Goal: Task Accomplishment & Management: Manage account settings

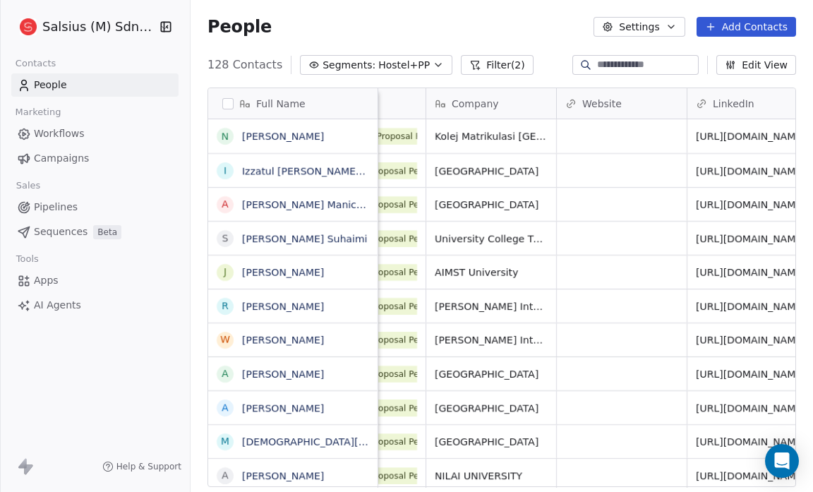
scroll to position [8, 83]
click at [672, 31] on icon "button" at bounding box center [671, 26] width 11 height 11
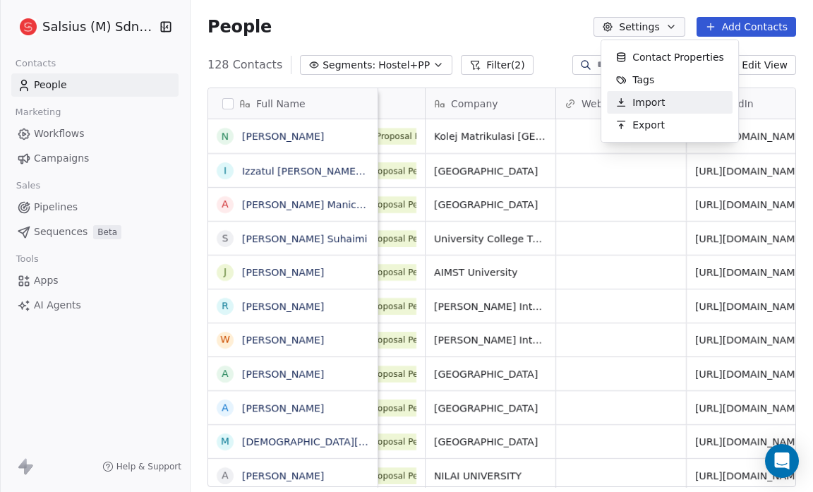
click at [667, 95] on div "Import" at bounding box center [640, 102] width 66 height 23
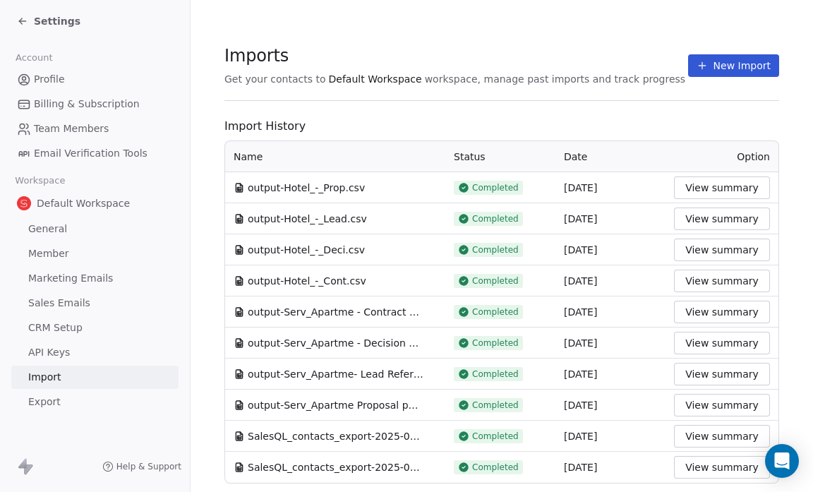
scroll to position [35, 0]
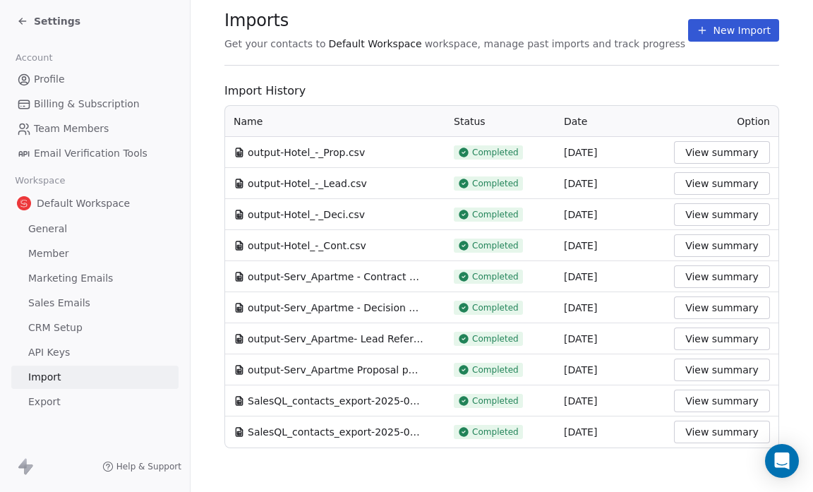
click at [55, 18] on span "Settings" at bounding box center [57, 21] width 47 height 14
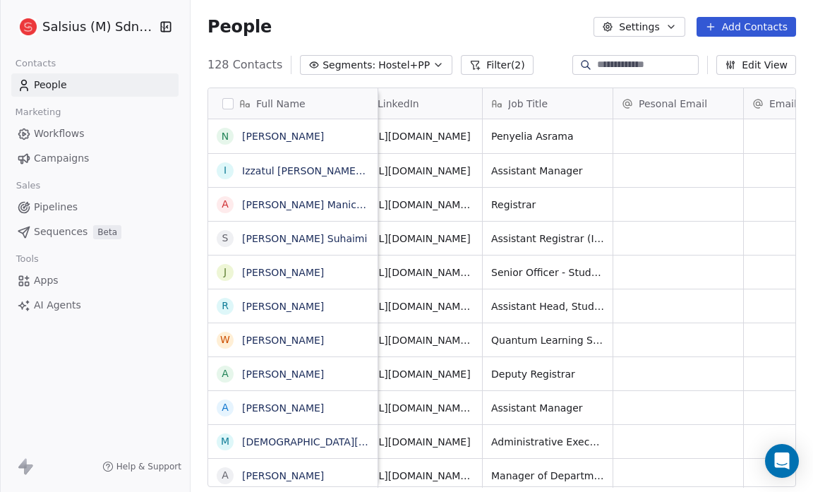
scroll to position [0, 417]
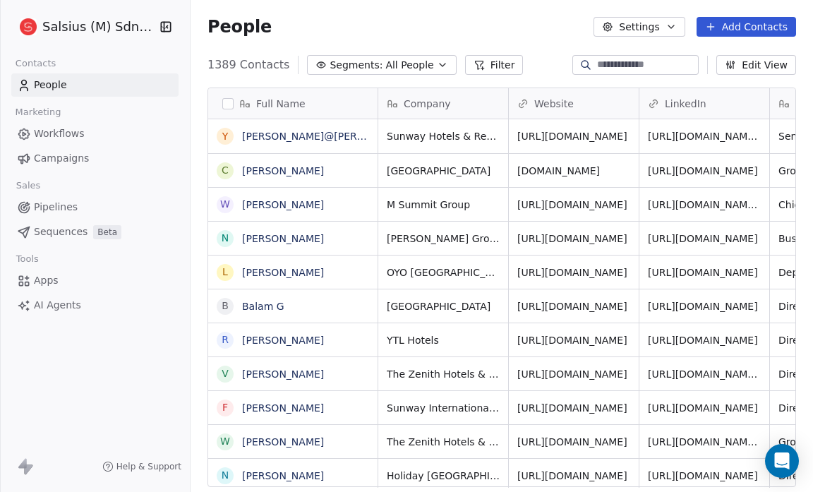
scroll to position [424, 614]
click at [386, 66] on span "All People" at bounding box center [410, 65] width 48 height 15
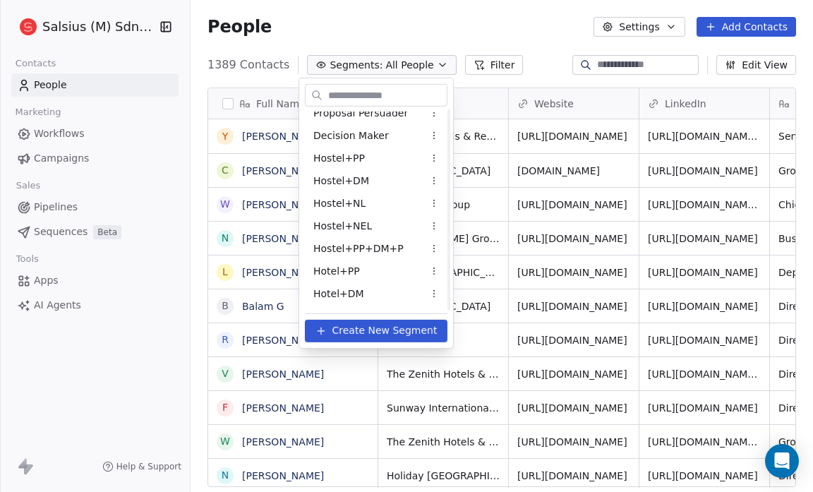
scroll to position [957, 0]
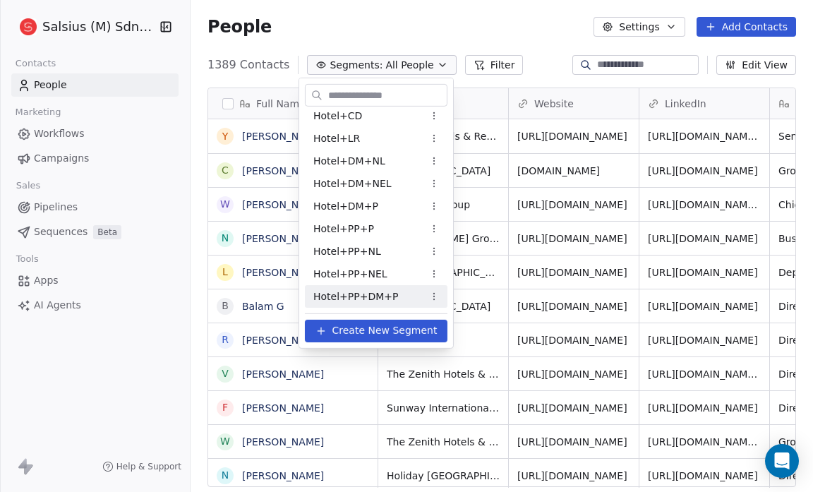
click at [366, 332] on span "Create New Segment" at bounding box center [384, 330] width 105 height 15
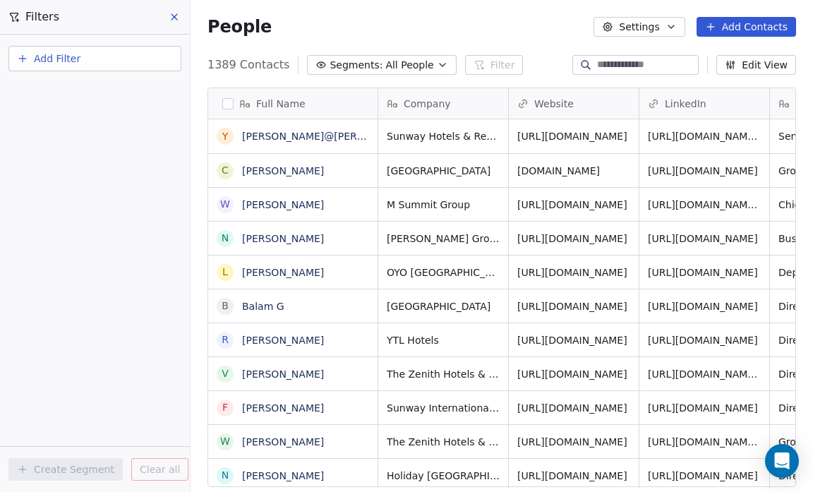
click at [59, 56] on span "Add Filter" at bounding box center [57, 59] width 47 height 15
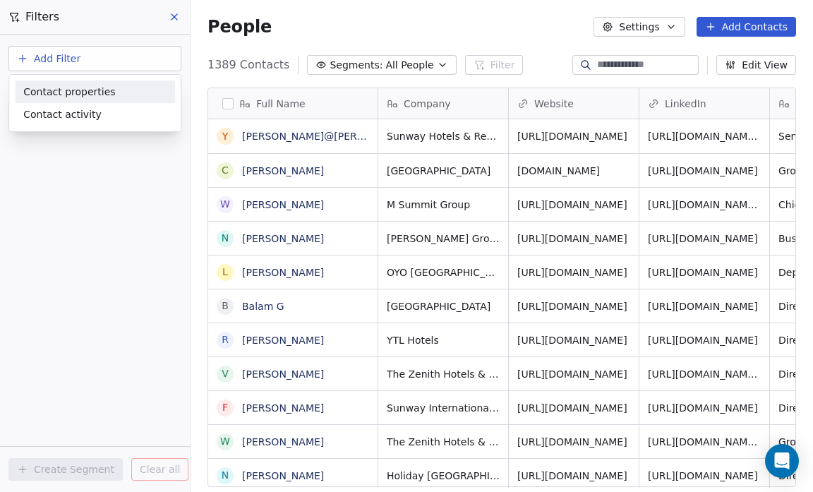
click at [69, 96] on span "Contact properties" at bounding box center [69, 92] width 92 height 15
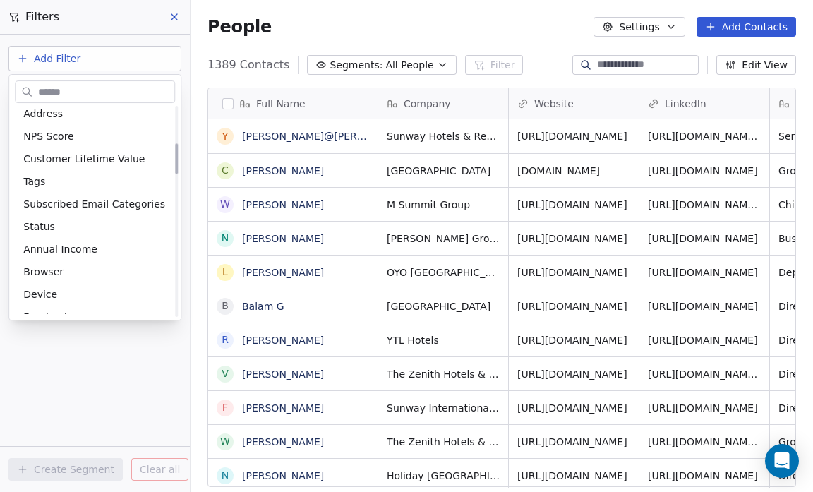
scroll to position [256, 0]
click at [66, 177] on div "Tags" at bounding box center [94, 181] width 143 height 14
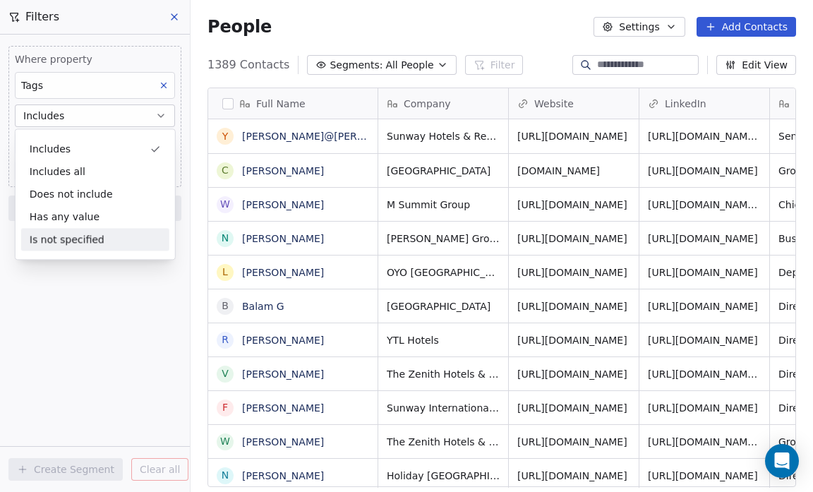
click at [68, 271] on div "Where property Tags Includes Select Tags Add filter to this group Add another f…" at bounding box center [95, 264] width 190 height 458
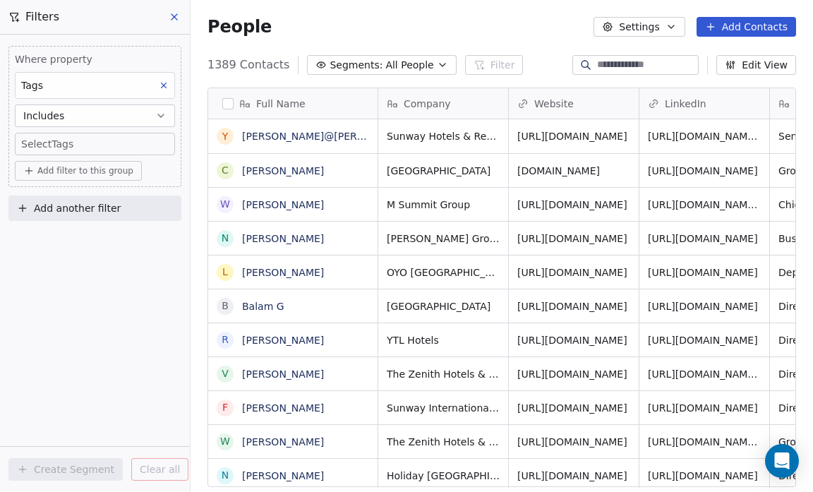
click at [37, 150] on body "Salsius (M) Sdn Bhd Contacts People Marketing Workflows Campaigns Sales Pipelin…" at bounding box center [406, 246] width 813 height 492
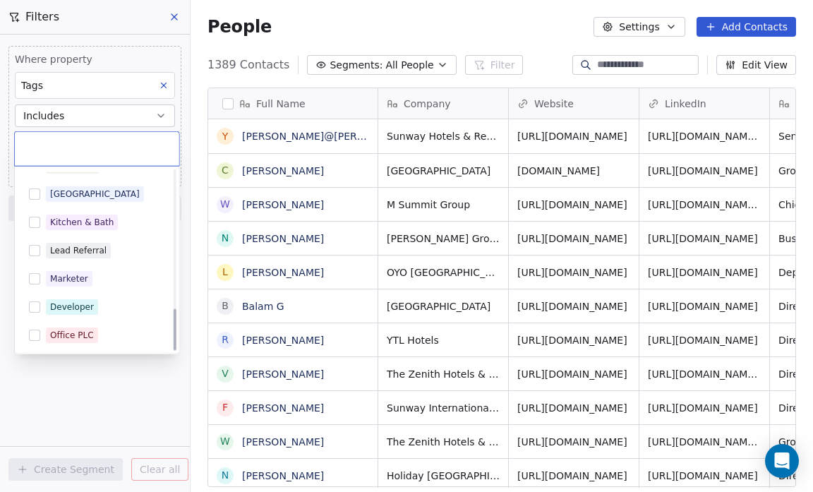
scroll to position [586, 0]
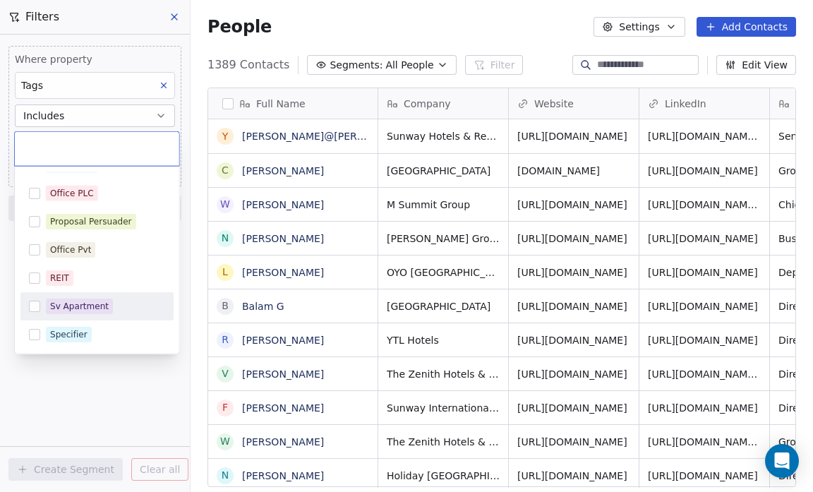
click at [96, 301] on div "Sv Apartment" at bounding box center [79, 306] width 59 height 13
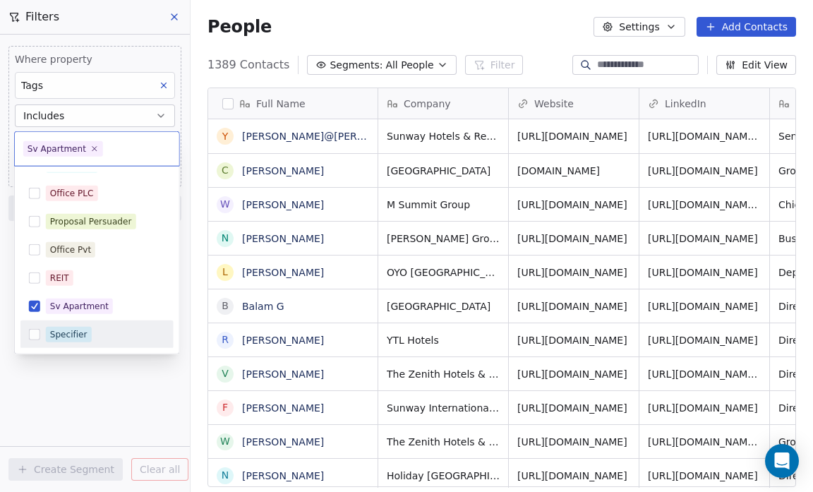
click at [73, 394] on html "Salsius (M) Sdn Bhd Contacts People Marketing Workflows Campaigns Sales Pipelin…" at bounding box center [406, 246] width 813 height 492
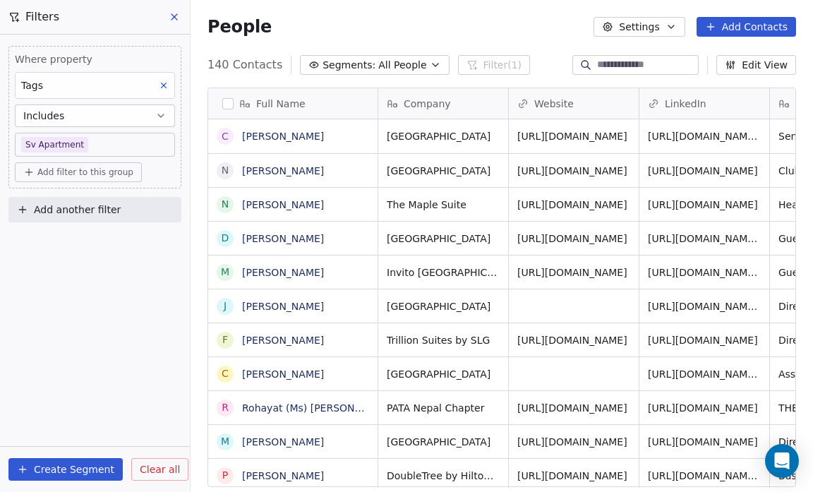
scroll to position [424, 614]
click at [41, 169] on span "Add filter to this group" at bounding box center [85, 172] width 96 height 11
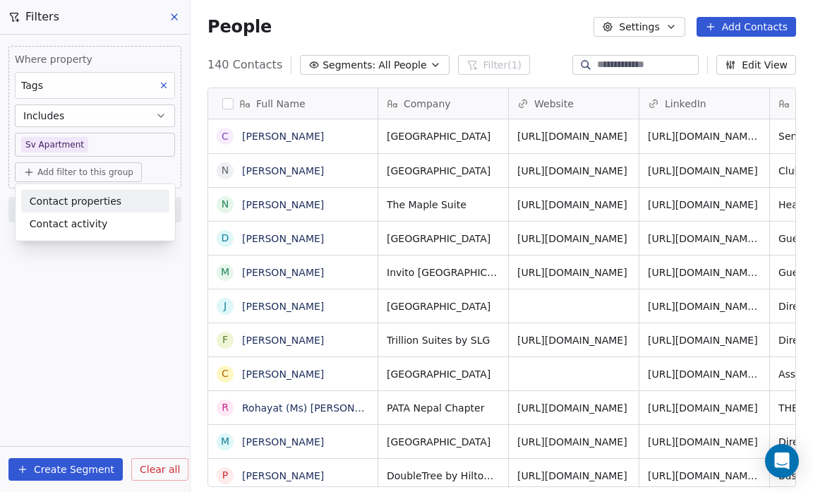
click at [85, 201] on span "Contact properties" at bounding box center [76, 200] width 92 height 15
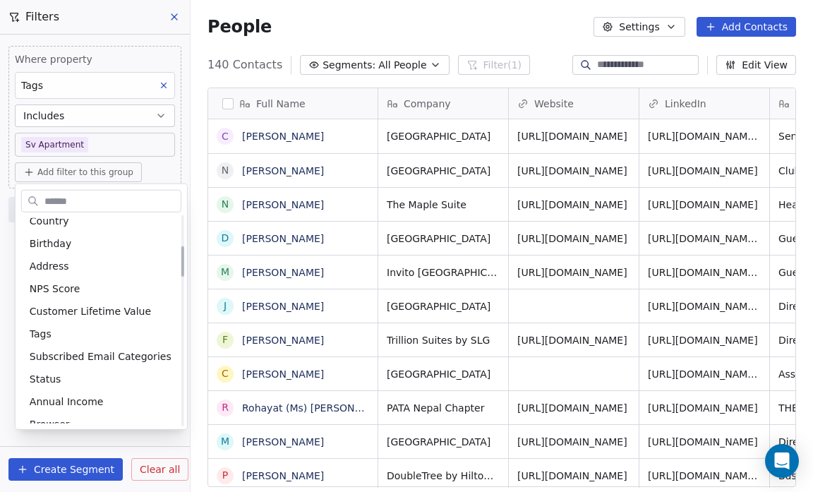
scroll to position [212, 0]
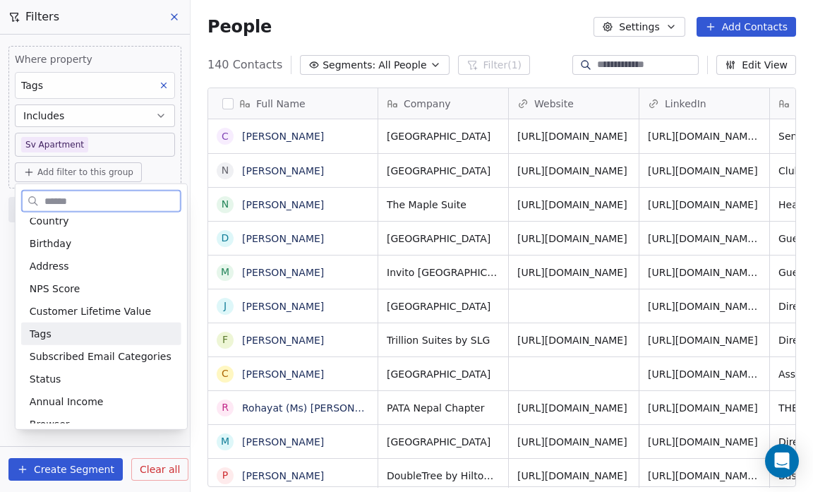
click at [71, 333] on div "Tags" at bounding box center [101, 334] width 143 height 14
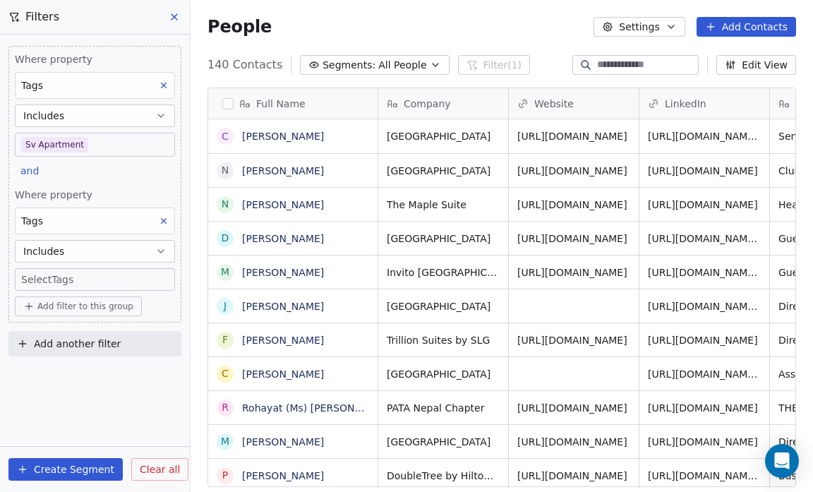
click at [83, 434] on div "Where property Tags Includes Sv Apartment and Where property Tags Includes Sele…" at bounding box center [95, 264] width 190 height 458
click at [35, 279] on body "Salsius (M) Sdn Bhd Contacts People Marketing Workflows Campaigns Sales Pipelin…" at bounding box center [406, 246] width 813 height 492
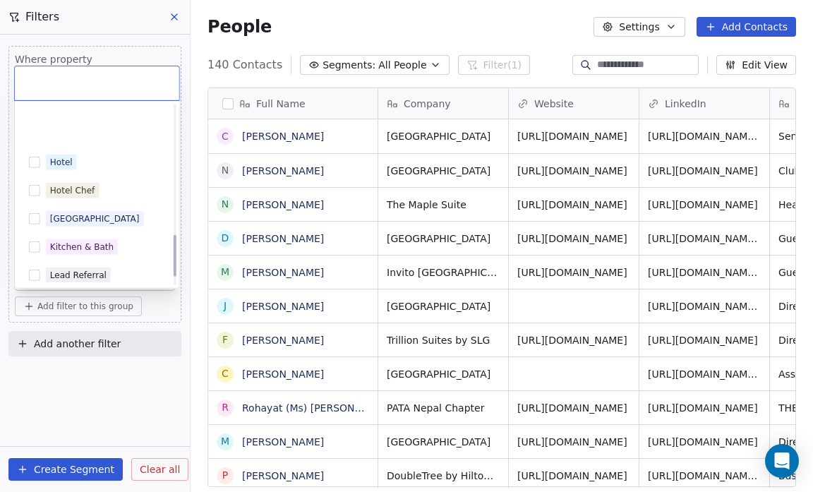
scroll to position [586, 0]
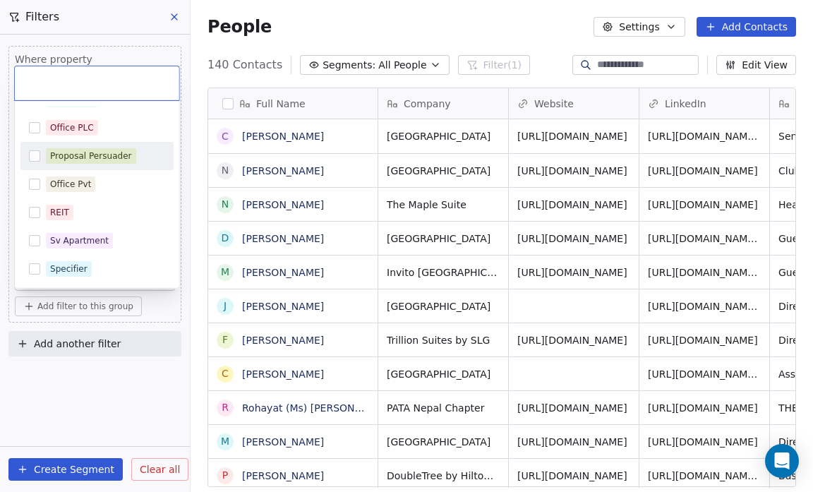
click at [35, 153] on button "Suggestions" at bounding box center [34, 155] width 11 height 11
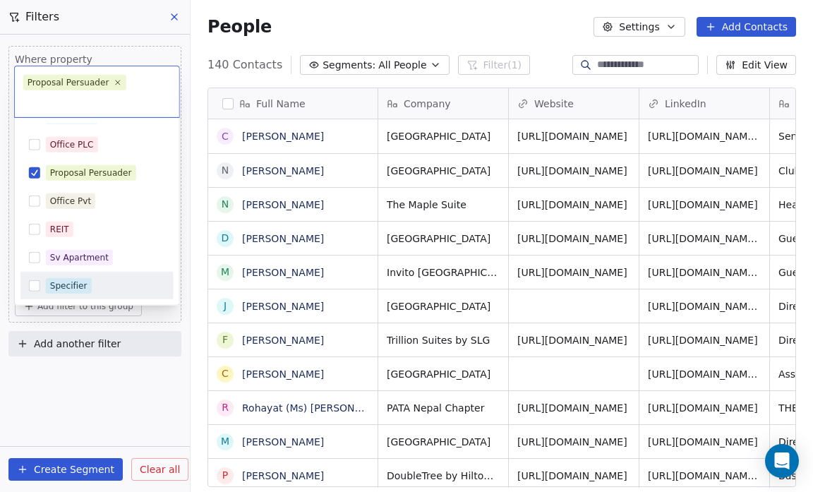
click at [107, 394] on html "Salsius (M) Sdn Bhd Contacts People Marketing Workflows Campaigns Sales Pipelin…" at bounding box center [406, 246] width 813 height 492
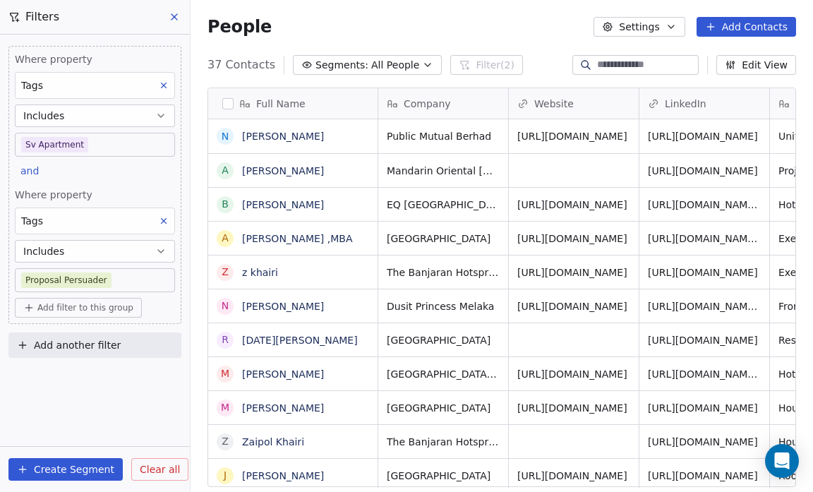
scroll to position [424, 614]
click at [64, 472] on button "Create Segment" at bounding box center [65, 469] width 114 height 23
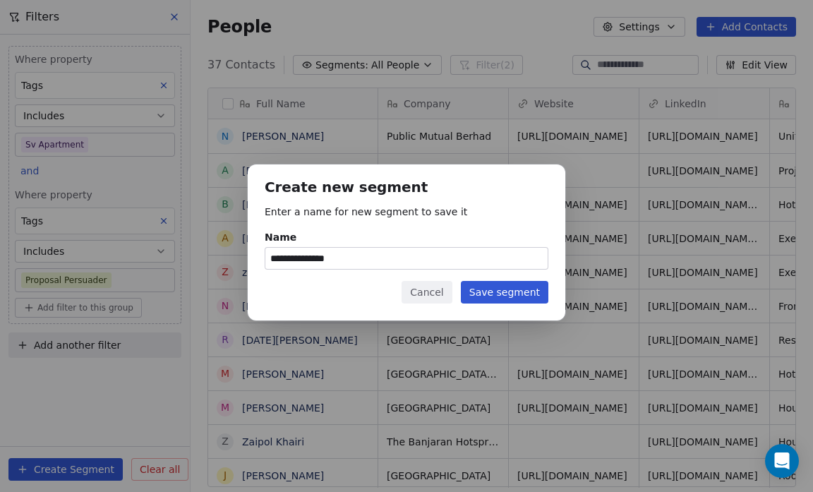
type input "**********"
click at [501, 294] on button "Save segment" at bounding box center [505, 292] width 88 height 23
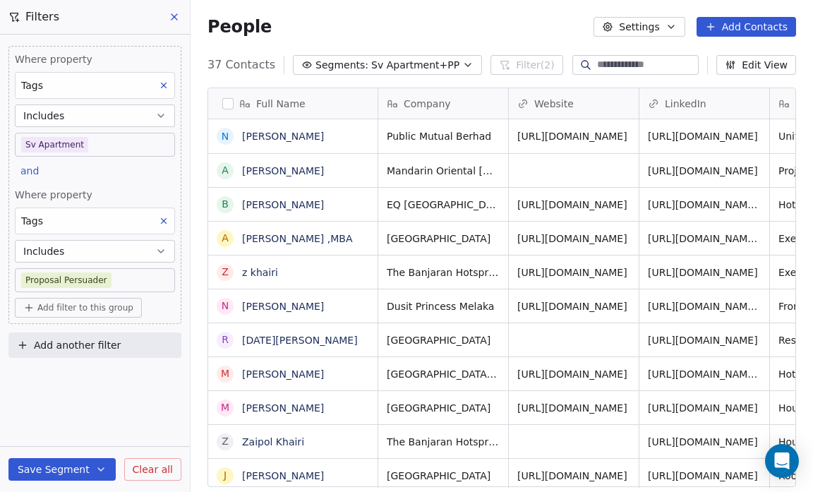
click at [110, 277] on body "Salsius (M) Sdn Bhd Contacts People Marketing Workflows Campaigns Sales Pipelin…" at bounding box center [406, 246] width 813 height 492
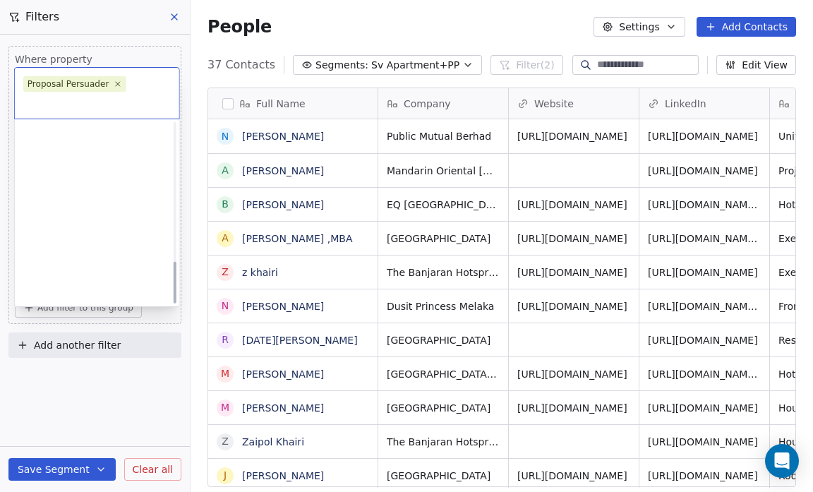
scroll to position [586, 0]
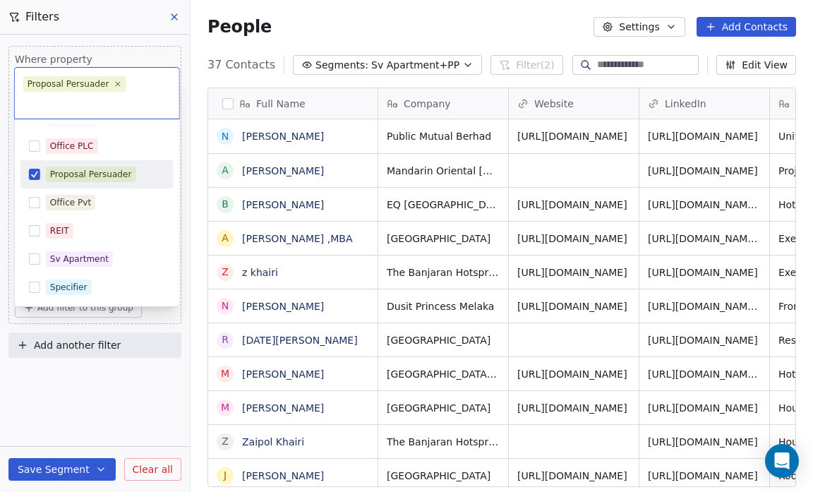
click at [35, 169] on button "Suggestions" at bounding box center [34, 174] width 11 height 11
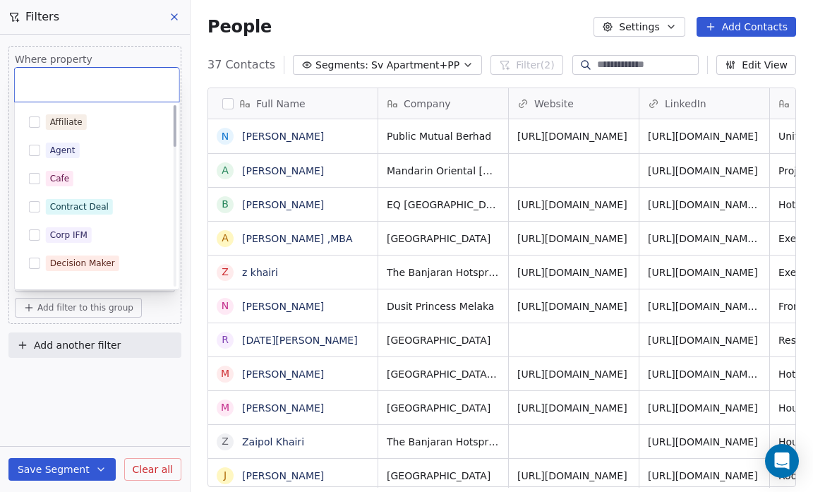
scroll to position [0, 0]
click at [37, 264] on button "Suggestions" at bounding box center [34, 263] width 11 height 11
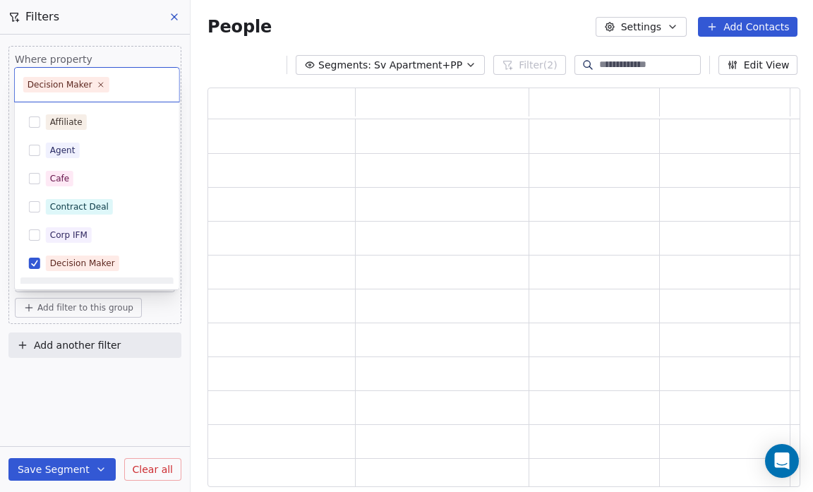
click at [98, 388] on html "Salsius (M) Sdn Bhd Contacts People Marketing Workflows Campaigns Sales Pipelin…" at bounding box center [406, 246] width 813 height 492
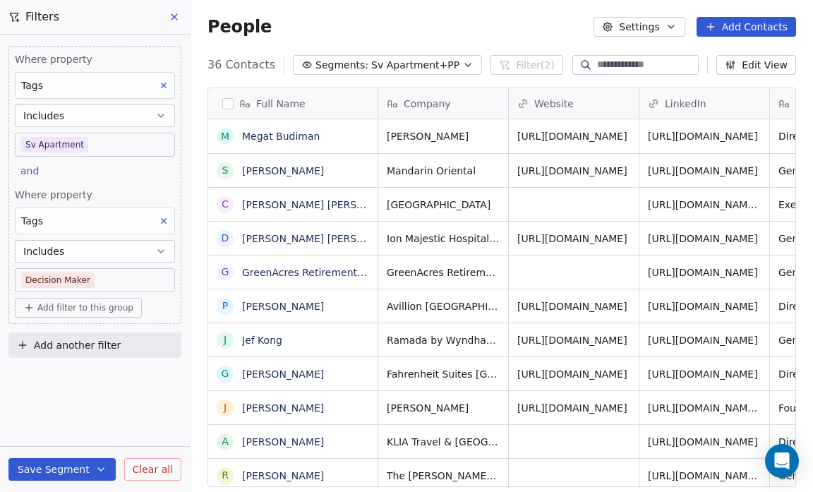
scroll to position [424, 614]
click at [88, 470] on button "Save Segment" at bounding box center [61, 469] width 107 height 23
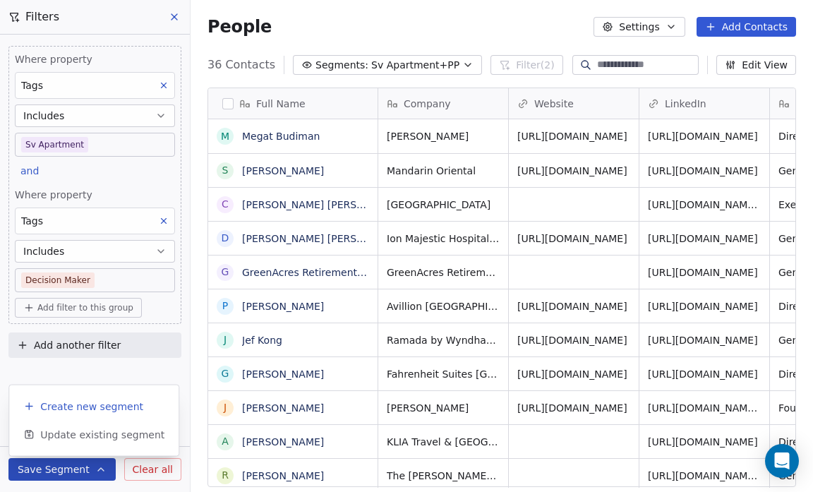
click at [96, 405] on span "Create new segment" at bounding box center [91, 407] width 103 height 14
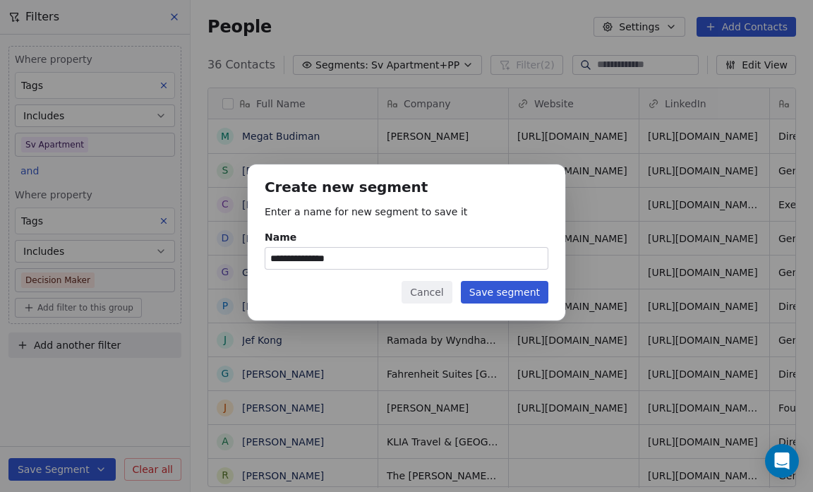
click at [350, 264] on input "**********" at bounding box center [406, 258] width 282 height 21
type input "**********"
click at [491, 292] on button "Save segment" at bounding box center [505, 292] width 88 height 23
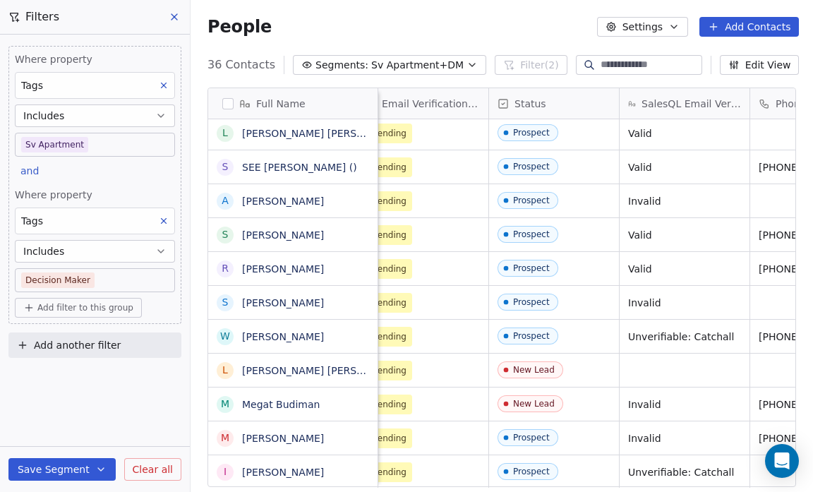
scroll to position [0, 0]
click at [160, 219] on icon at bounding box center [164, 221] width 10 height 10
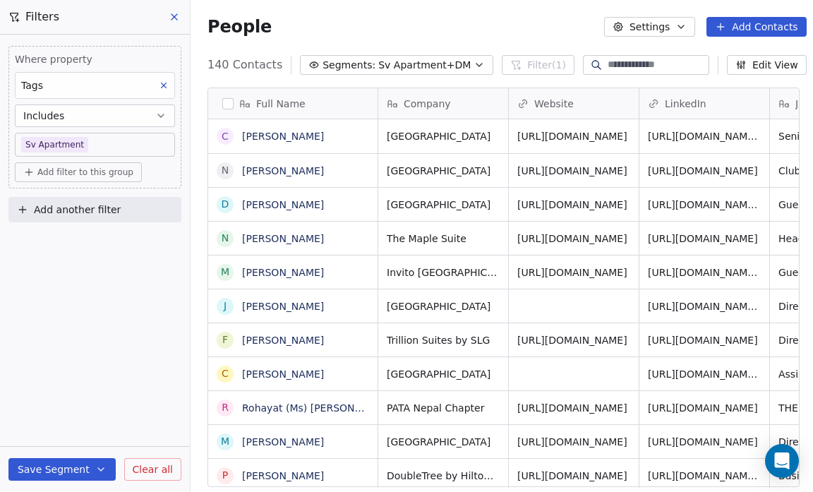
click at [91, 168] on span "Add filter to this group" at bounding box center [85, 172] width 96 height 11
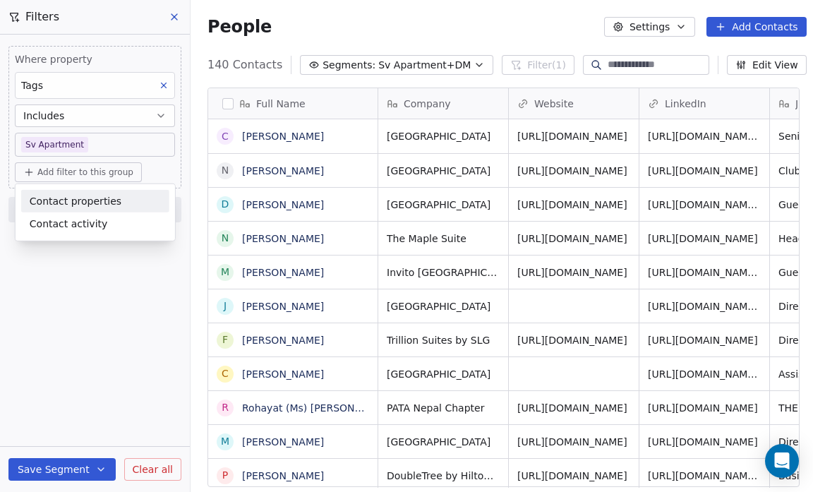
click at [86, 196] on span "Contact properties" at bounding box center [76, 200] width 92 height 15
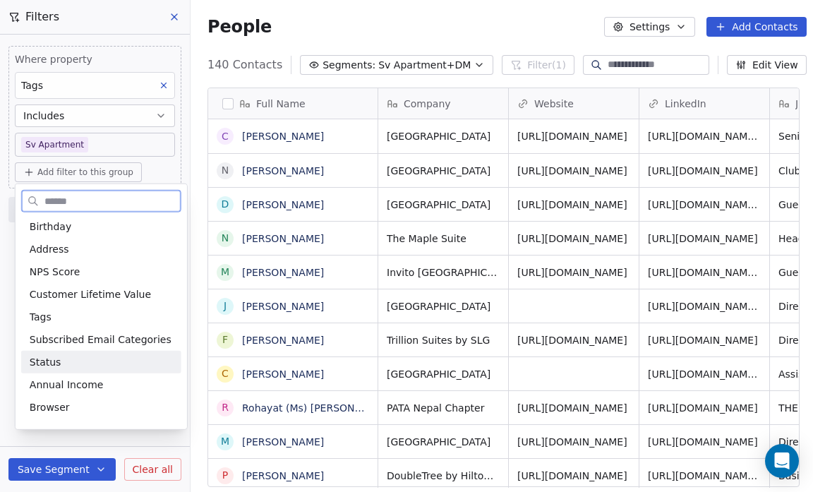
click at [80, 357] on div "Status" at bounding box center [101, 362] width 143 height 14
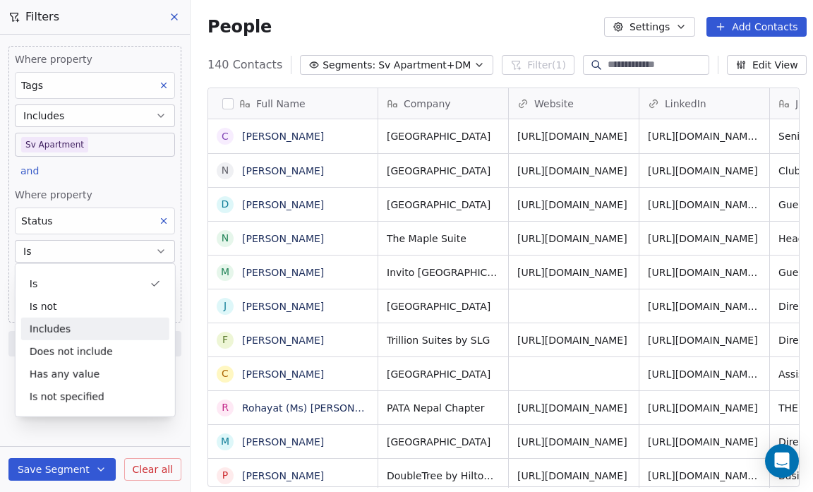
click at [102, 323] on div "Includes" at bounding box center [95, 329] width 148 height 23
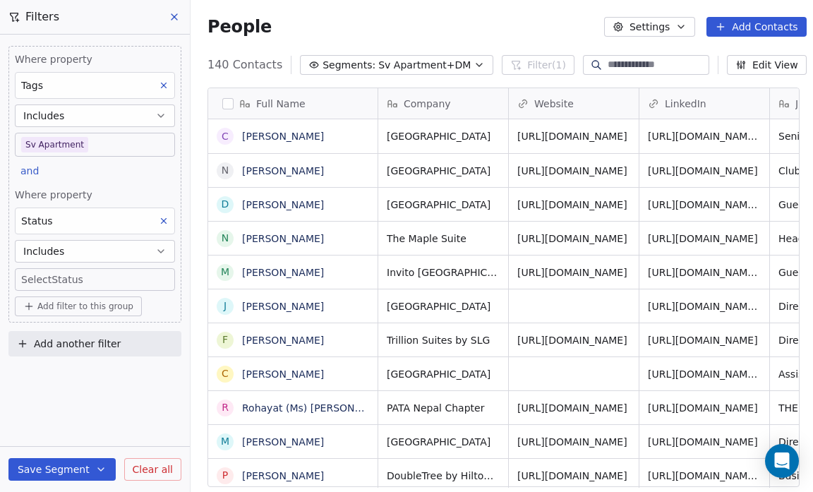
click at [71, 388] on div "Where property Tags Includes Sv Apartment and Where property Status Includes Se…" at bounding box center [95, 264] width 190 height 458
click at [35, 280] on body "Salsius (M) Sdn Bhd Contacts People Marketing Workflows Campaigns Sales Pipelin…" at bounding box center [406, 246] width 813 height 492
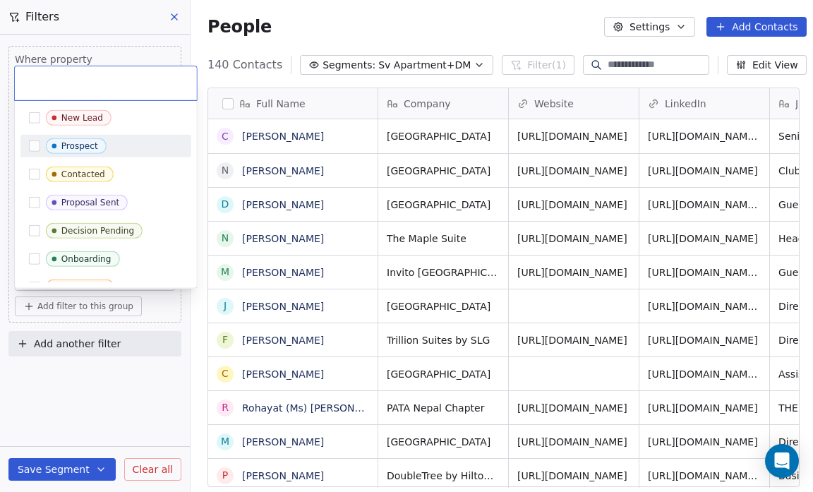
click at [88, 144] on div "Prospect" at bounding box center [79, 146] width 37 height 10
click at [82, 83] on icon at bounding box center [86, 82] width 9 height 9
click at [34, 116] on button "Suggestions" at bounding box center [34, 117] width 11 height 11
click at [66, 382] on html "Salsius (M) Sdn Bhd Contacts People Marketing Workflows Campaigns Sales Pipelin…" at bounding box center [406, 246] width 813 height 492
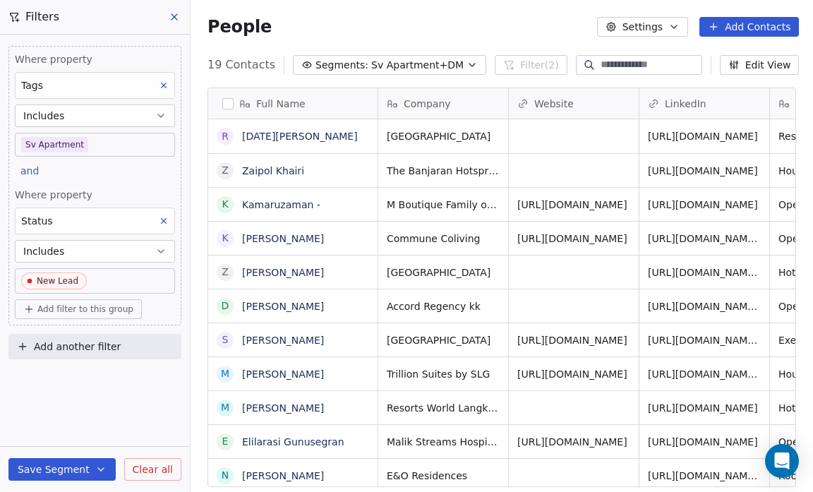
scroll to position [424, 614]
click at [100, 281] on body "Salsius (M) Sdn Bhd Contacts People Marketing Workflows Campaigns Sales Pipelin…" at bounding box center [406, 246] width 813 height 492
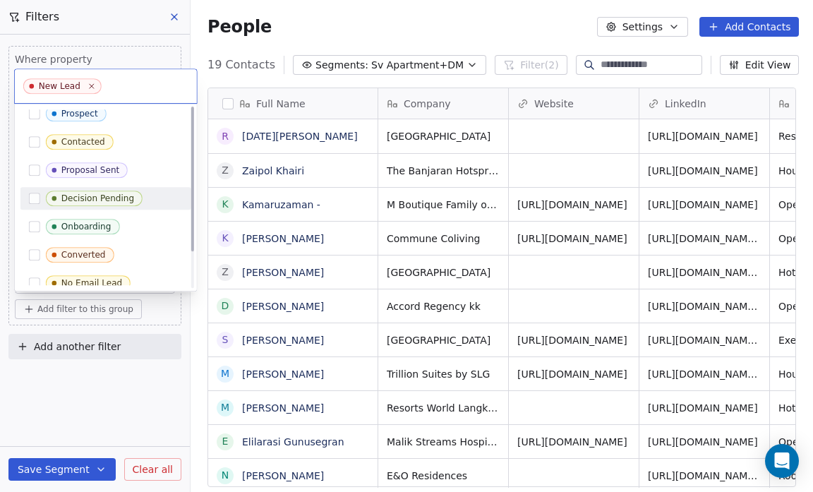
scroll to position [0, 0]
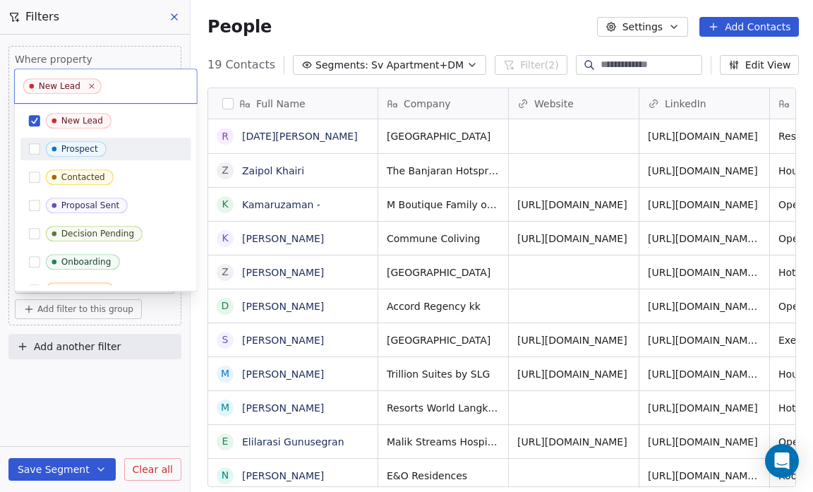
click at [95, 148] on span "Prospect" at bounding box center [76, 149] width 61 height 16
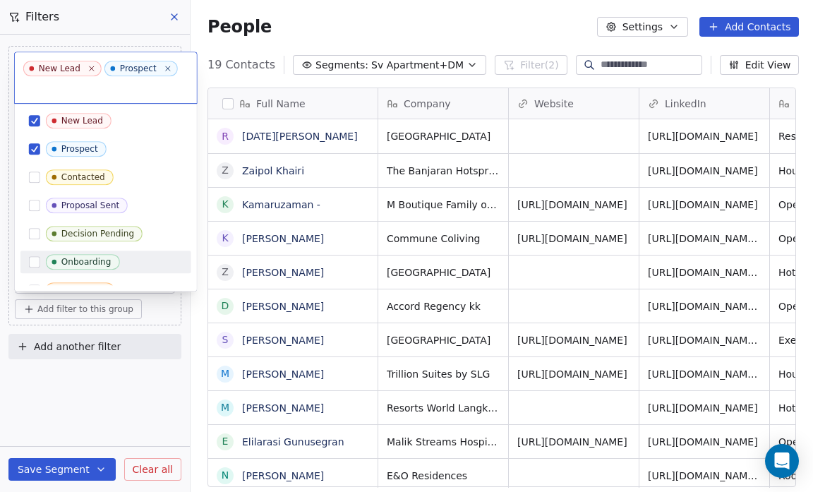
click at [93, 366] on html "Salsius (M) Sdn Bhd Contacts People Marketing Workflows Campaigns Sales Pipelin…" at bounding box center [406, 246] width 813 height 492
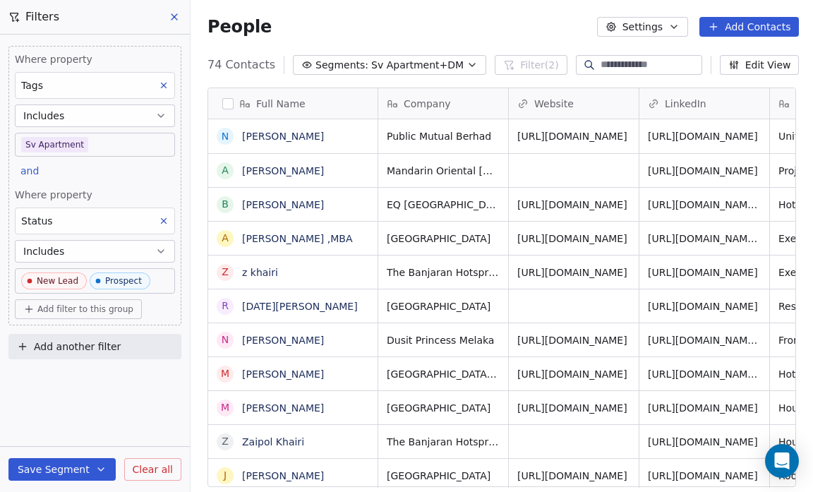
click at [78, 466] on button "Save Segment" at bounding box center [61, 469] width 107 height 23
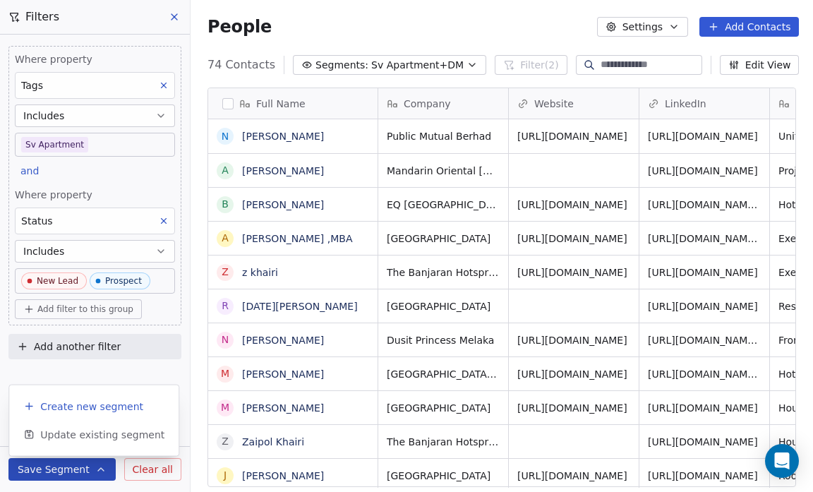
click at [85, 412] on span "Create new segment" at bounding box center [91, 407] width 103 height 14
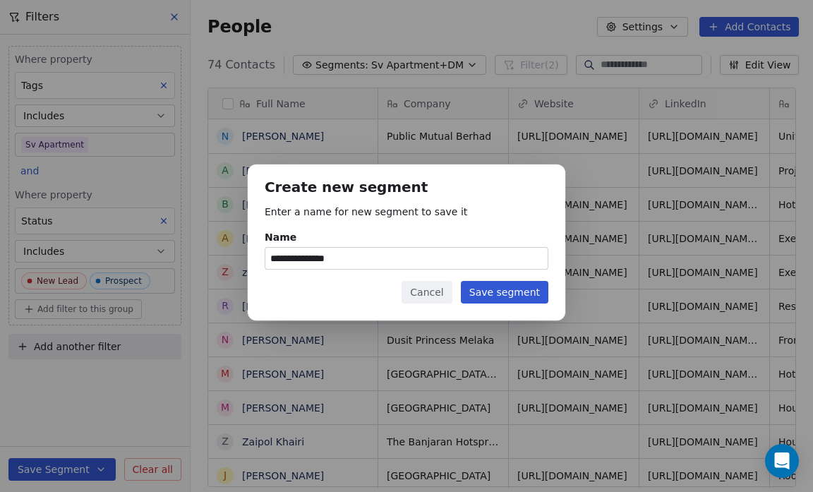
click at [367, 260] on input "**********" at bounding box center [406, 258] width 282 height 21
type input "**********"
click at [496, 292] on button "Save segment" at bounding box center [505, 292] width 88 height 23
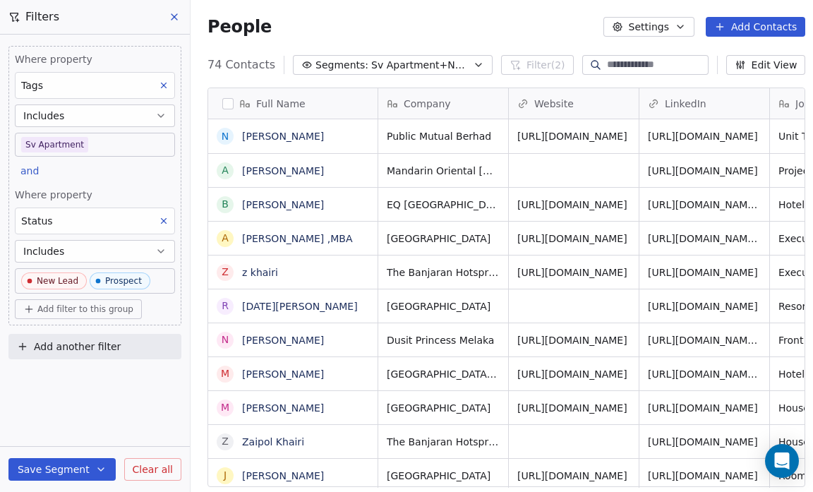
scroll to position [424, 623]
click at [458, 66] on button "Segments: Sv Apartment+NL+P" at bounding box center [393, 65] width 200 height 20
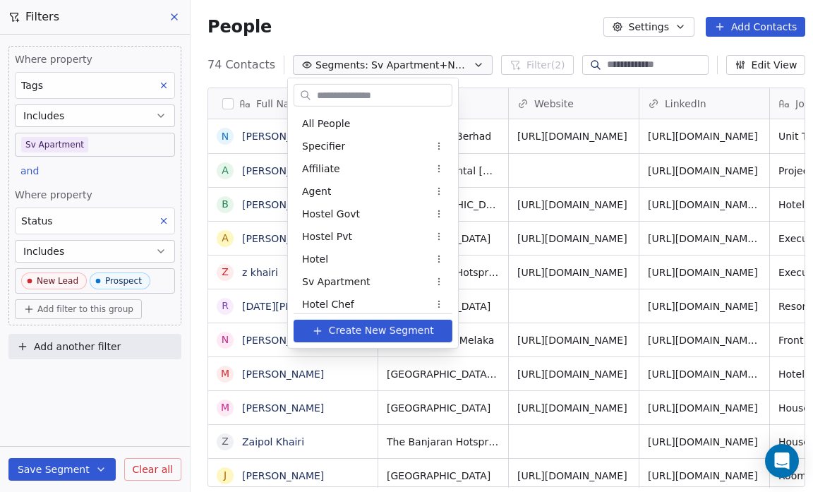
scroll to position [1025, 0]
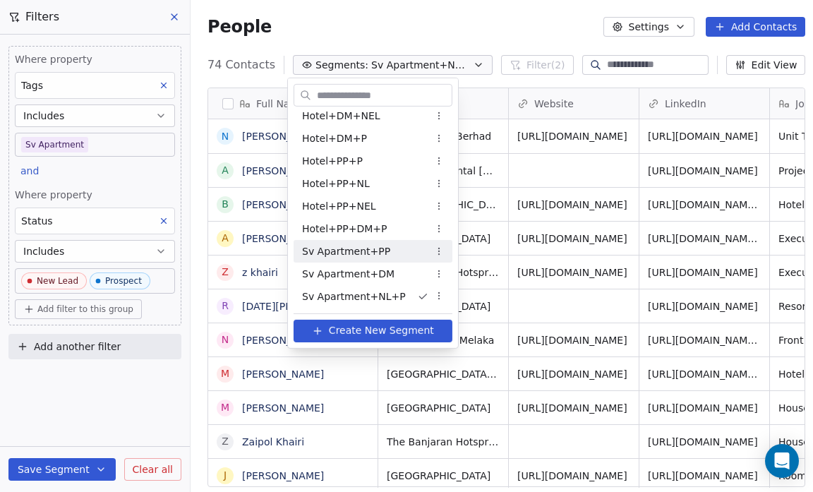
click at [343, 260] on div "Sv Apartment+PP" at bounding box center [373, 251] width 159 height 23
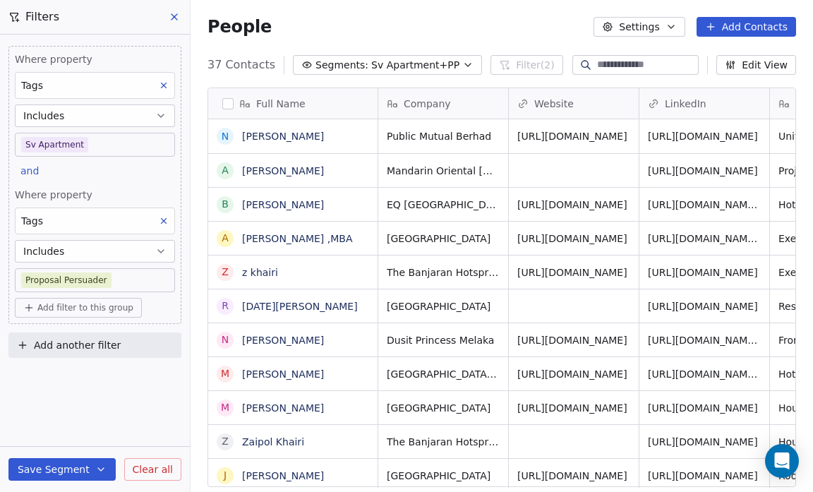
scroll to position [424, 614]
click at [462, 63] on icon "button" at bounding box center [467, 64] width 11 height 11
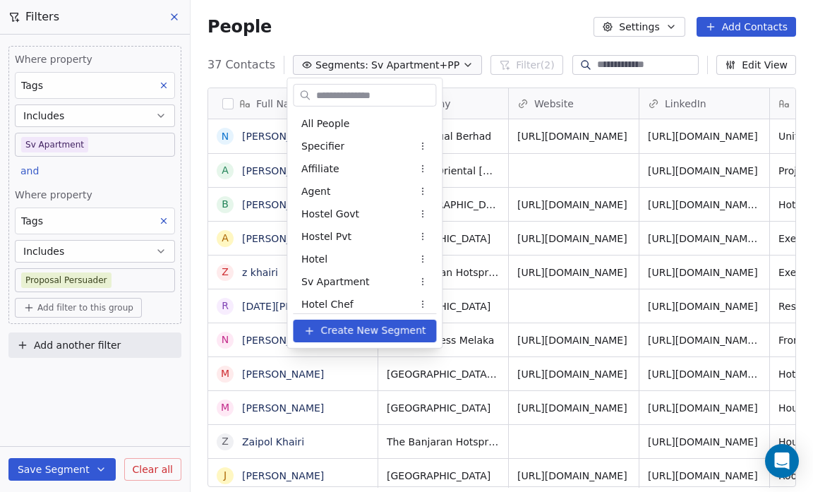
scroll to position [979, 0]
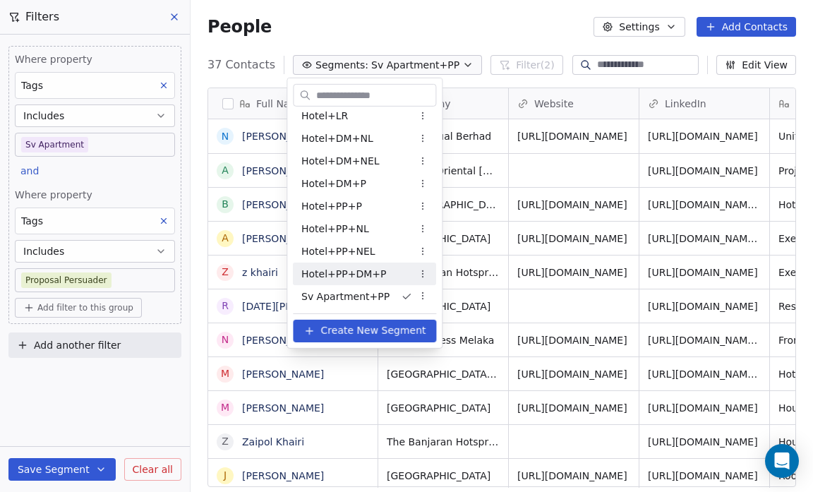
click at [350, 271] on span "Hotel+PP+DM+P" at bounding box center [343, 273] width 85 height 15
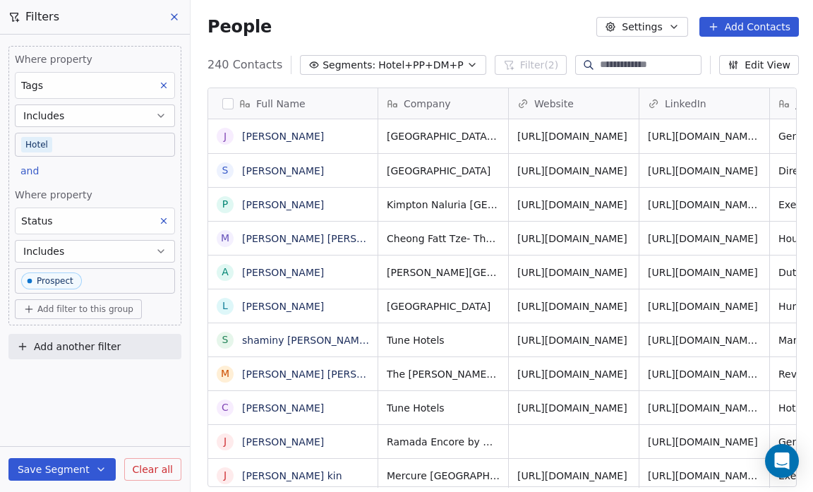
scroll to position [424, 615]
click at [467, 67] on icon "button" at bounding box center [472, 64] width 11 height 11
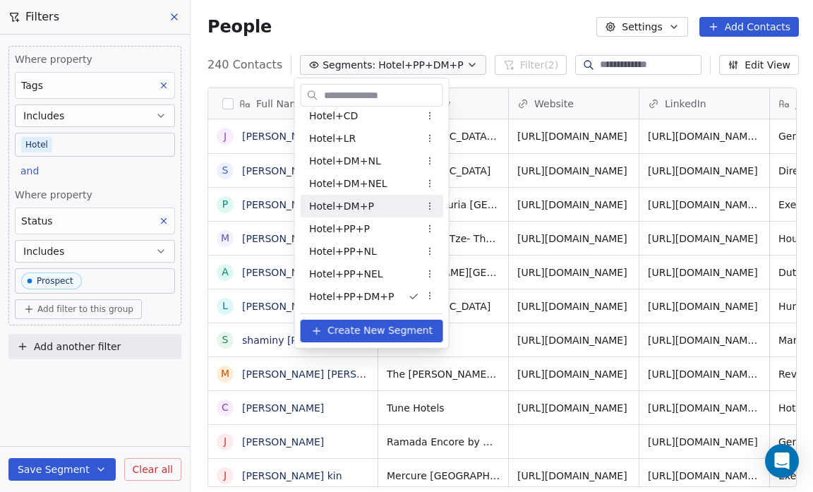
scroll to position [1025, 0]
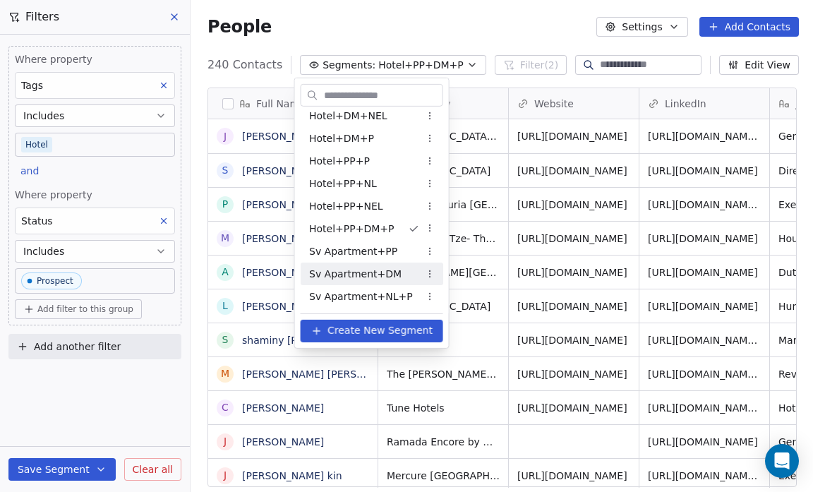
click at [289, 320] on html "Salsius (M) Sdn Bhd Contacts People Marketing Workflows Campaigns Sales Pipelin…" at bounding box center [406, 246] width 813 height 492
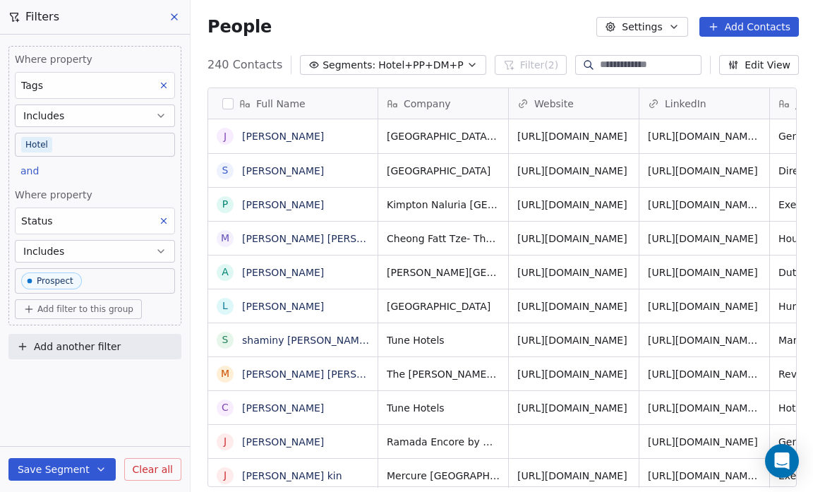
click at [393, 62] on span "Hotel+PP+DM+P" at bounding box center [420, 65] width 85 height 15
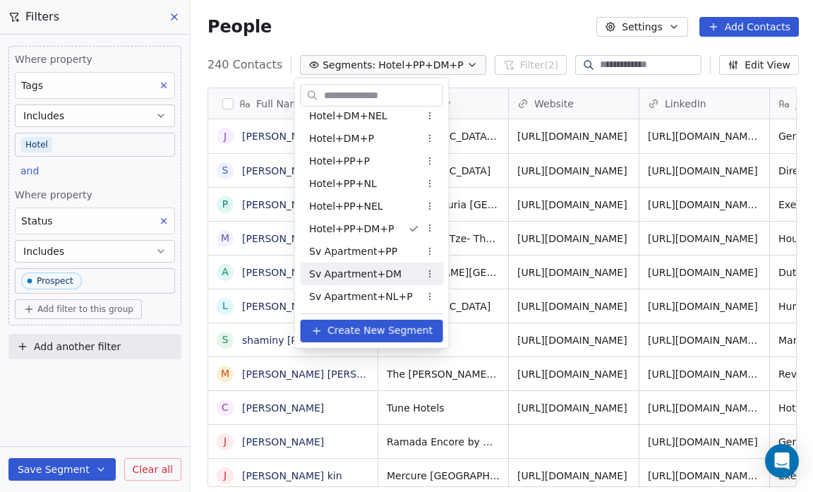
click at [329, 271] on span "Sv Apartment+DM" at bounding box center [355, 273] width 92 height 15
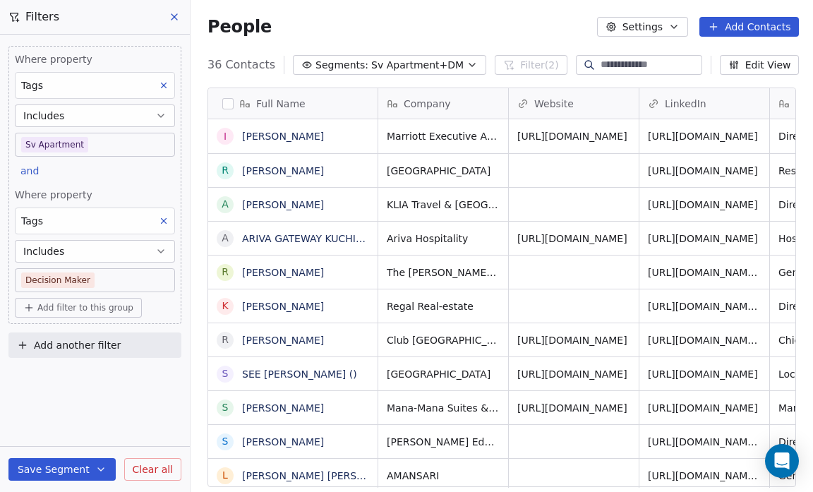
scroll to position [424, 614]
click at [424, 62] on span "Sv Apartment+DM" at bounding box center [417, 65] width 92 height 15
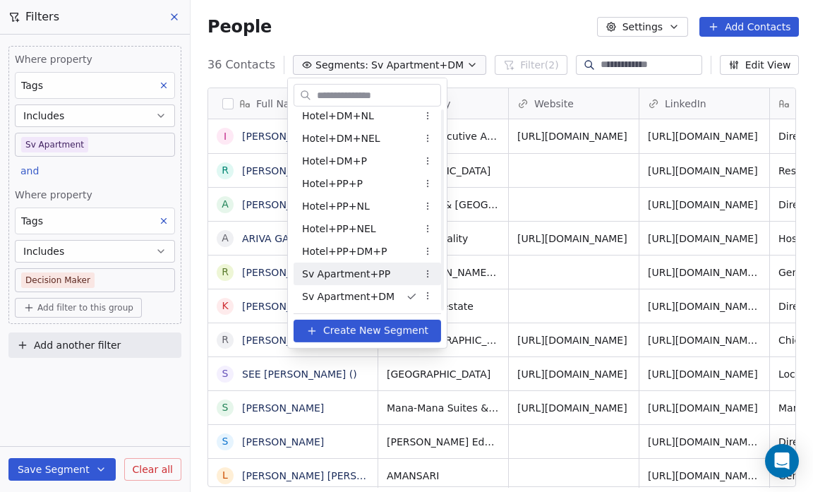
scroll to position [1025, 0]
click at [376, 294] on span "Sv Apartment+NL+P" at bounding box center [354, 296] width 104 height 15
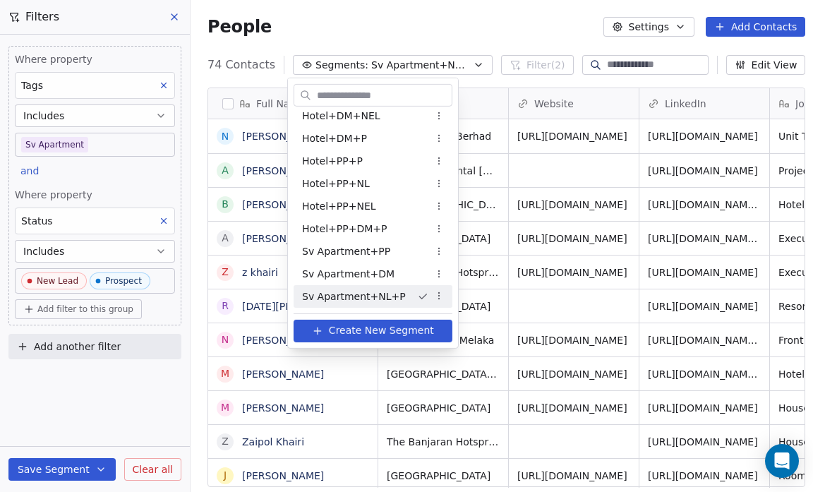
scroll to position [424, 623]
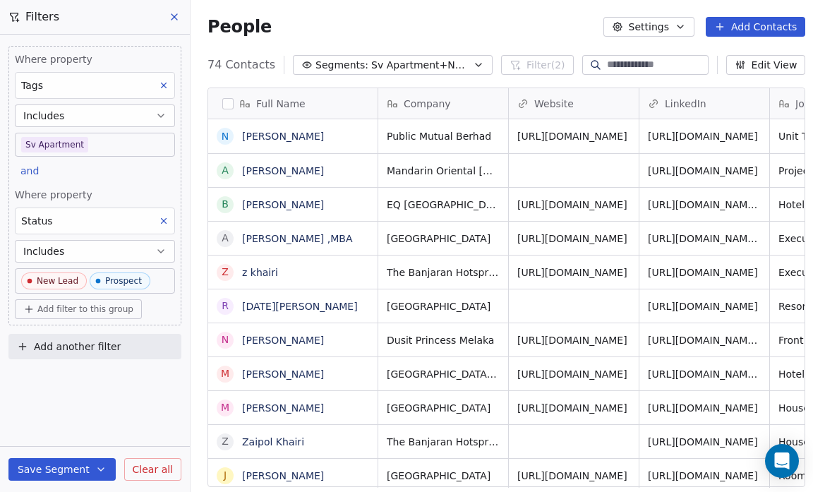
click at [473, 63] on icon "button" at bounding box center [478, 64] width 11 height 11
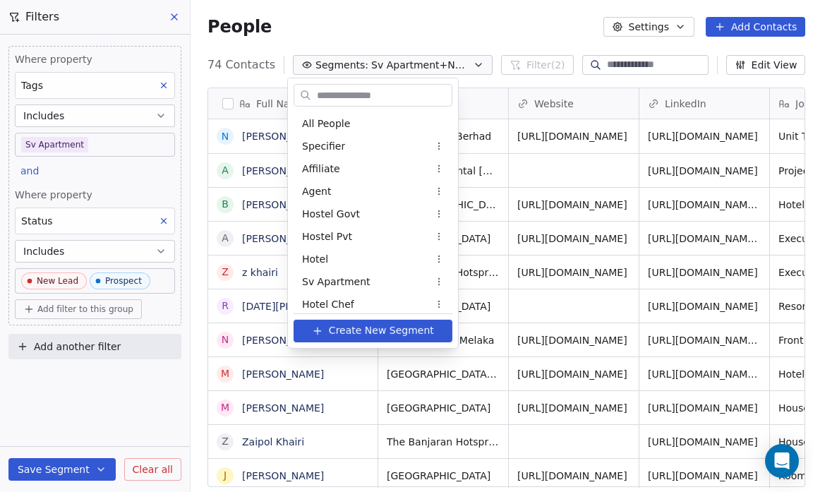
scroll to position [1025, 0]
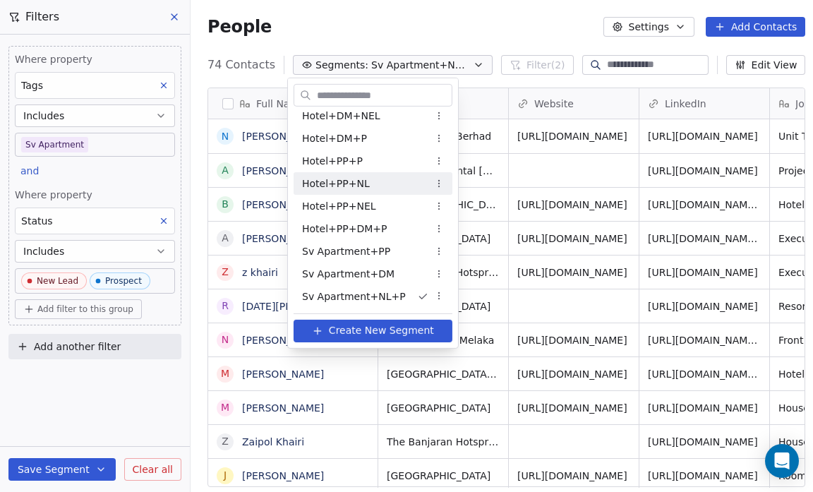
click at [479, 26] on html "Salsius (M) Sdn Bhd Contacts People Marketing Workflows Campaigns Sales Pipelin…" at bounding box center [406, 246] width 813 height 492
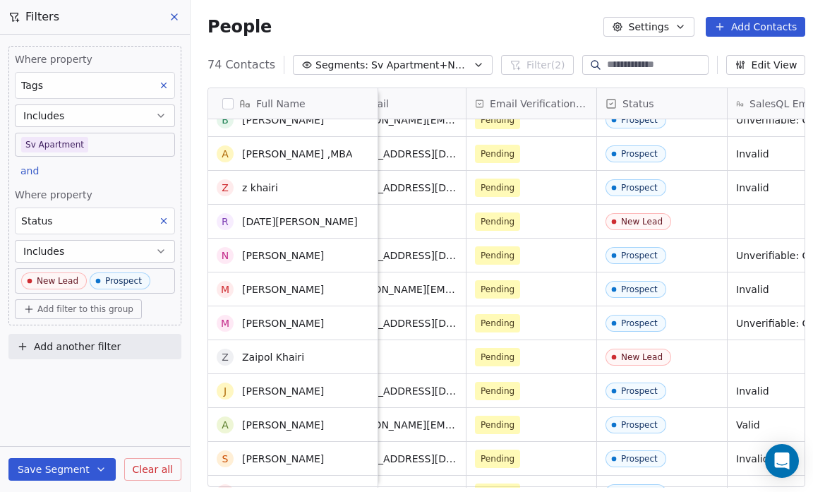
scroll to position [1843, 0]
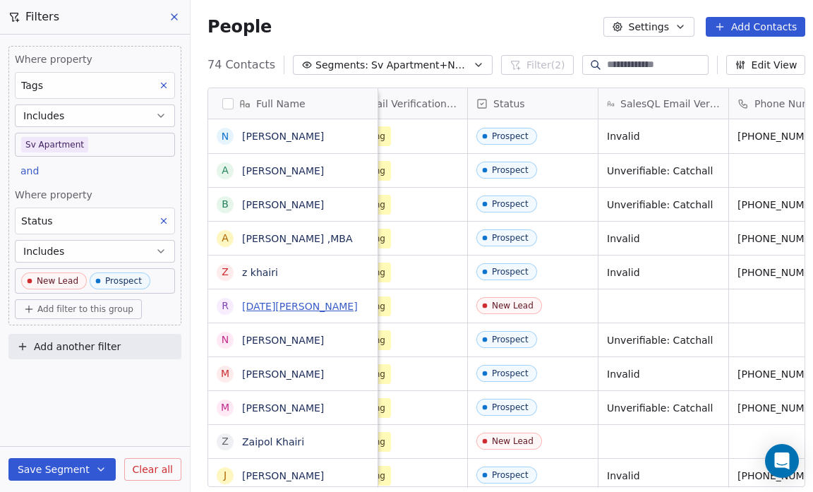
click at [310, 306] on link "Raja Kamal Bashah" at bounding box center [300, 306] width 116 height 11
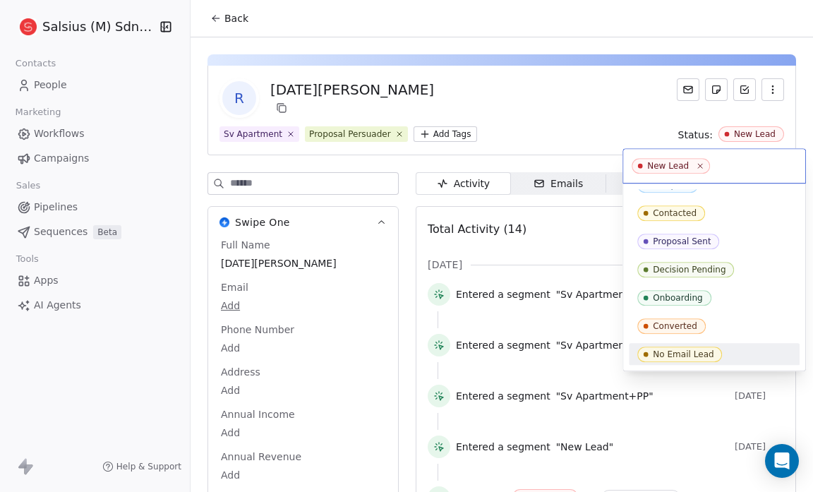
click at [722, 352] on div "No Email Lead" at bounding box center [715, 355] width 154 height 16
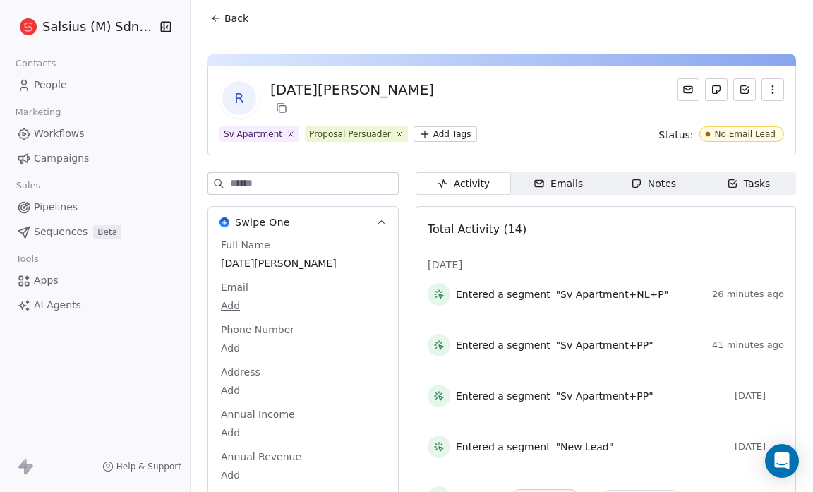
click at [217, 19] on icon at bounding box center [215, 18] width 11 height 11
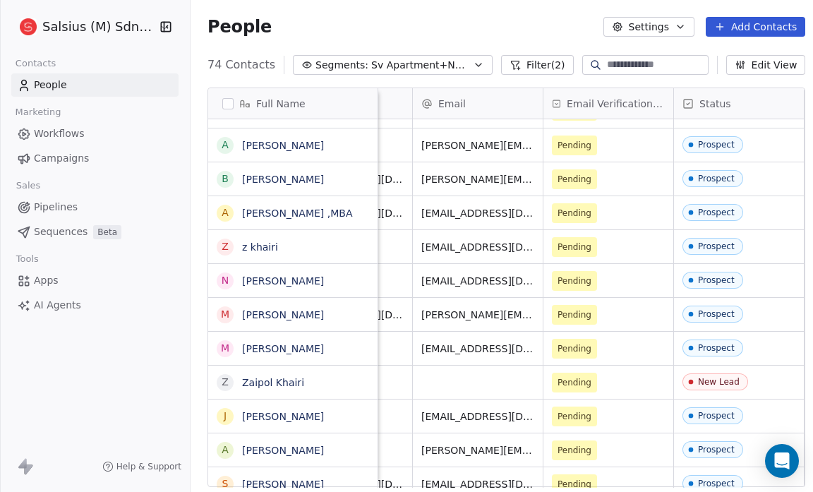
scroll to position [0, 757]
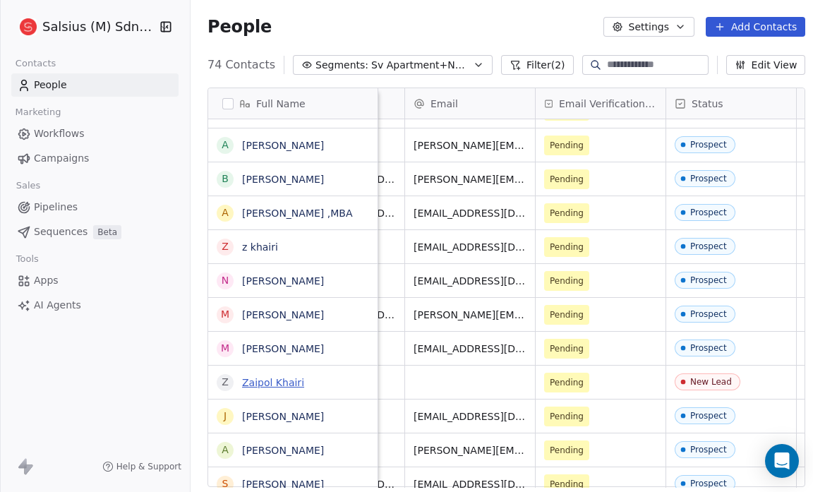
click at [248, 383] on link "Zaipol Khairi" at bounding box center [273, 382] width 62 height 11
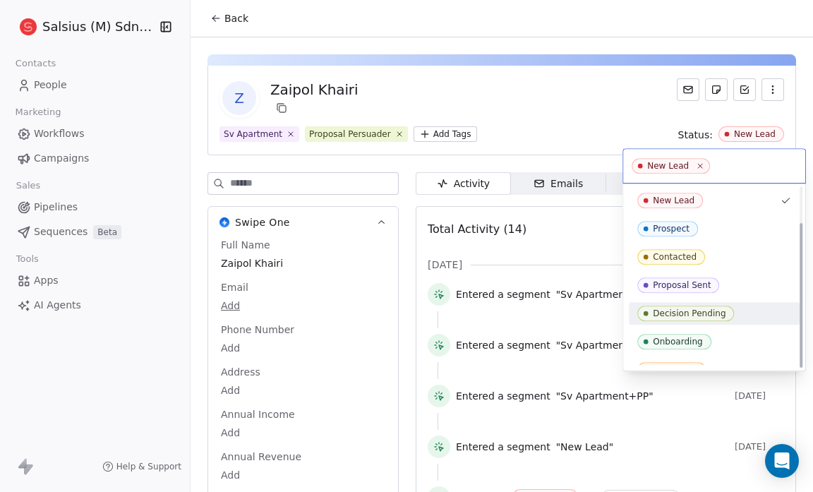
scroll to position [44, 0]
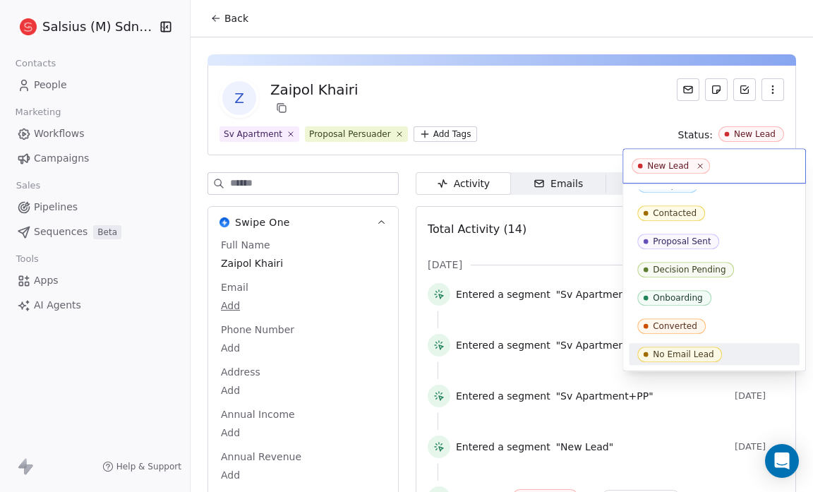
click at [729, 352] on div "No Email Lead" at bounding box center [715, 355] width 154 height 16
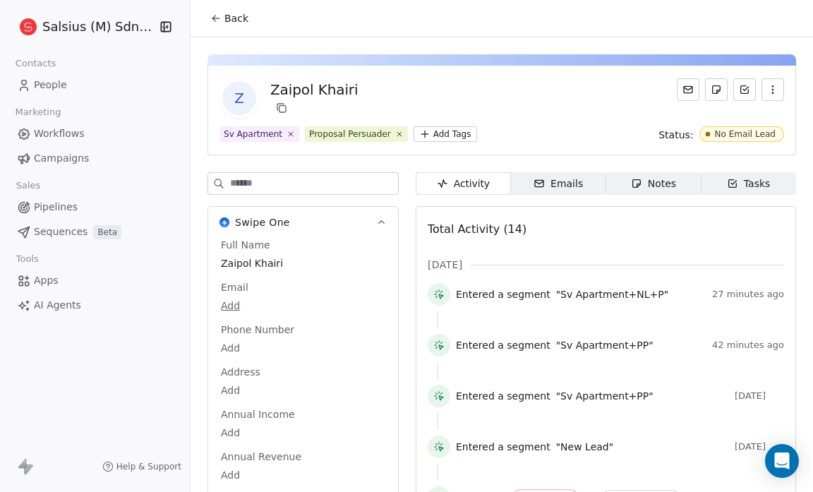
click at [226, 16] on span "Back" at bounding box center [237, 18] width 24 height 14
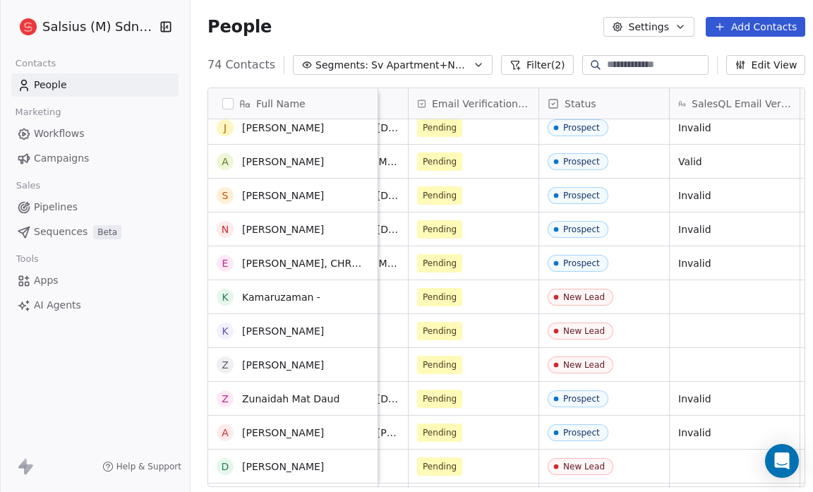
scroll to position [281, 0]
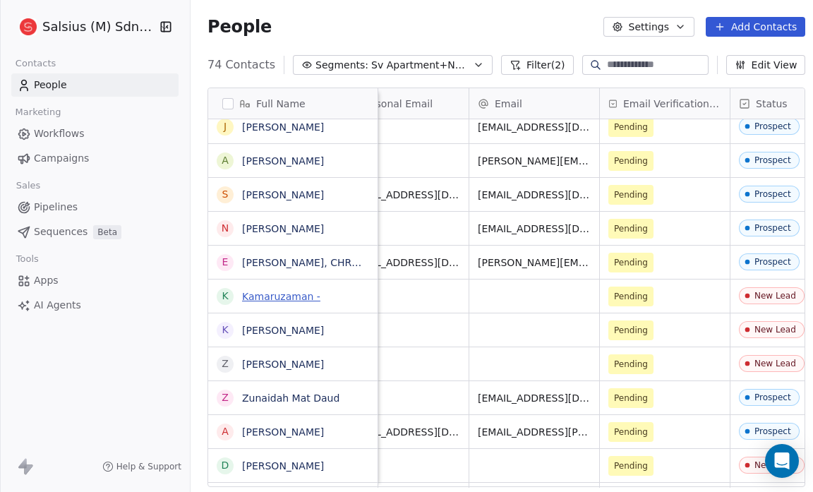
click at [308, 299] on link "Kamaruzaman -" at bounding box center [281, 296] width 78 height 11
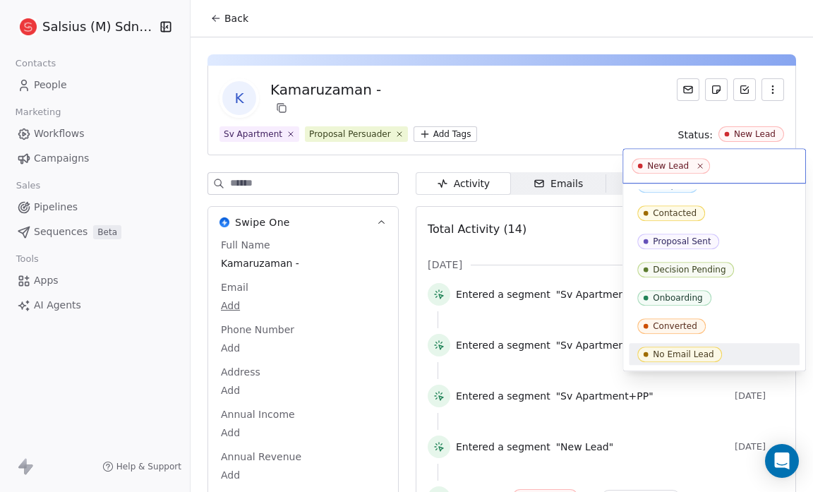
click at [729, 354] on div "No Email Lead" at bounding box center [715, 355] width 154 height 16
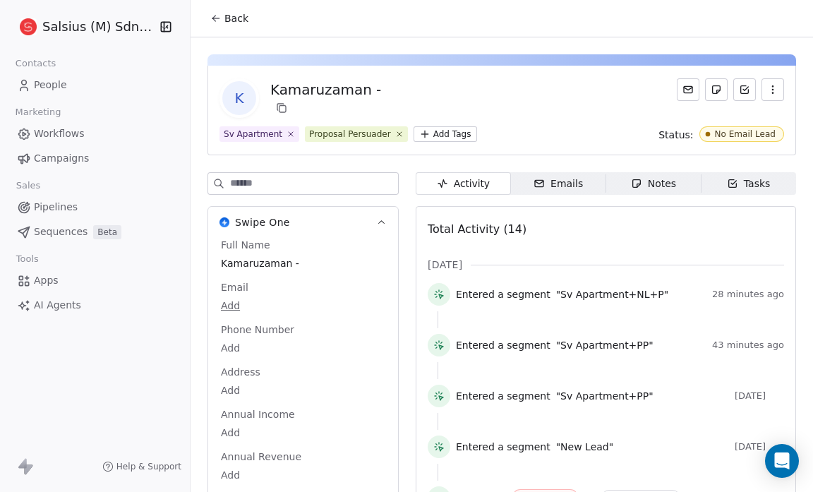
click at [453, 35] on div "Back" at bounding box center [502, 18] width 623 height 37
click at [238, 10] on button "Back" at bounding box center [229, 18] width 55 height 25
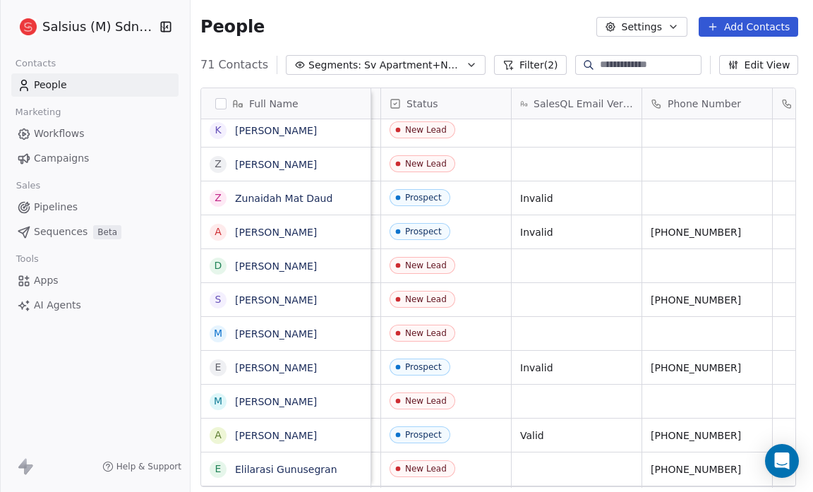
scroll to position [0, 1185]
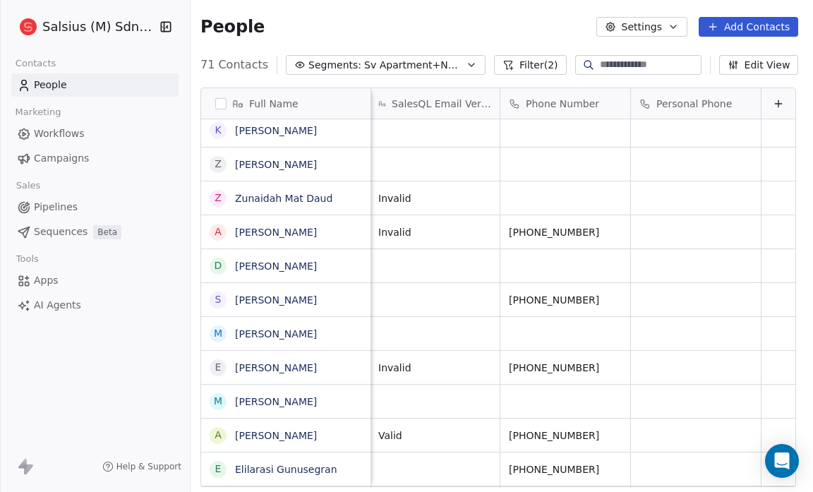
click at [758, 69] on button "Edit View" at bounding box center [759, 65] width 80 height 20
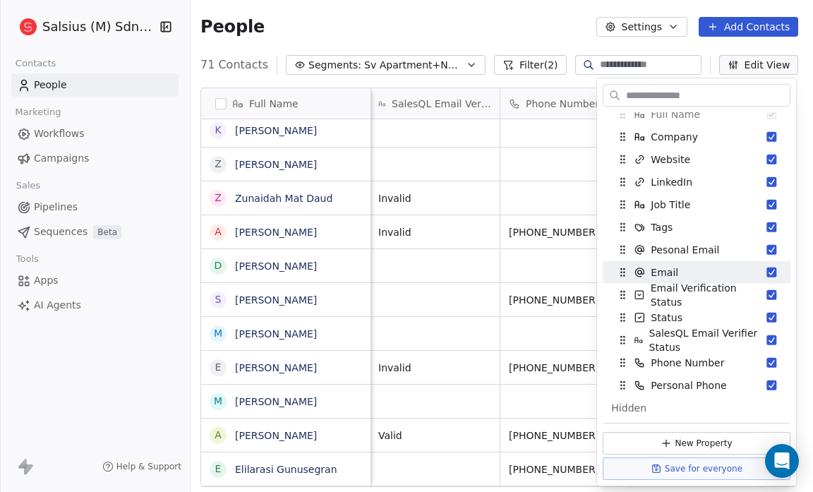
scroll to position [35, 0]
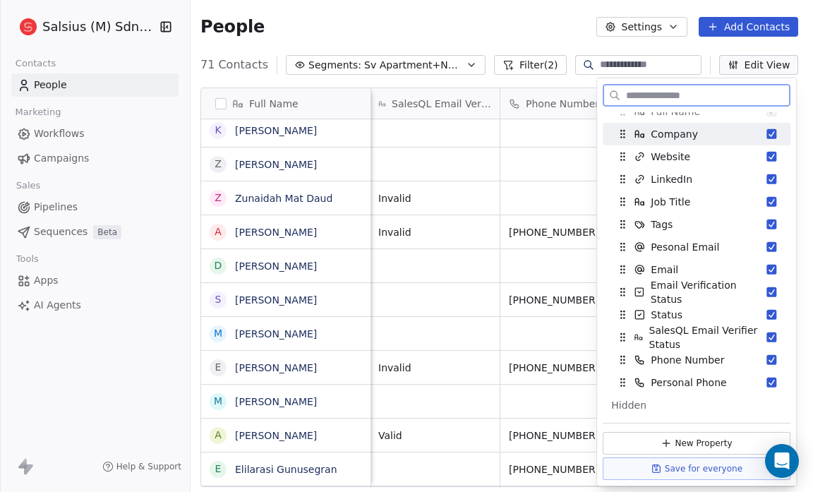
click at [767, 136] on button "Suggestions" at bounding box center [772, 134] width 10 height 10
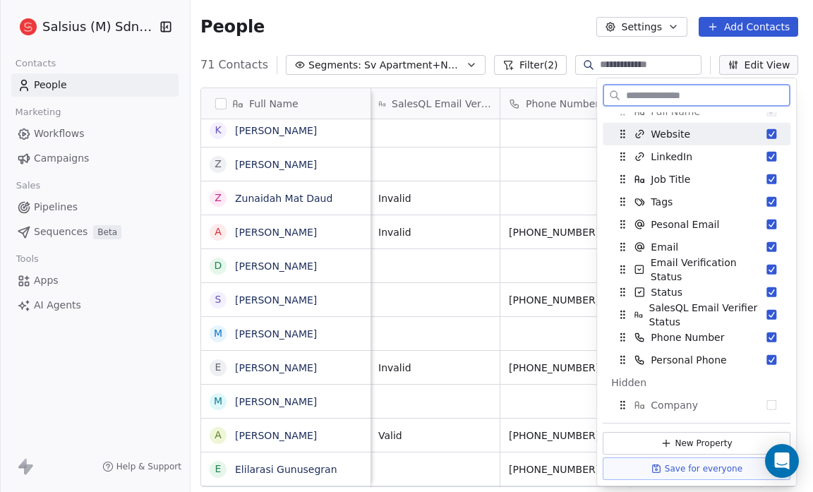
click at [756, 129] on div "Website" at bounding box center [697, 134] width 177 height 23
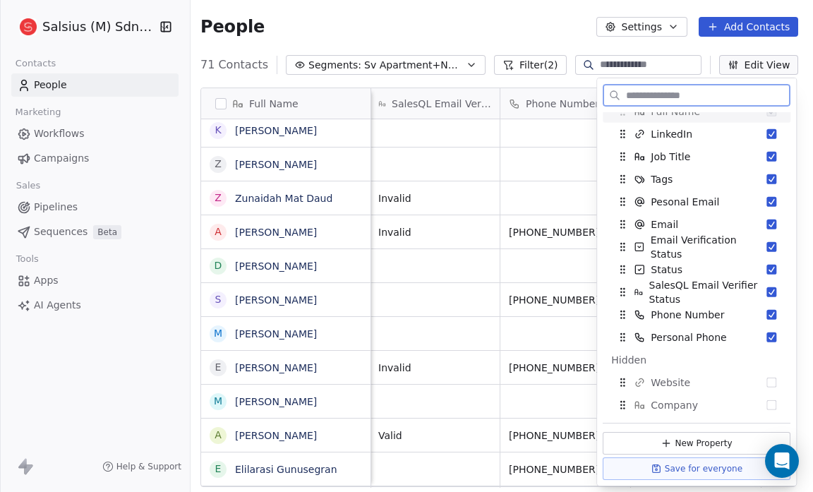
scroll to position [0, 924]
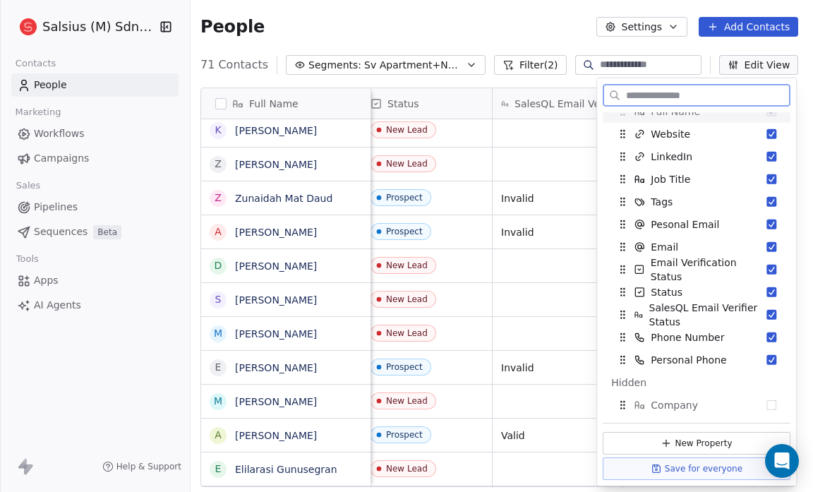
click at [756, 129] on div "Website" at bounding box center [697, 134] width 177 height 23
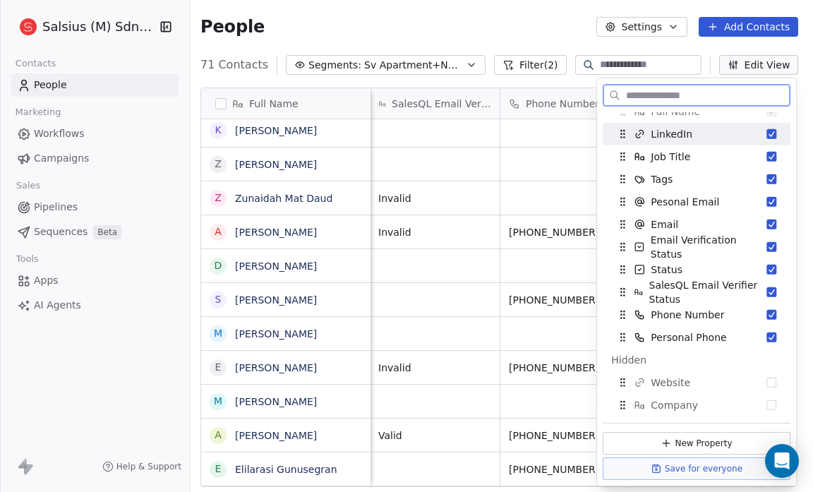
click at [767, 133] on button "Suggestions" at bounding box center [772, 134] width 10 height 10
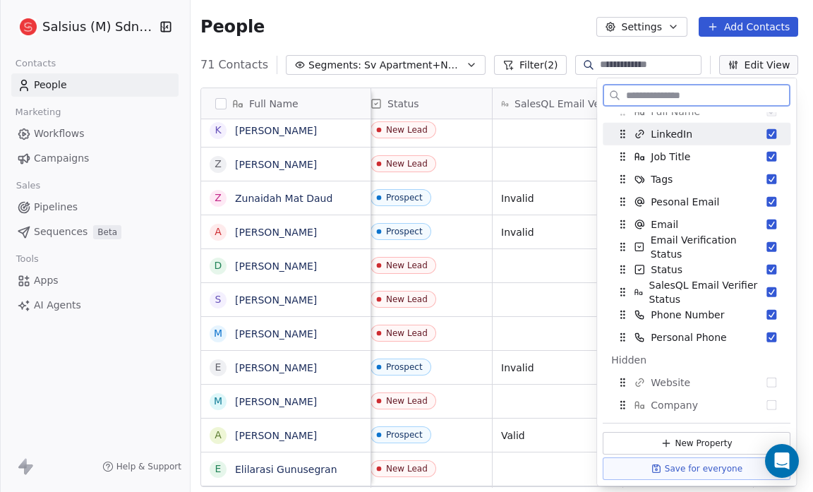
click at [767, 134] on button "Suggestions" at bounding box center [772, 134] width 10 height 10
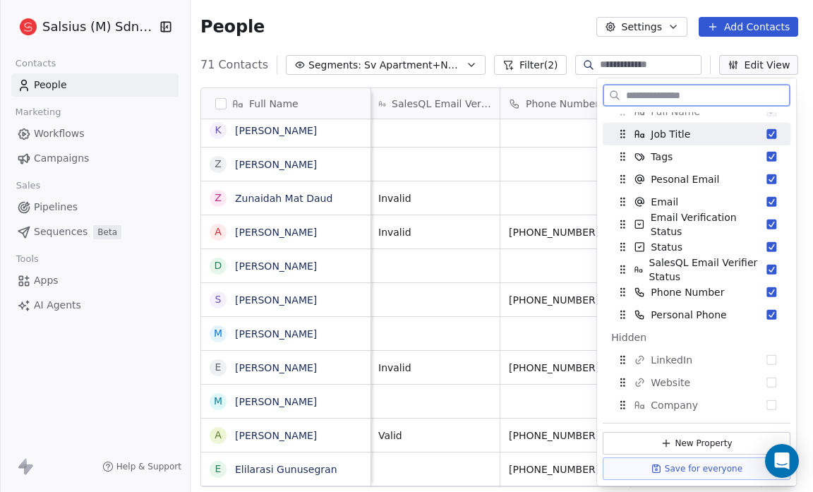
click at [767, 134] on button "Suggestions" at bounding box center [772, 134] width 10 height 10
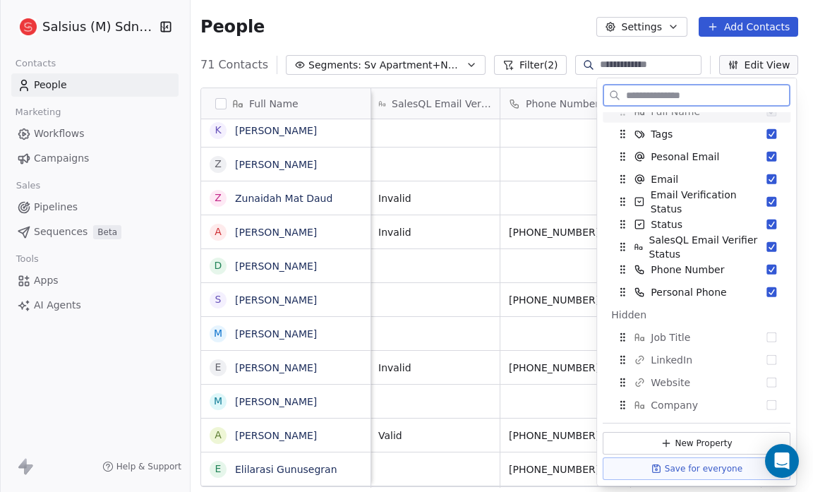
scroll to position [0, 662]
click at [767, 152] on button "Suggestions" at bounding box center [772, 157] width 10 height 10
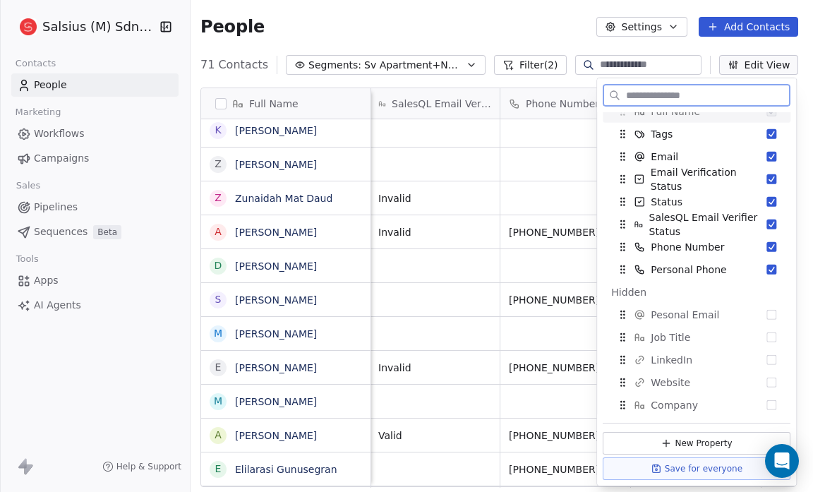
scroll to position [0, 532]
click at [767, 152] on button "Suggestions" at bounding box center [772, 157] width 10 height 10
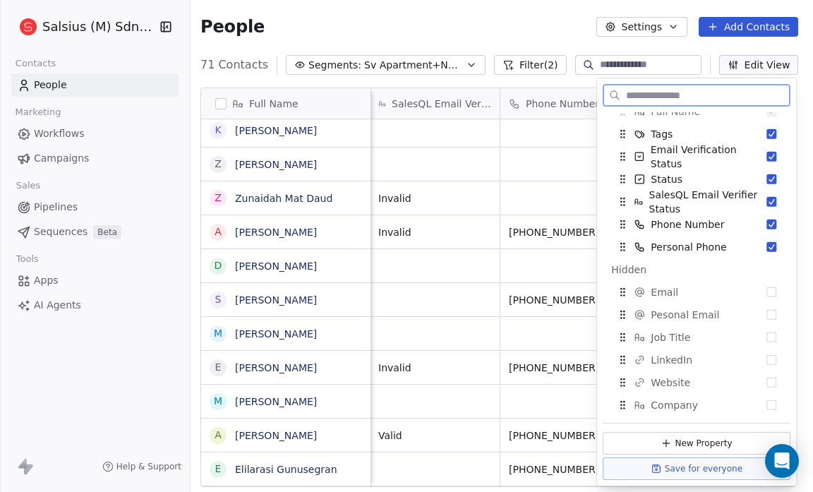
scroll to position [0, 401]
click at [767, 152] on button "Suggestions" at bounding box center [772, 157] width 10 height 10
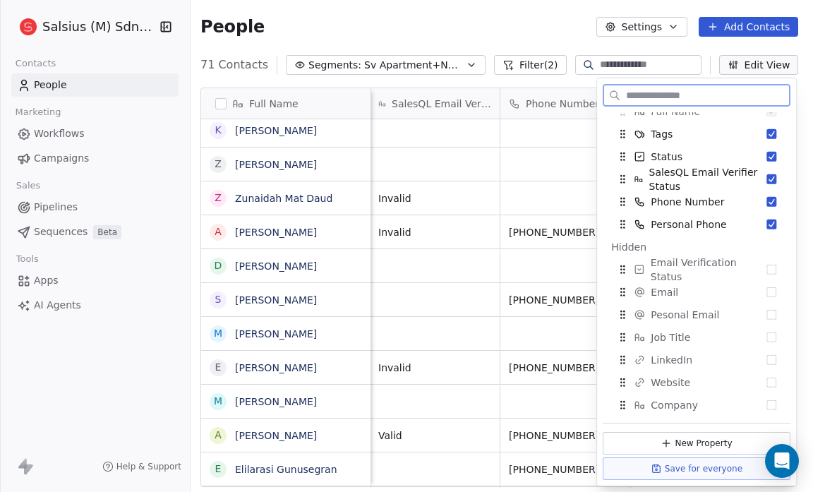
click at [767, 152] on button "Suggestions" at bounding box center [772, 157] width 10 height 10
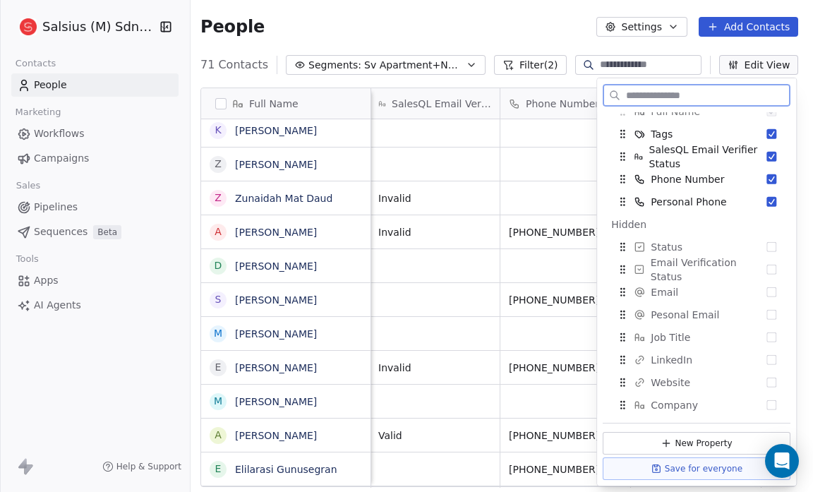
click at [767, 152] on button "Suggestions" at bounding box center [772, 157] width 10 height 10
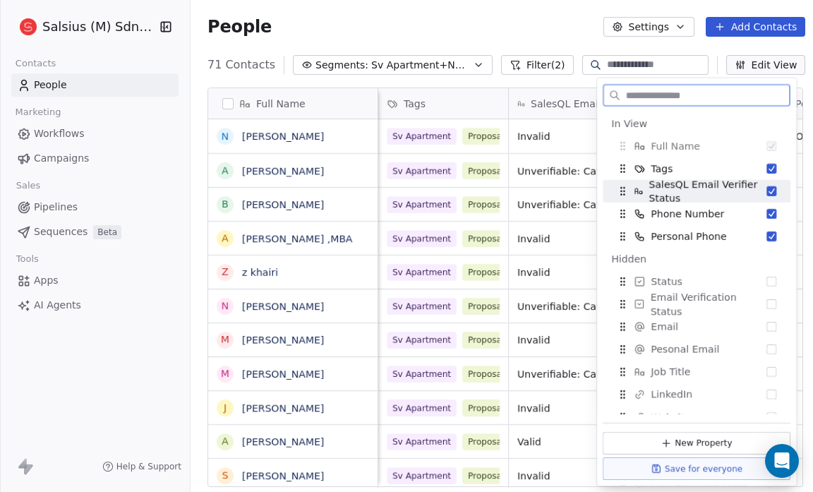
scroll to position [35, 0]
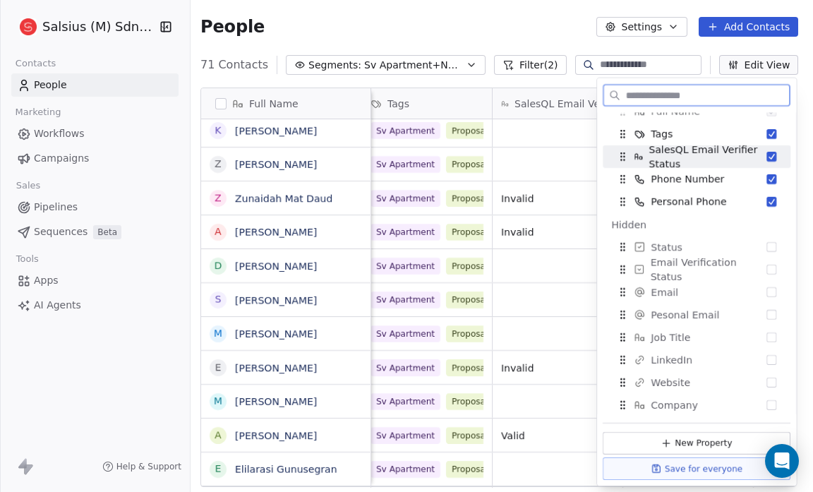
click at [767, 152] on button "Suggestions" at bounding box center [772, 157] width 10 height 10
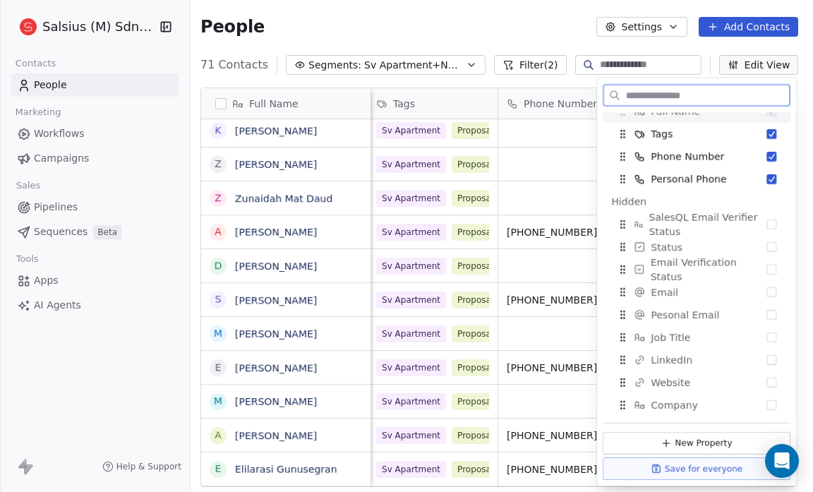
click at [767, 152] on button "Suggestions" at bounding box center [772, 157] width 10 height 10
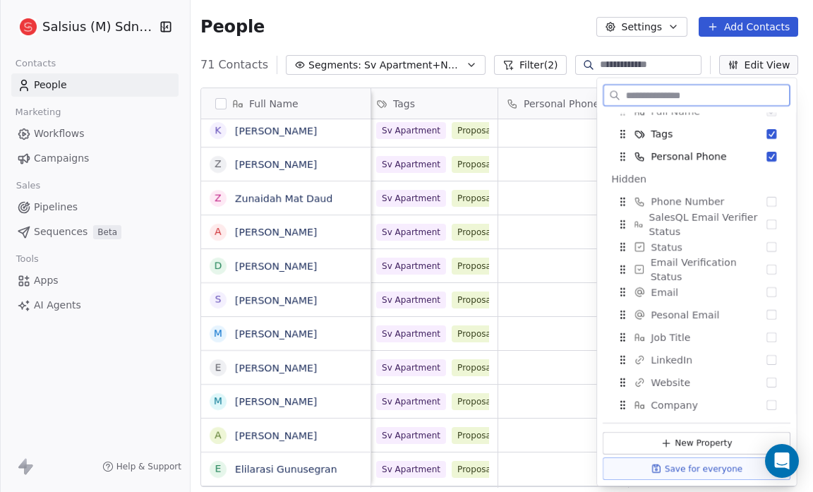
click at [767, 152] on button "Suggestions" at bounding box center [772, 157] width 10 height 10
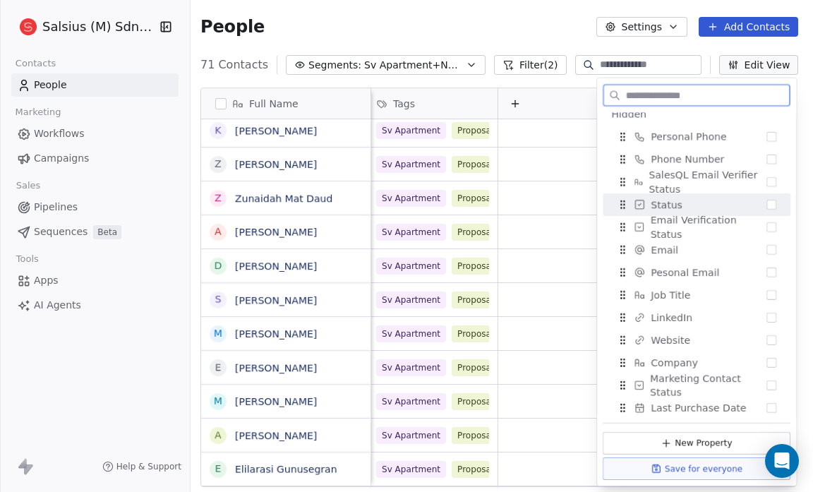
scroll to position [78, 0]
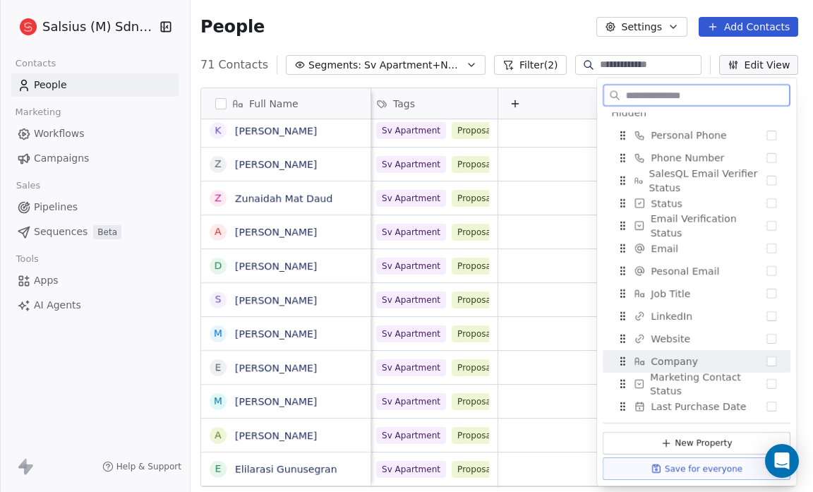
click at [767, 360] on button "Suggestions" at bounding box center [772, 362] width 10 height 10
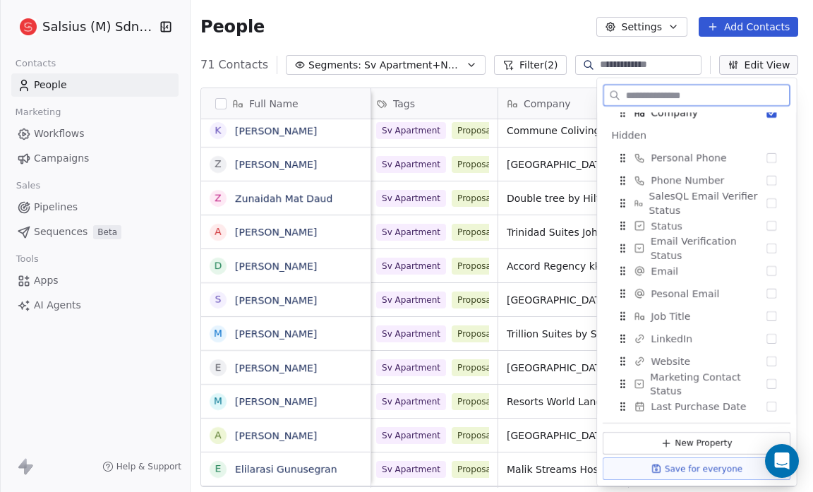
click at [767, 360] on button "Suggestions" at bounding box center [772, 362] width 10 height 10
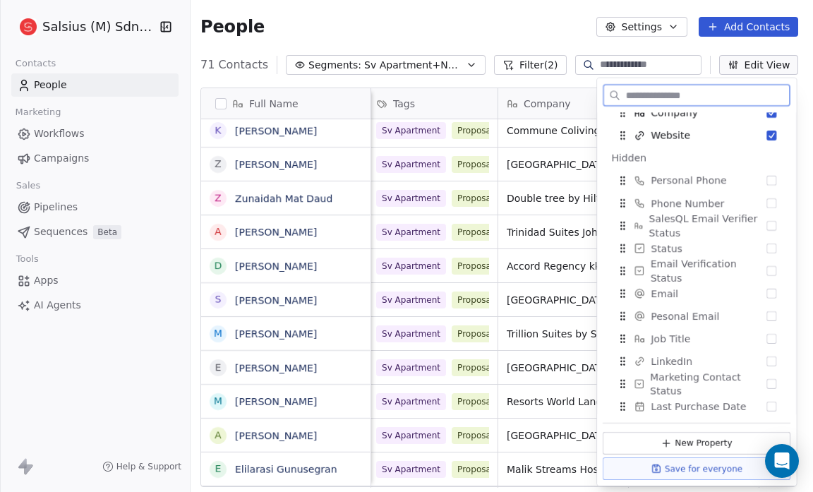
click at [767, 360] on button "Suggestions" at bounding box center [772, 362] width 10 height 10
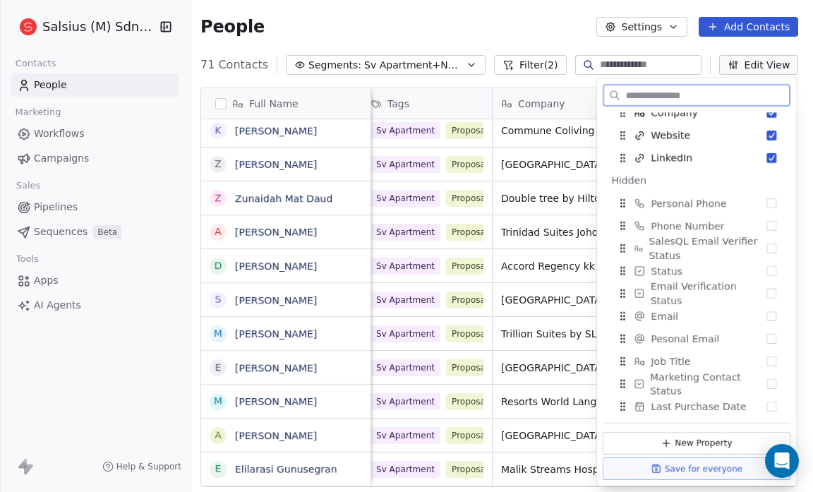
click at [767, 360] on button "Suggestions" at bounding box center [772, 362] width 10 height 10
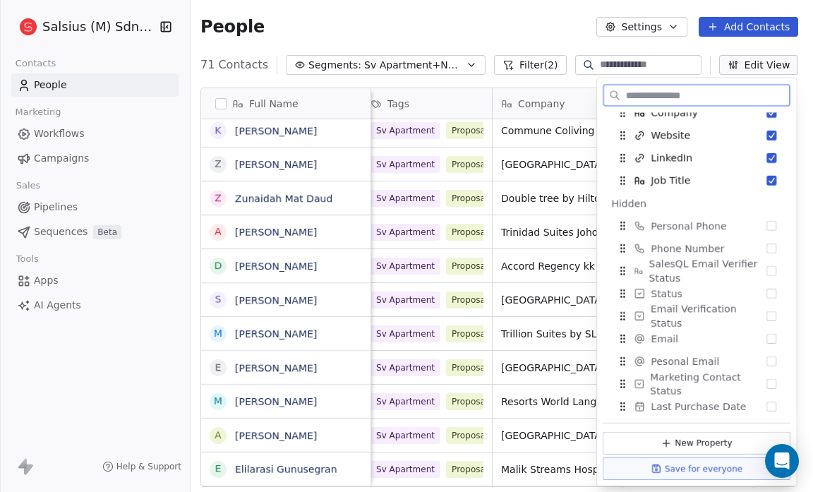
click at [767, 360] on button "Suggestions" at bounding box center [772, 362] width 10 height 10
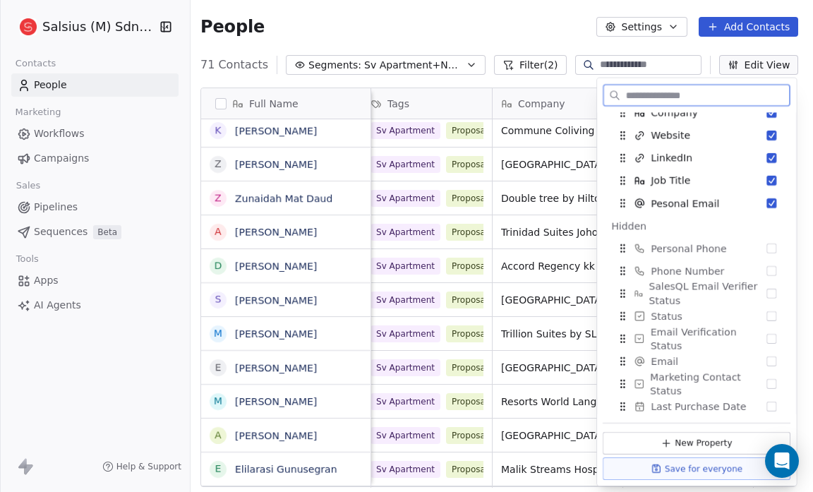
click at [767, 360] on button "Suggestions" at bounding box center [772, 362] width 10 height 10
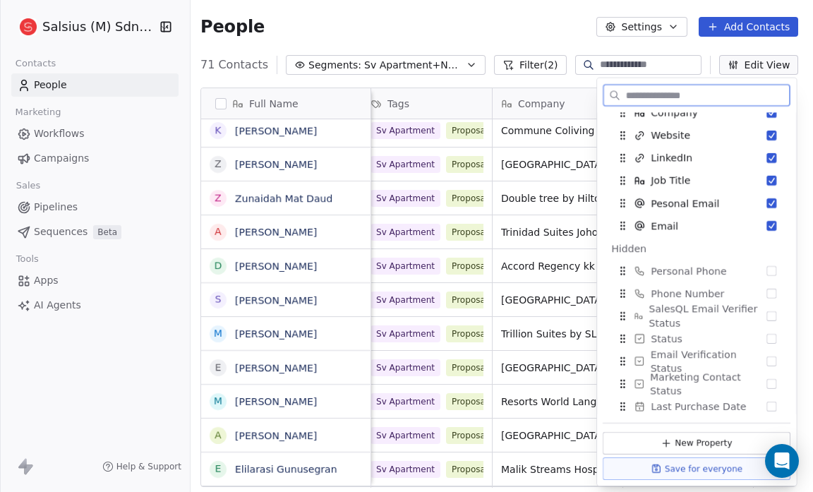
click at [767, 360] on button "Suggestions" at bounding box center [772, 362] width 10 height 10
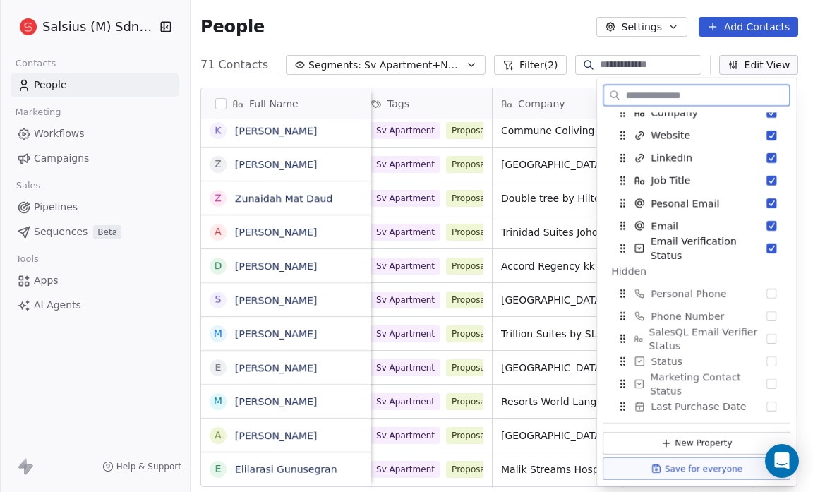
click at [767, 360] on button "Suggestions" at bounding box center [772, 362] width 10 height 10
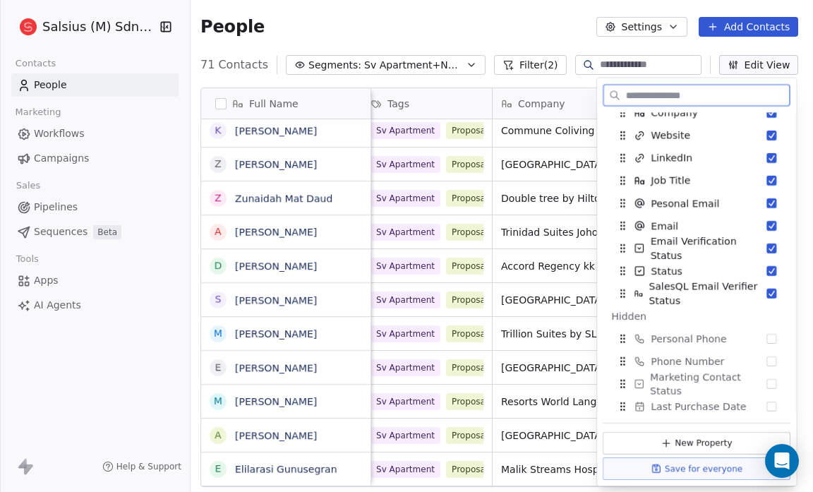
click at [767, 360] on button "Suggestions" at bounding box center [772, 362] width 10 height 10
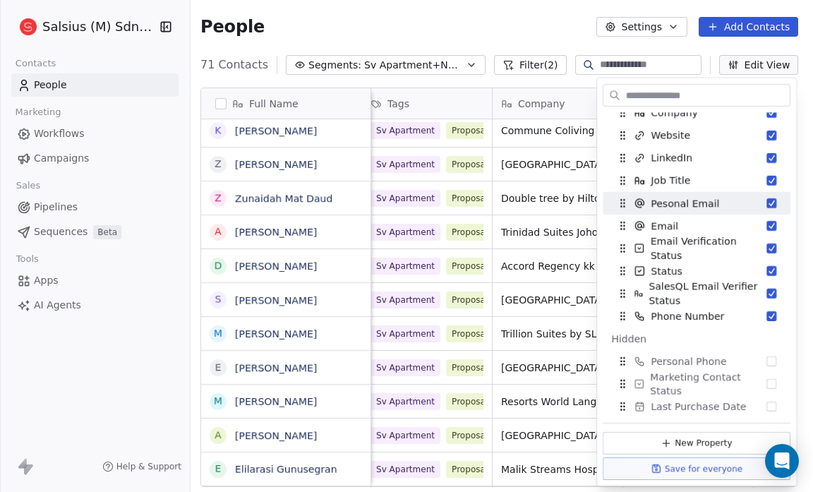
click at [490, 27] on div "People Settings Add Contacts" at bounding box center [500, 27] width 598 height 20
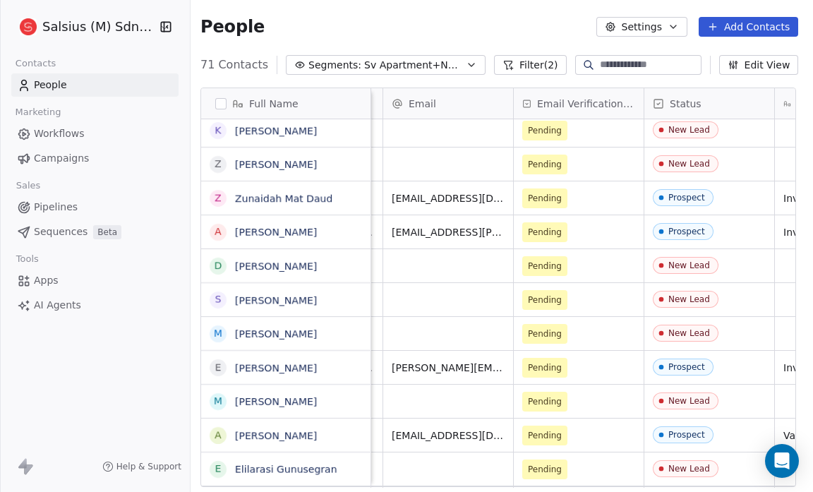
scroll to position [0, 778]
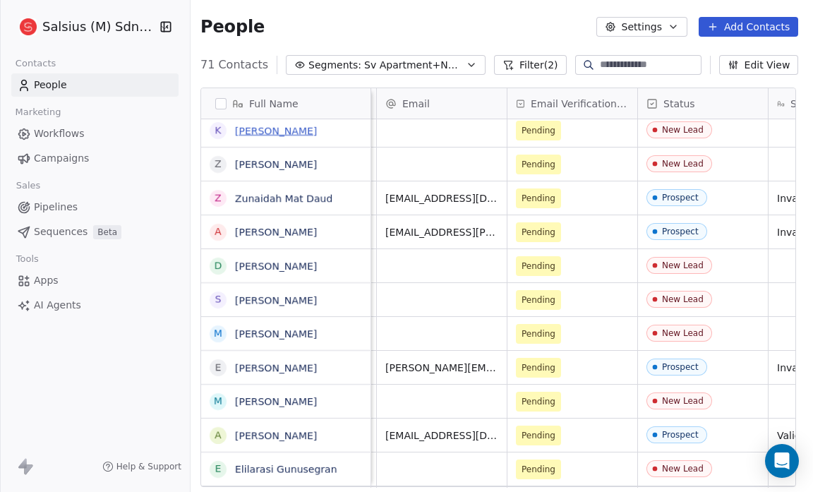
click at [256, 131] on link "Kylie Choong" at bounding box center [276, 130] width 82 height 11
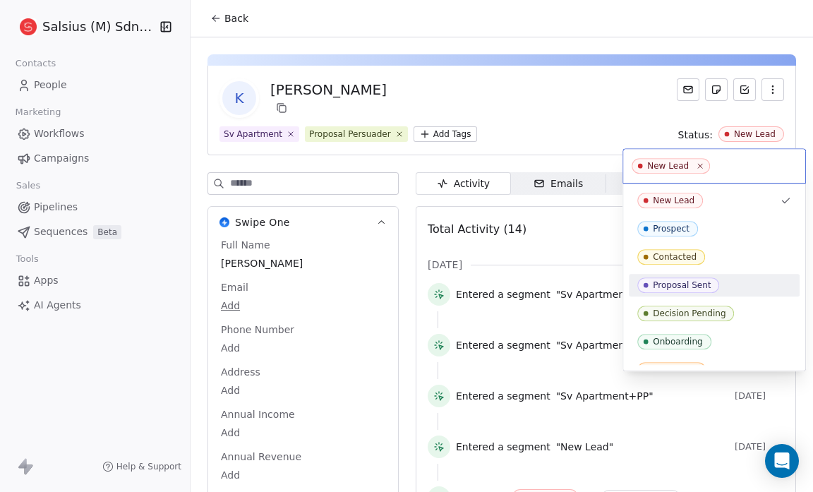
scroll to position [44, 0]
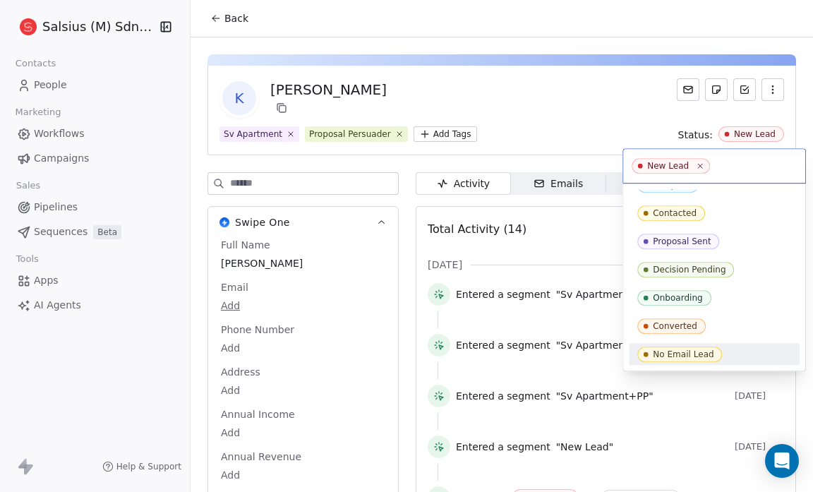
click at [749, 353] on div "No Email Lead" at bounding box center [715, 355] width 154 height 16
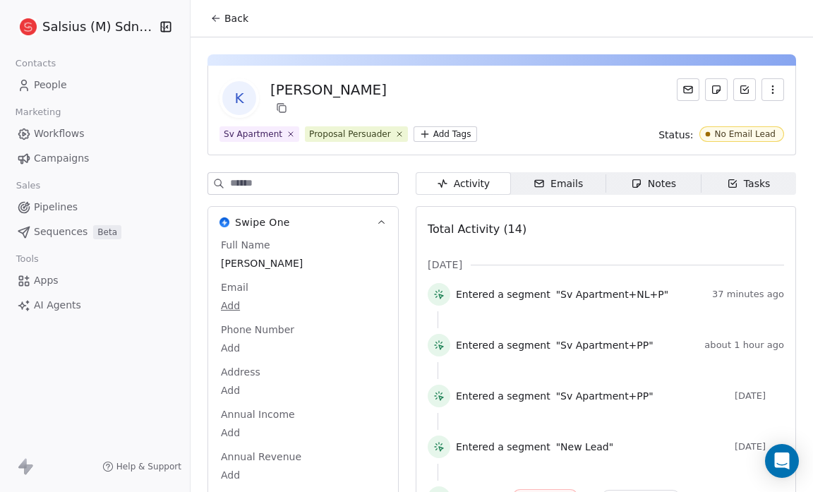
click at [241, 20] on span "Back" at bounding box center [237, 18] width 24 height 14
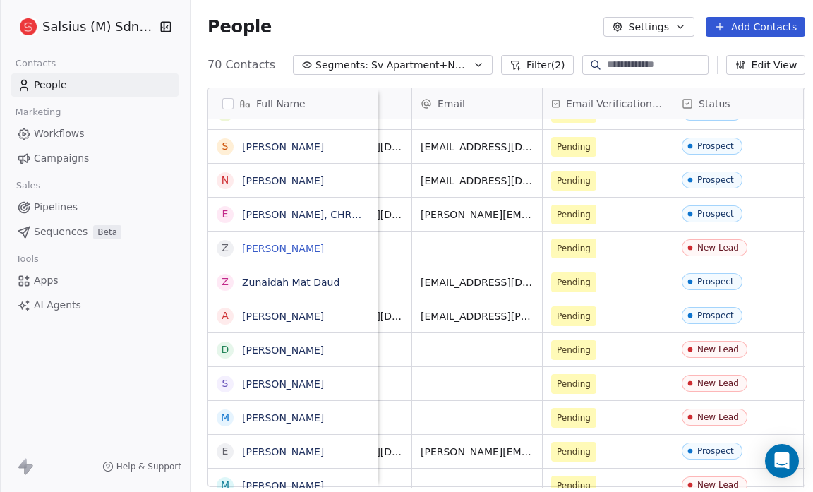
click at [271, 244] on link "Zaki Rashid" at bounding box center [283, 248] width 82 height 11
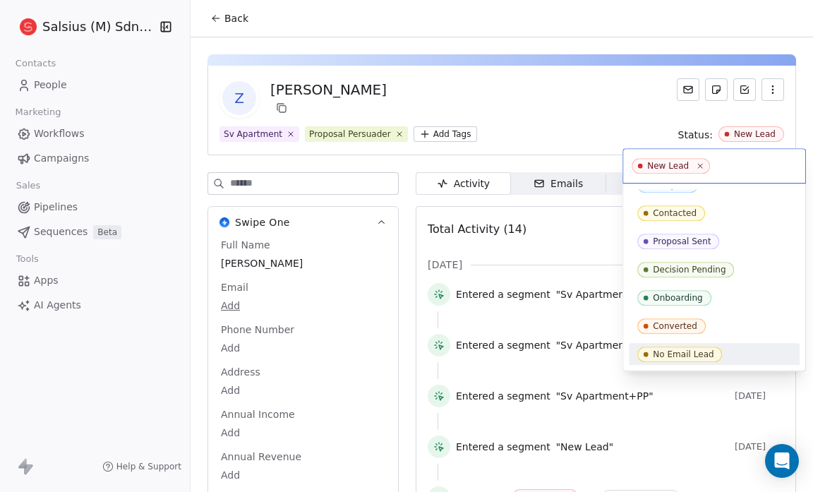
click at [753, 343] on div "No Email Lead" at bounding box center [714, 354] width 171 height 23
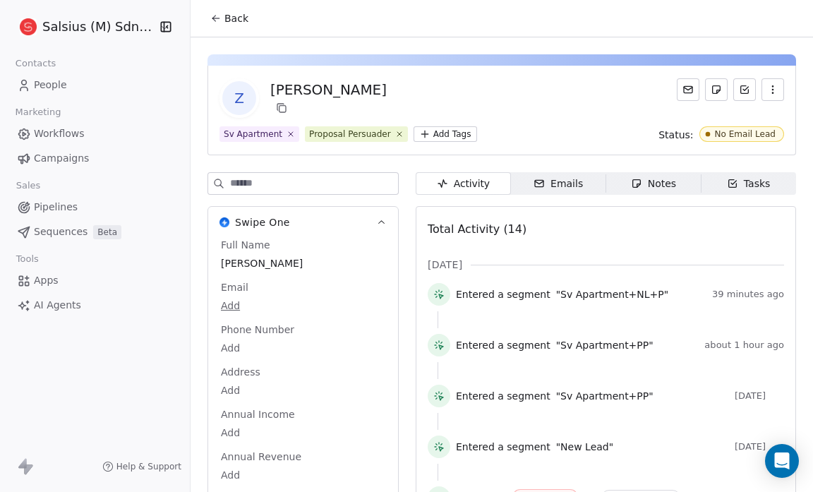
click at [366, 30] on div "Back" at bounding box center [502, 18] width 623 height 37
click at [232, 16] on span "Back" at bounding box center [237, 18] width 24 height 14
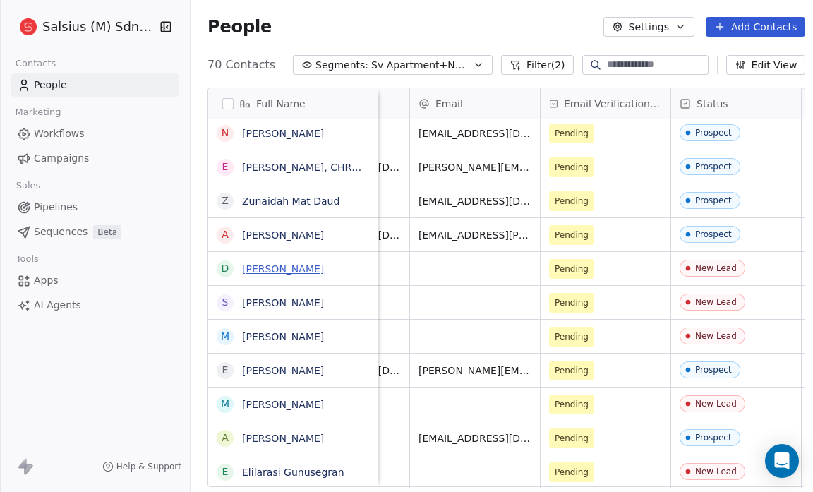
click at [270, 272] on link "doreen vincent" at bounding box center [283, 268] width 82 height 11
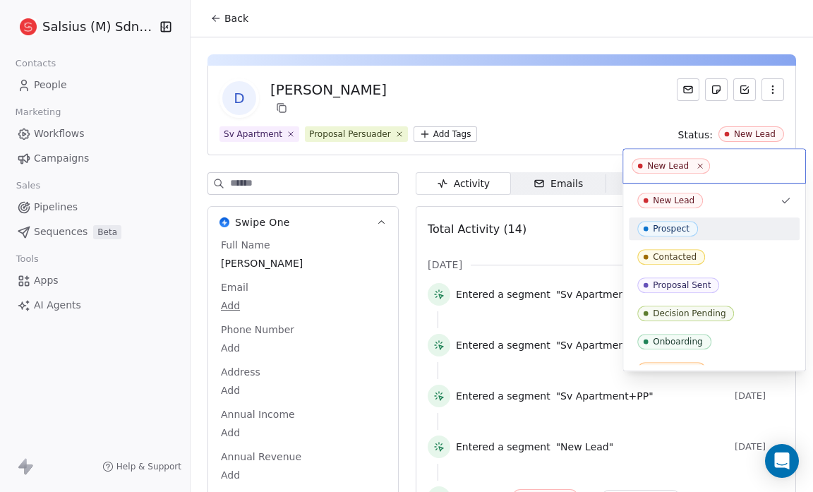
click at [723, 230] on div "Prospect" at bounding box center [715, 229] width 154 height 16
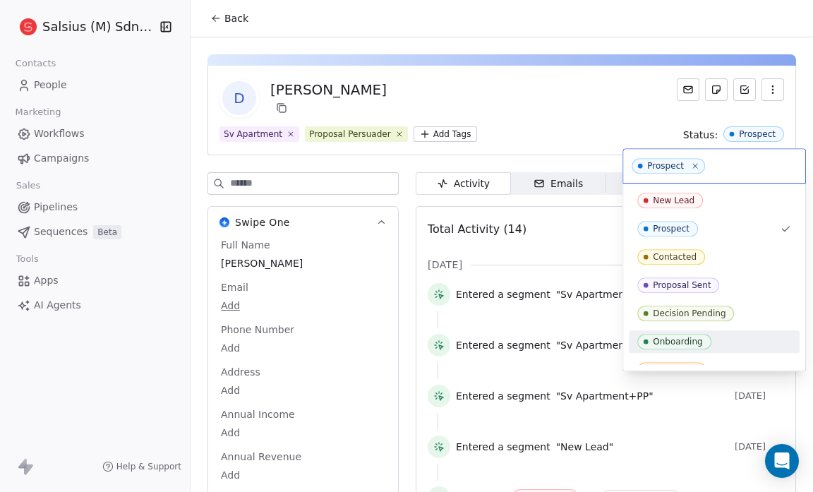
scroll to position [44, 0]
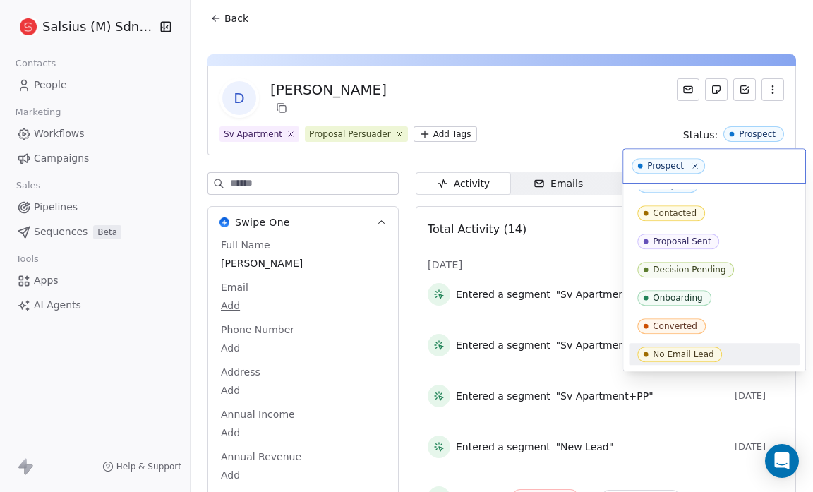
click at [724, 350] on div "No Email Lead" at bounding box center [715, 355] width 154 height 16
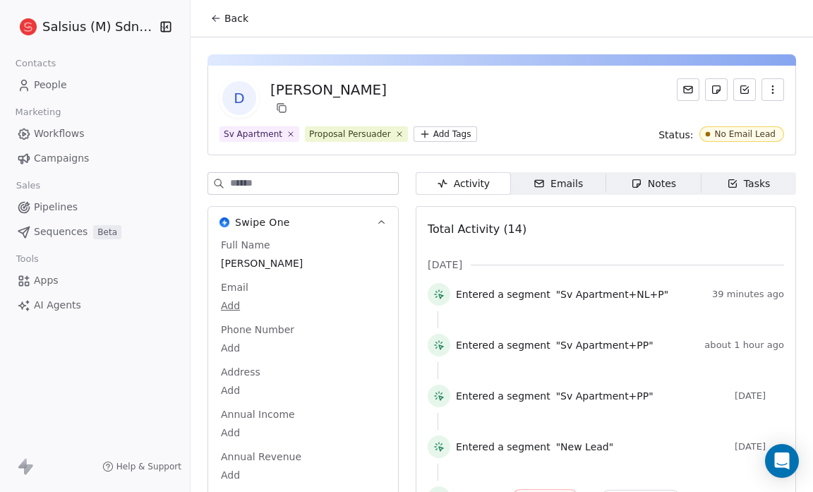
click at [243, 16] on span "Back" at bounding box center [237, 18] width 24 height 14
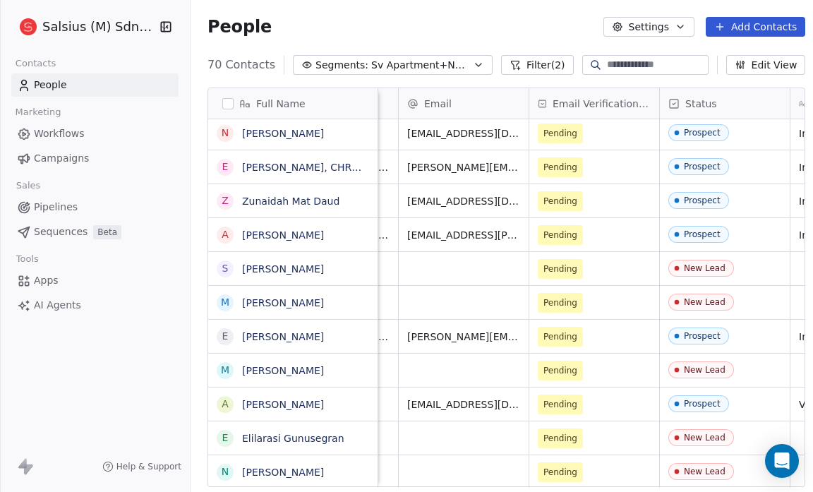
scroll to position [0, 764]
click at [272, 270] on link "Stephanie Lawrence" at bounding box center [283, 268] width 82 height 11
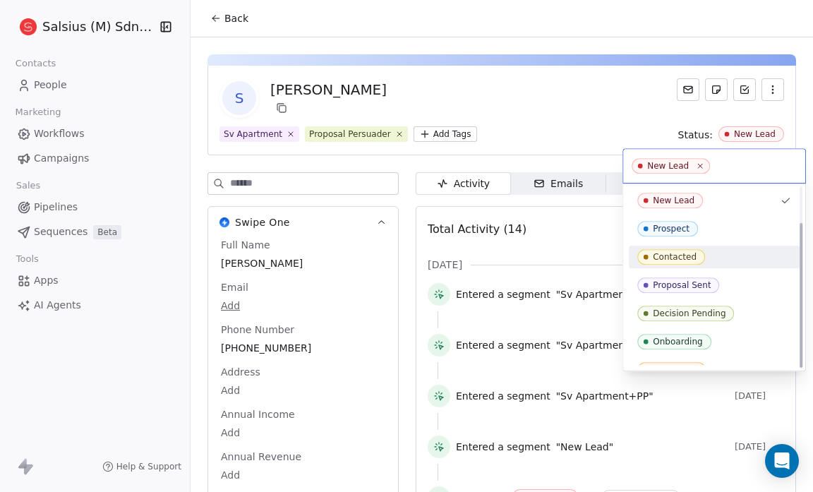
scroll to position [44, 0]
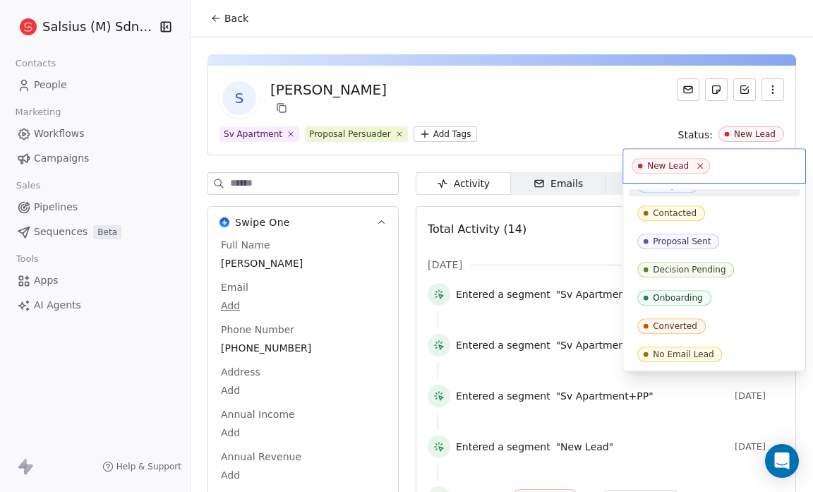
click at [698, 165] on icon at bounding box center [700, 166] width 9 height 9
click at [735, 350] on div "No Email Lead" at bounding box center [715, 355] width 154 height 16
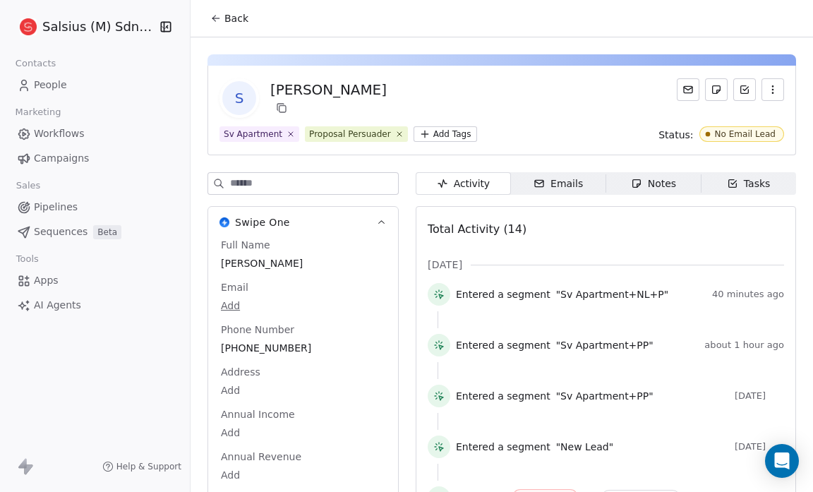
click at [245, 18] on span "Back" at bounding box center [237, 18] width 24 height 14
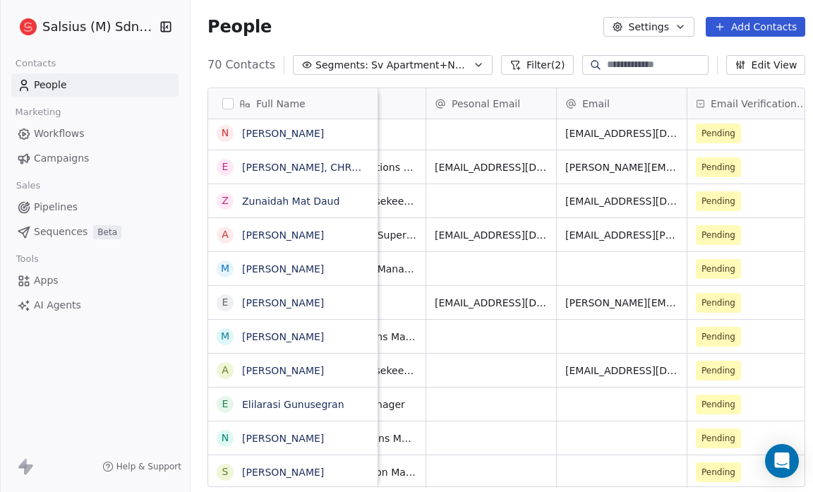
scroll to position [0, 602]
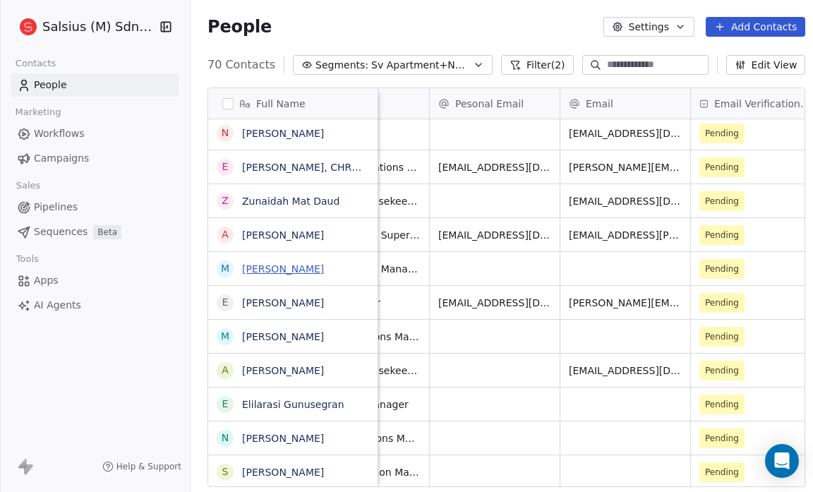
click at [286, 265] on link "Mohamad Rahmat Kamis" at bounding box center [283, 268] width 82 height 11
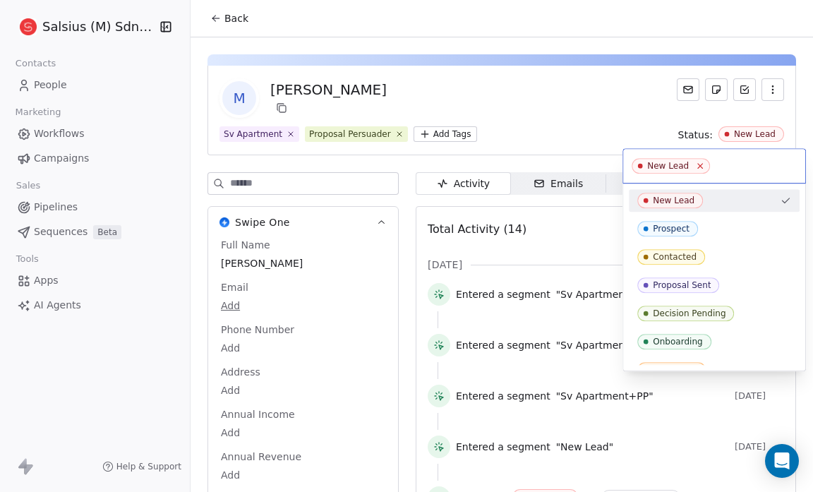
click at [698, 164] on icon at bounding box center [700, 166] width 9 height 9
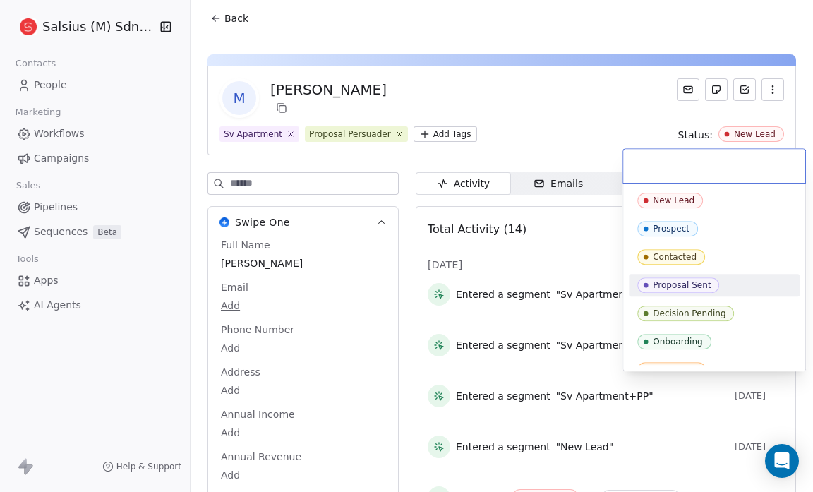
scroll to position [44, 0]
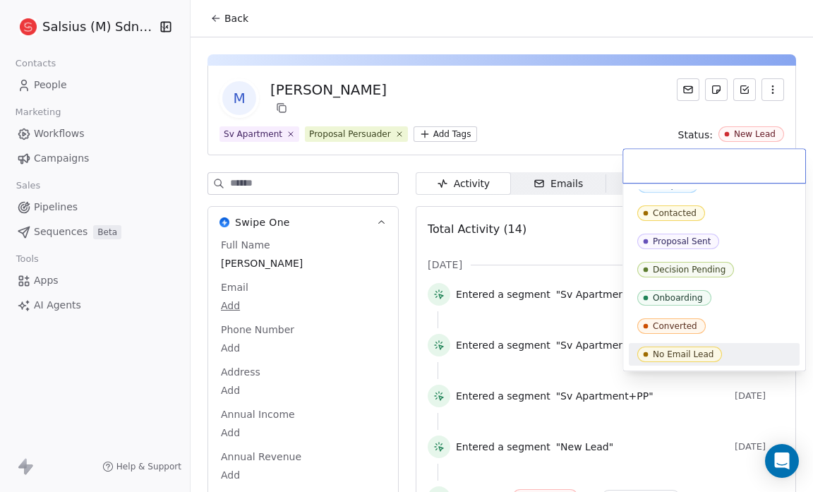
click at [755, 350] on div "No Email Lead" at bounding box center [715, 355] width 154 height 16
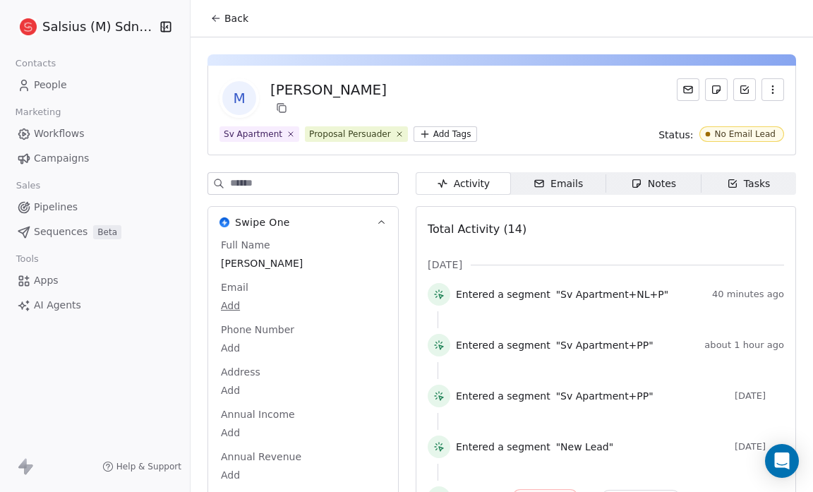
click at [241, 20] on span "Back" at bounding box center [237, 18] width 24 height 14
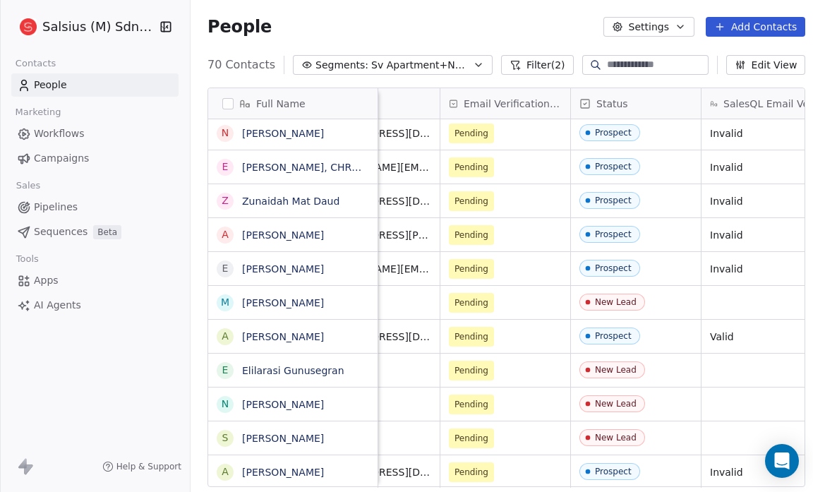
scroll to position [0, 854]
click at [299, 297] on link "Mohd Zubir Yusof" at bounding box center [283, 302] width 82 height 11
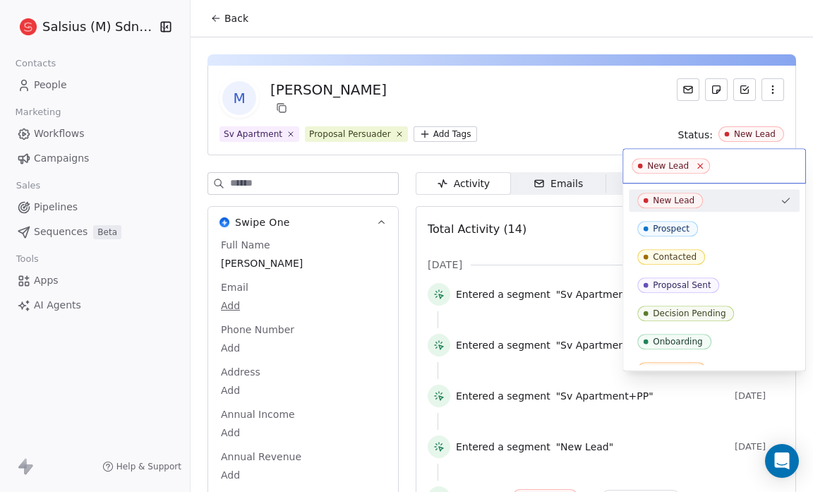
click at [697, 168] on icon at bounding box center [700, 166] width 9 height 9
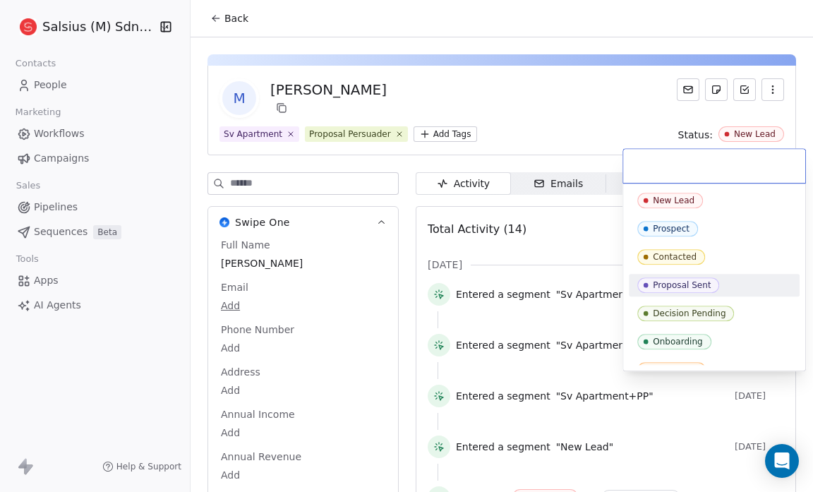
scroll to position [44, 0]
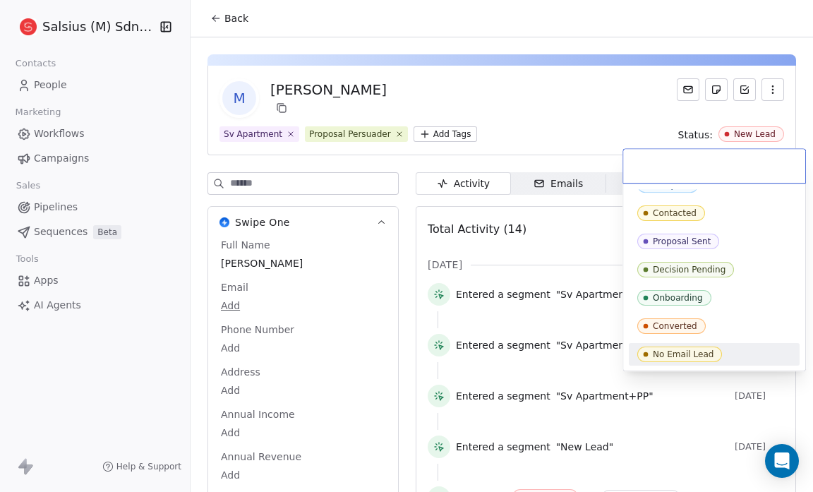
click at [713, 352] on span "No Email Lead" at bounding box center [680, 355] width 85 height 16
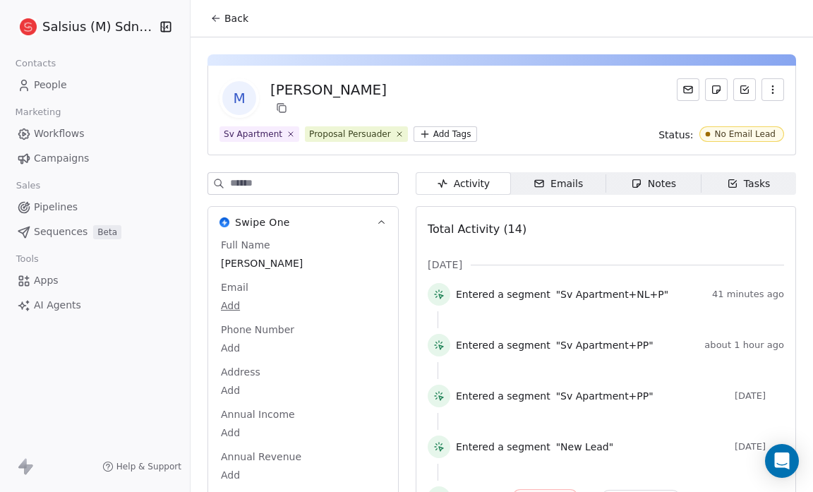
click at [229, 18] on span "Back" at bounding box center [237, 18] width 24 height 14
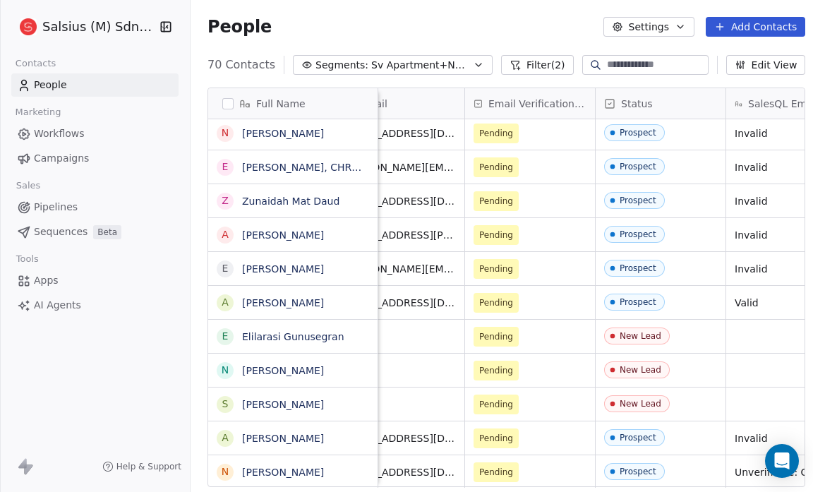
scroll to position [0, 827]
click at [256, 332] on link "Elilarasi Gunusegran" at bounding box center [293, 336] width 102 height 11
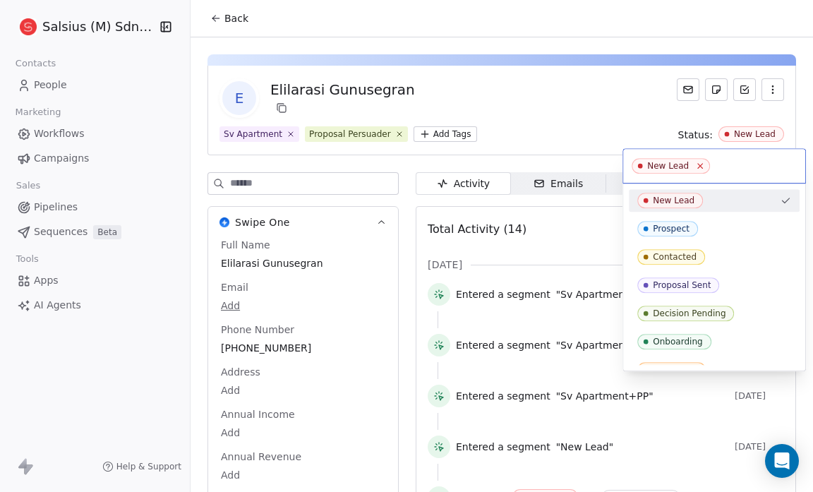
click at [699, 169] on icon at bounding box center [700, 166] width 9 height 9
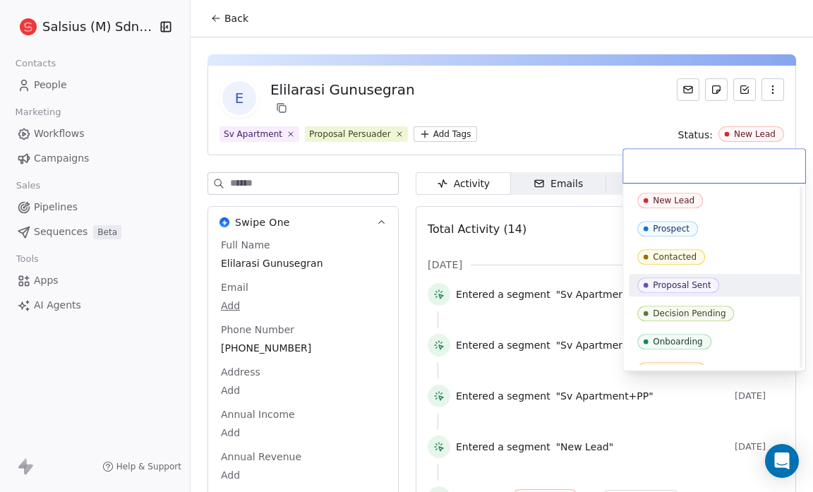
scroll to position [44, 0]
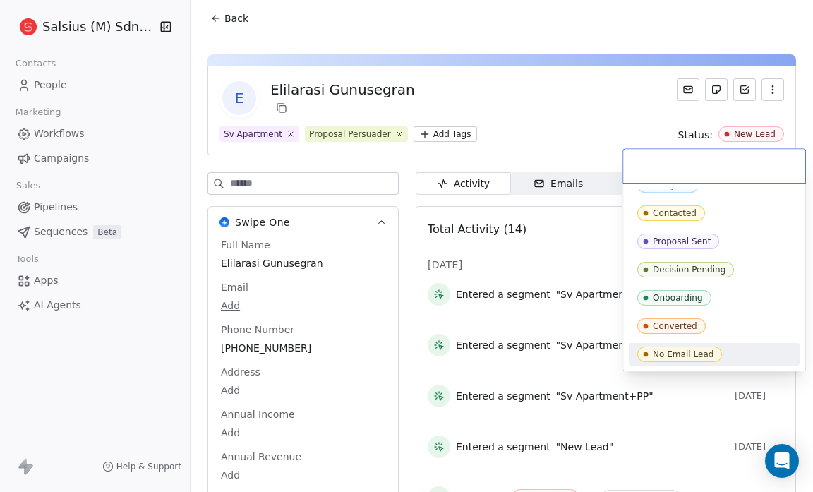
click at [753, 362] on div "No Email Lead" at bounding box center [714, 354] width 171 height 23
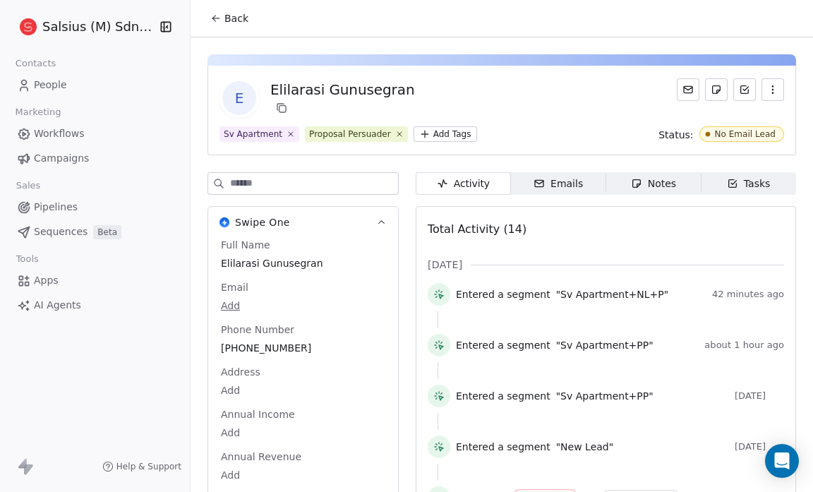
click at [235, 13] on span "Back" at bounding box center [237, 18] width 24 height 14
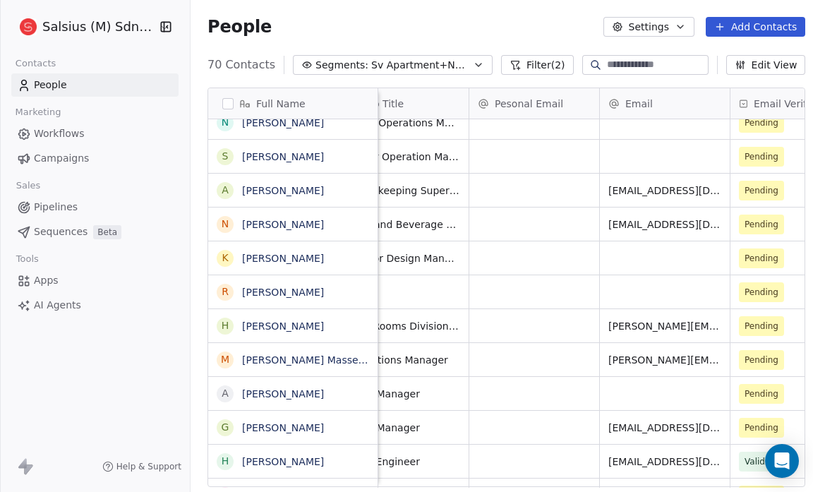
scroll to position [0, 565]
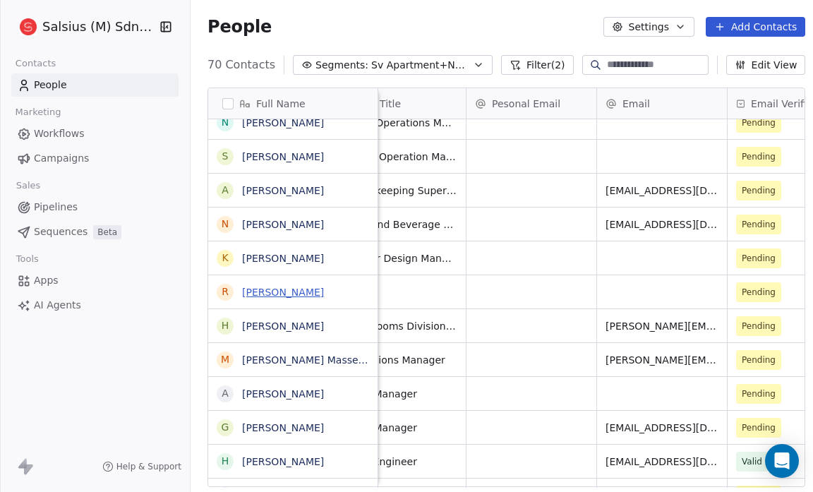
click at [304, 287] on link "Roswan Rasip" at bounding box center [283, 292] width 82 height 11
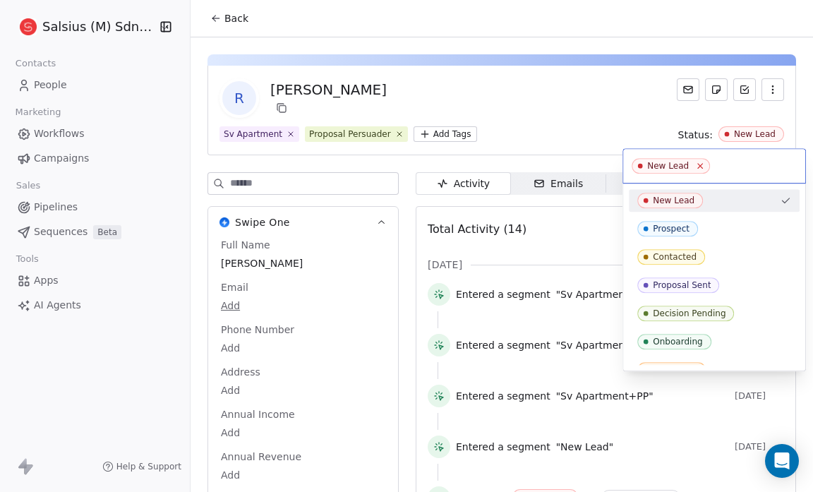
click at [700, 169] on icon at bounding box center [700, 166] width 9 height 9
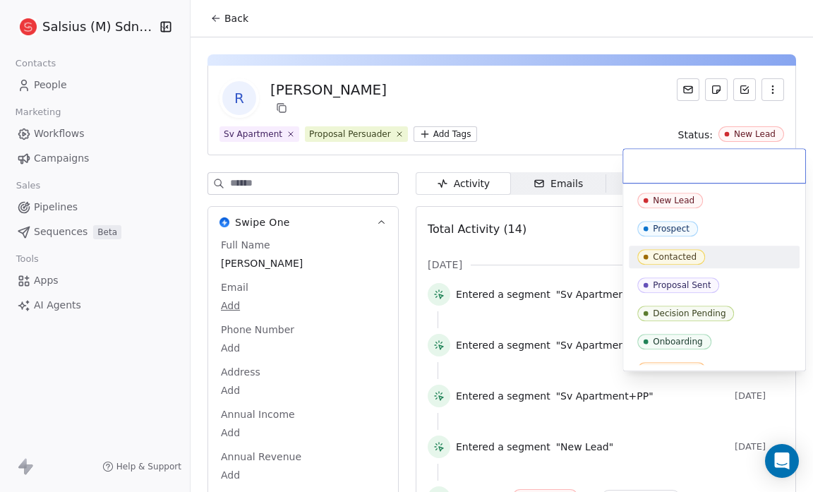
scroll to position [44, 0]
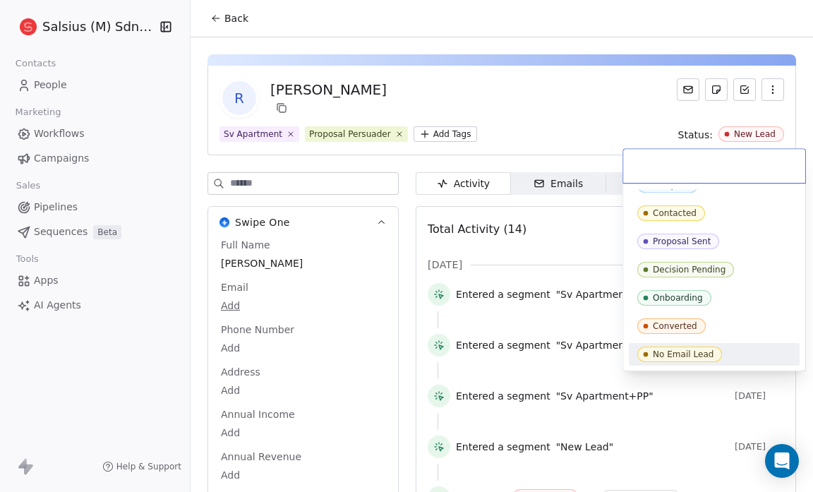
click at [756, 349] on div "No Email Lead" at bounding box center [715, 355] width 154 height 16
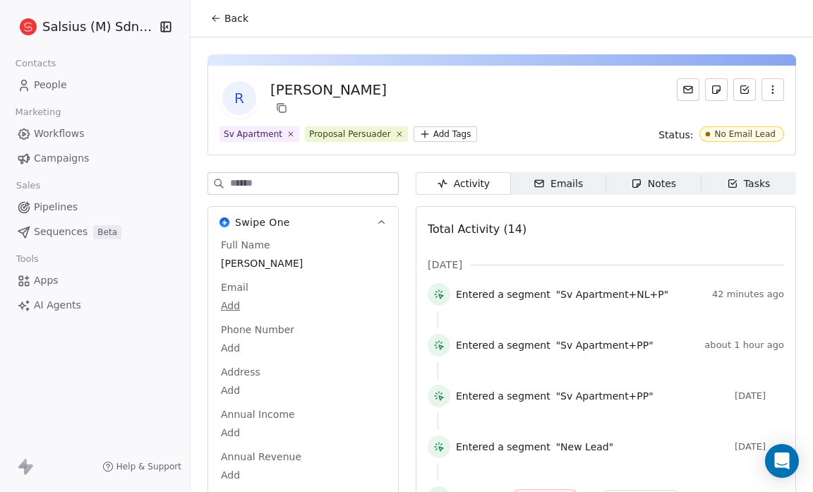
click at [239, 16] on span "Back" at bounding box center [237, 18] width 24 height 14
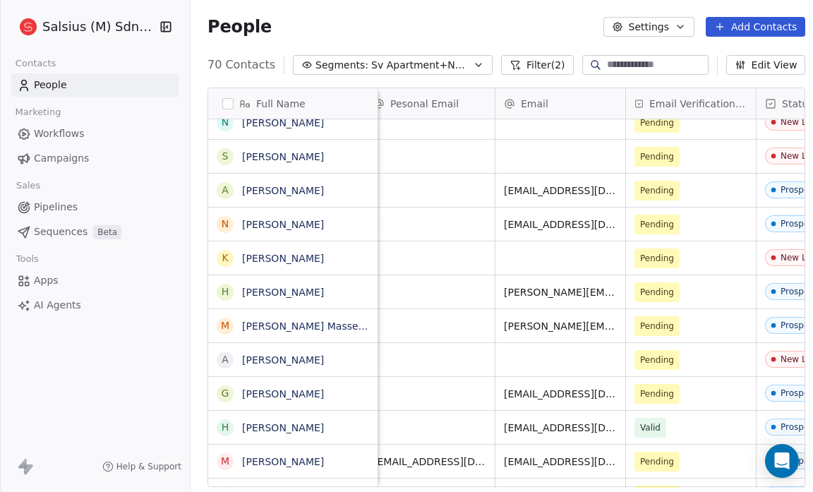
scroll to position [0, 698]
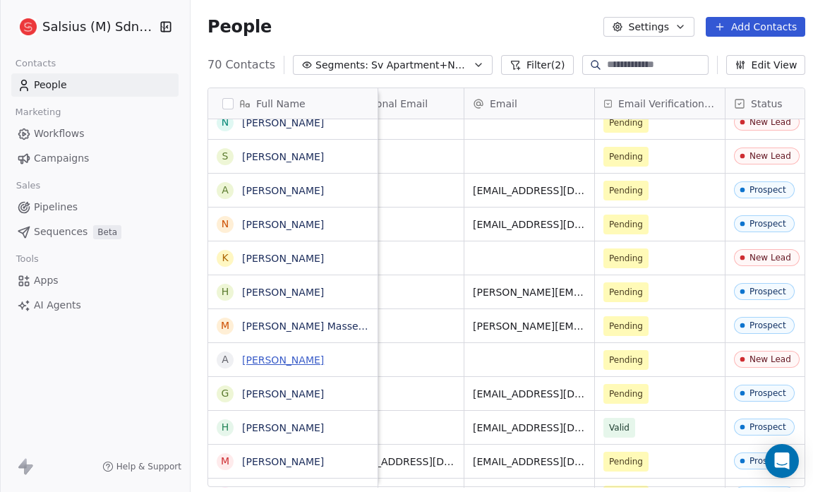
click at [281, 357] on link "Azhar Ahmad" at bounding box center [283, 359] width 82 height 11
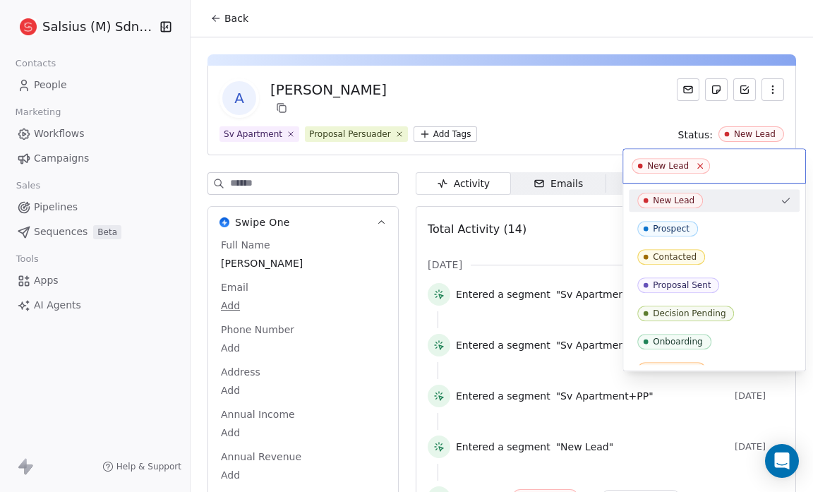
click at [696, 164] on icon at bounding box center [700, 166] width 9 height 9
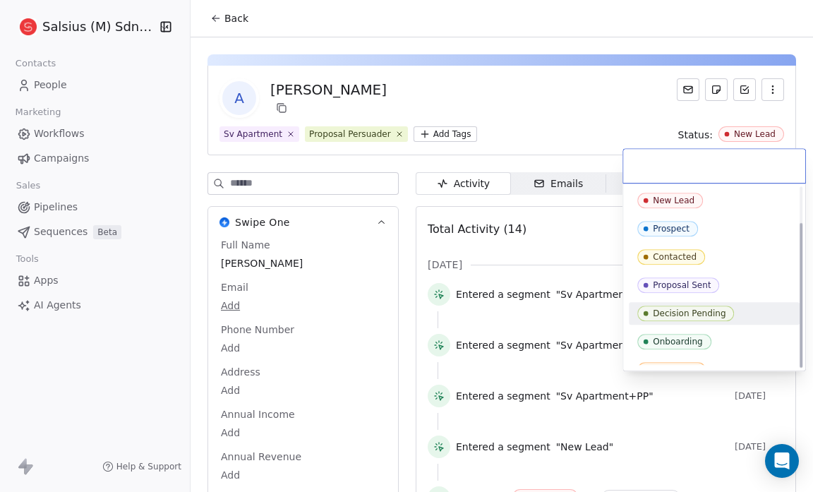
scroll to position [44, 0]
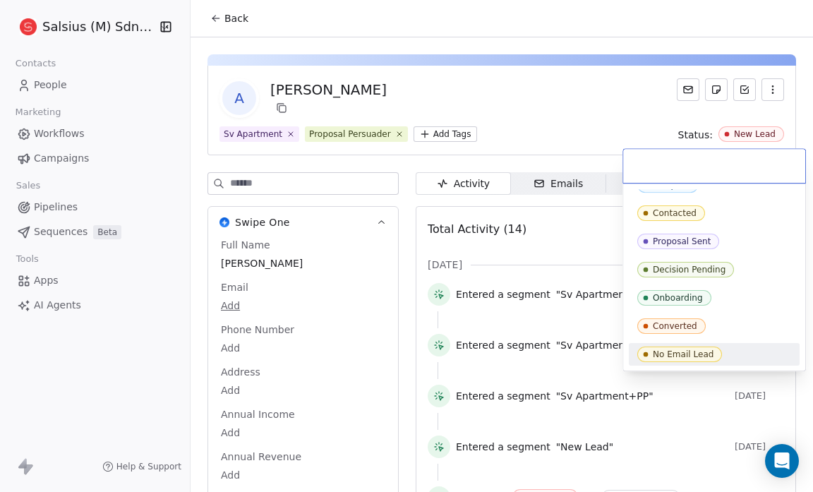
click at [770, 349] on div "No Email Lead" at bounding box center [715, 355] width 154 height 16
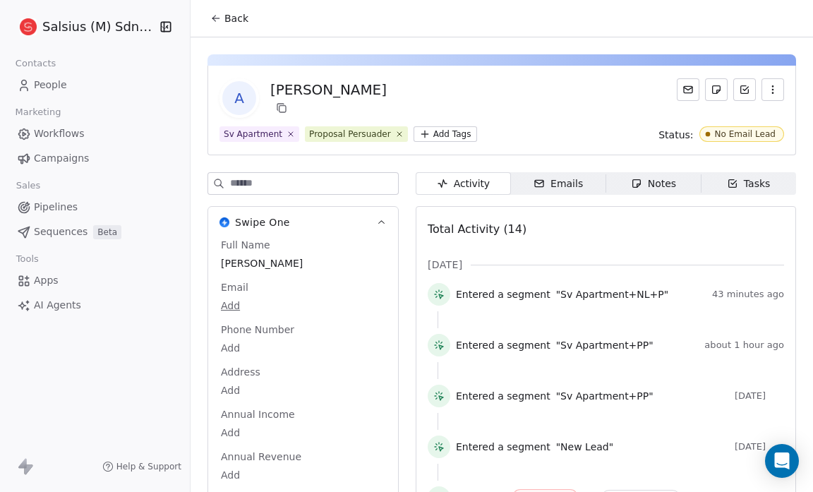
click at [246, 14] on button "Back" at bounding box center [229, 18] width 55 height 25
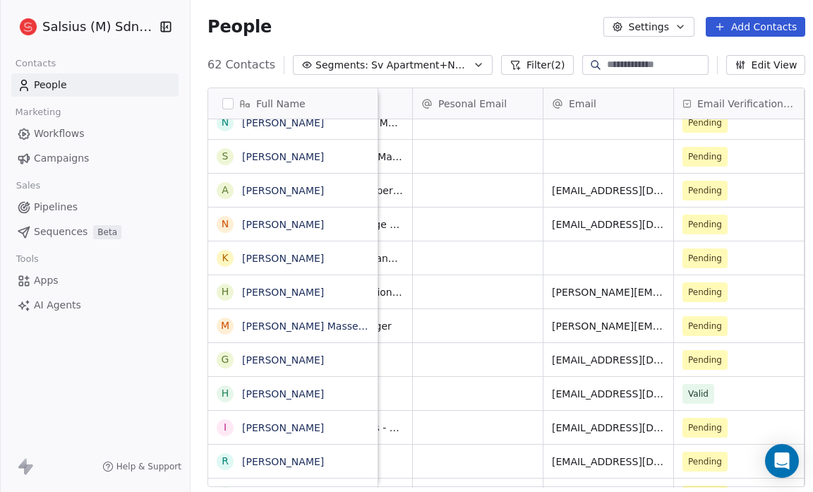
scroll to position [0, 619]
click at [260, 255] on link "Kelvin Liow" at bounding box center [283, 258] width 82 height 11
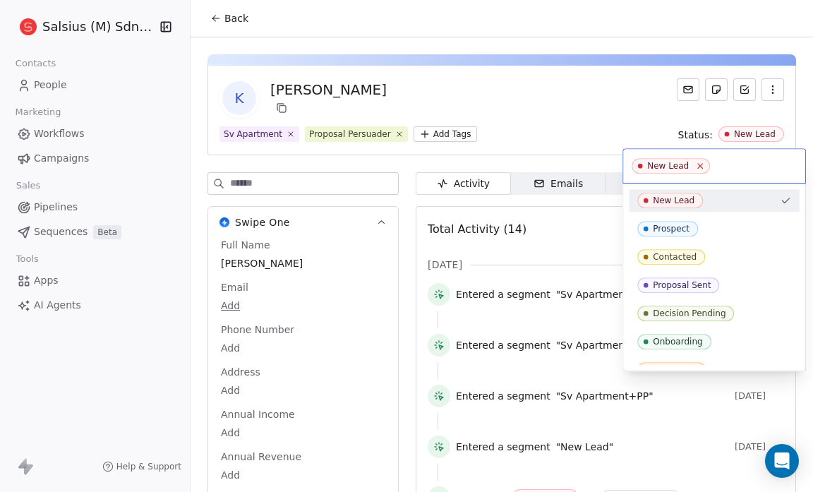
click at [697, 162] on icon at bounding box center [700, 166] width 9 height 9
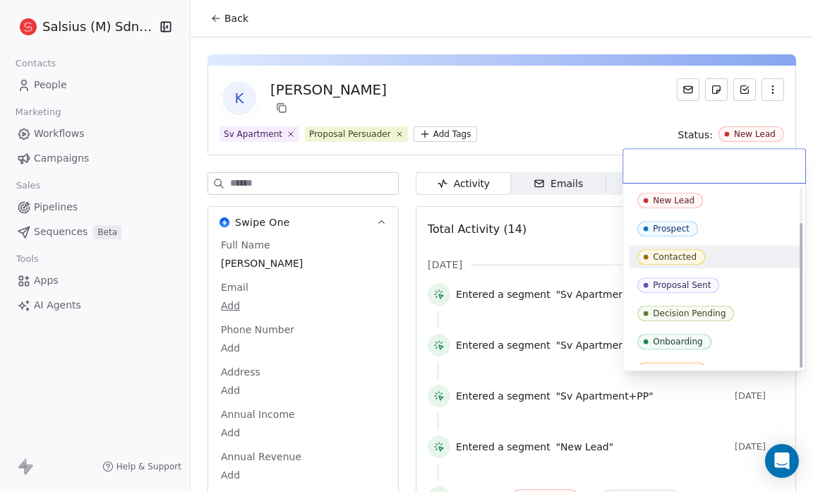
scroll to position [44, 0]
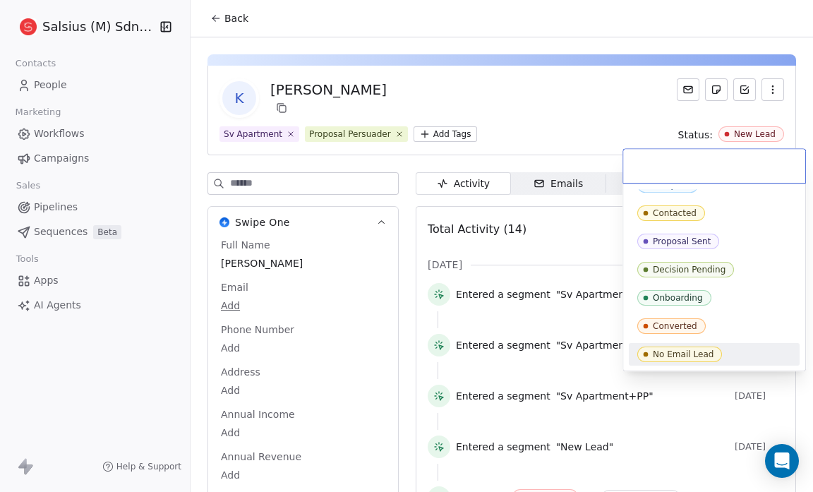
click at [748, 348] on div "No Email Lead" at bounding box center [715, 355] width 154 height 16
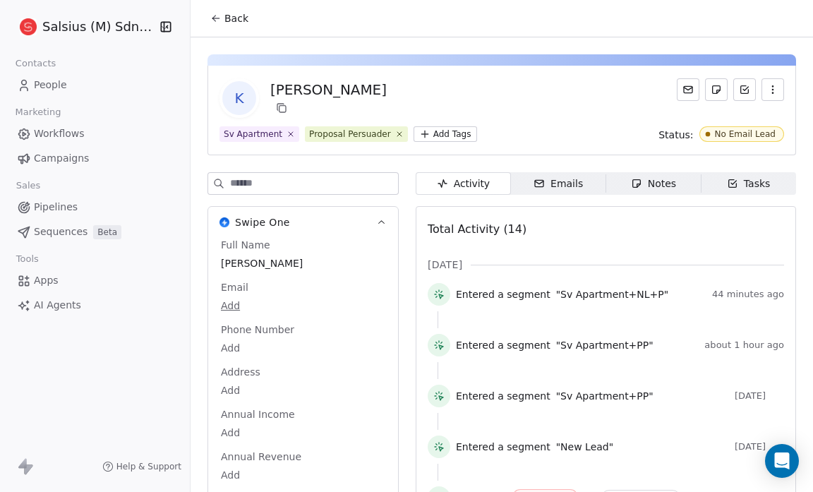
click at [213, 14] on icon at bounding box center [215, 18] width 11 height 11
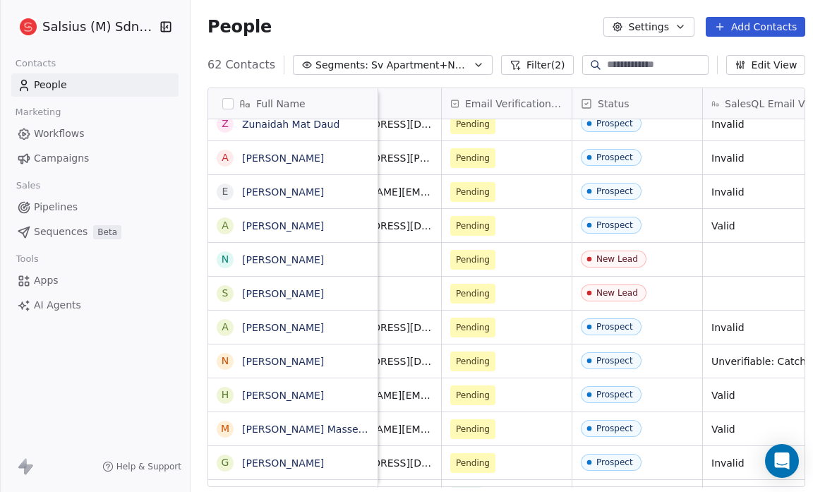
scroll to position [0, 844]
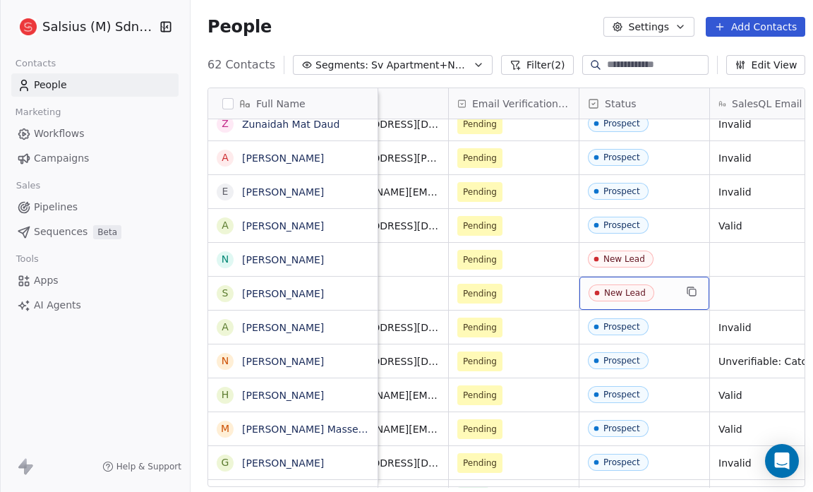
drag, startPoint x: 664, startPoint y: 304, endPoint x: 207, endPoint y: 237, distance: 462.3
click at [268, 258] on link "Nancy Ku" at bounding box center [283, 259] width 82 height 11
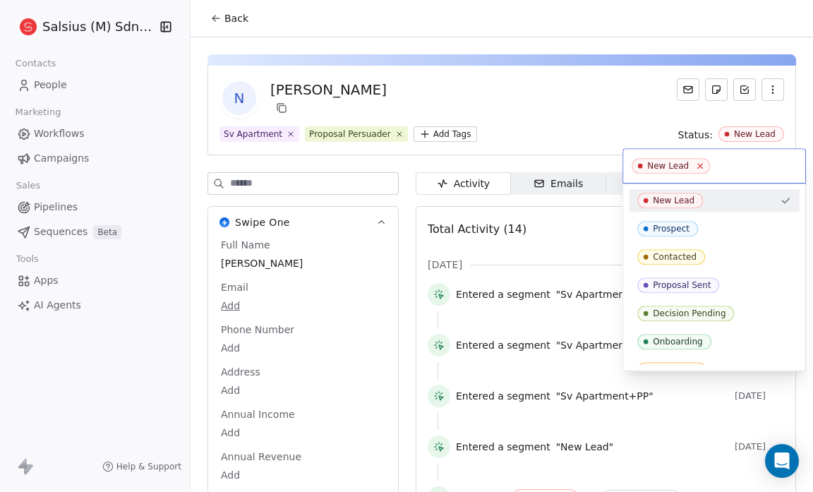
click at [697, 162] on icon at bounding box center [700, 166] width 9 height 9
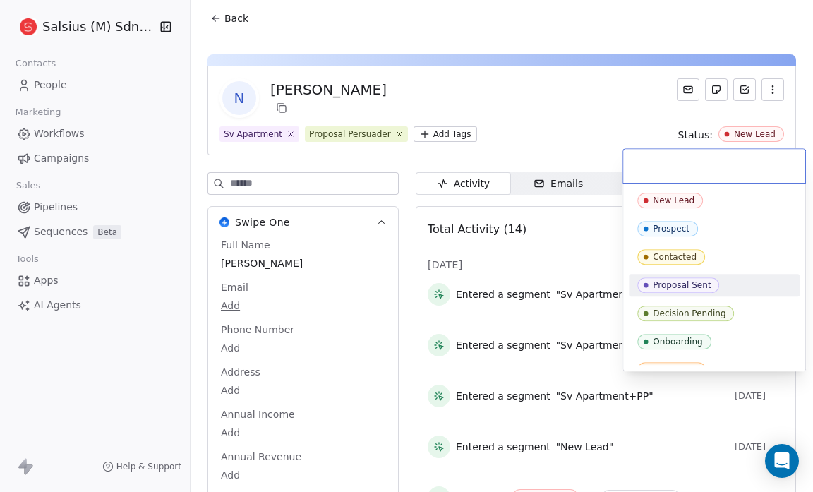
scroll to position [44, 0]
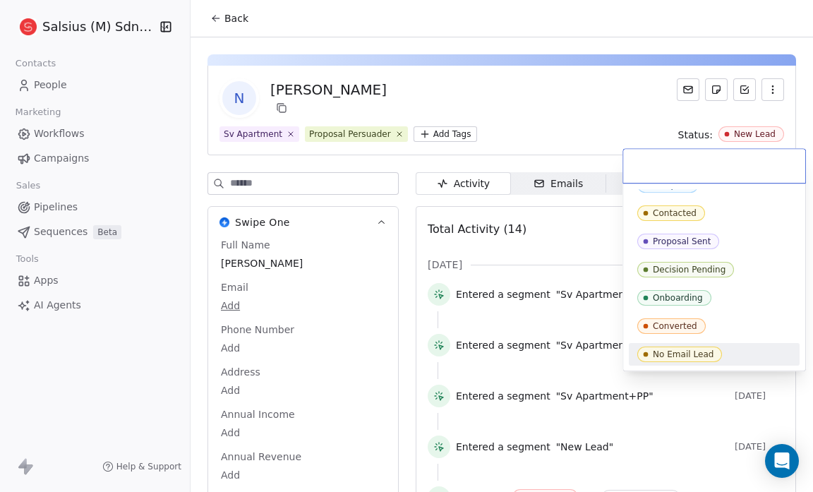
click at [761, 354] on div "No Email Lead" at bounding box center [715, 355] width 154 height 16
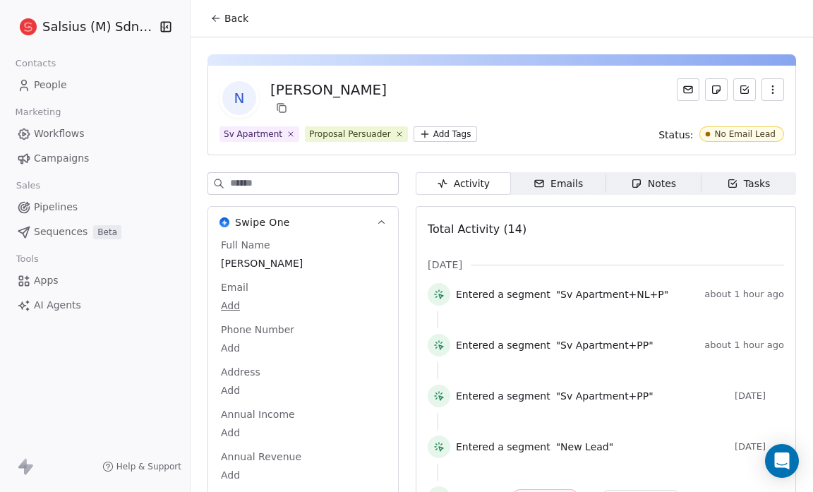
click at [250, 16] on button "Back" at bounding box center [229, 18] width 55 height 25
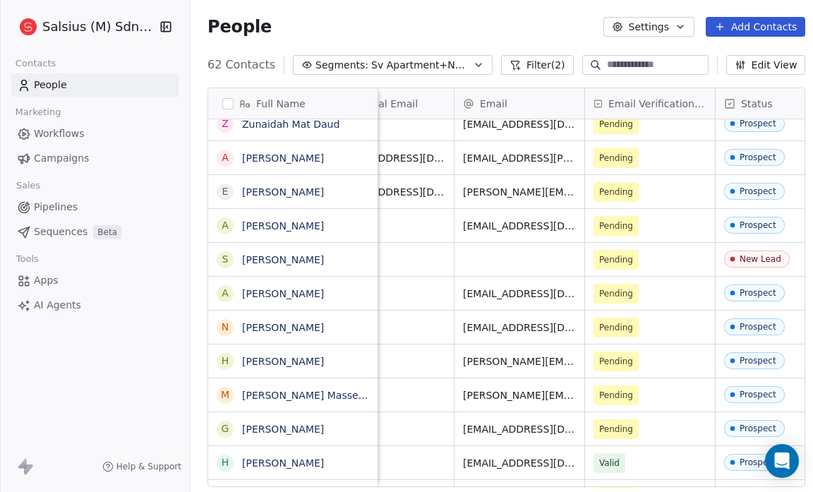
scroll to position [0, 705]
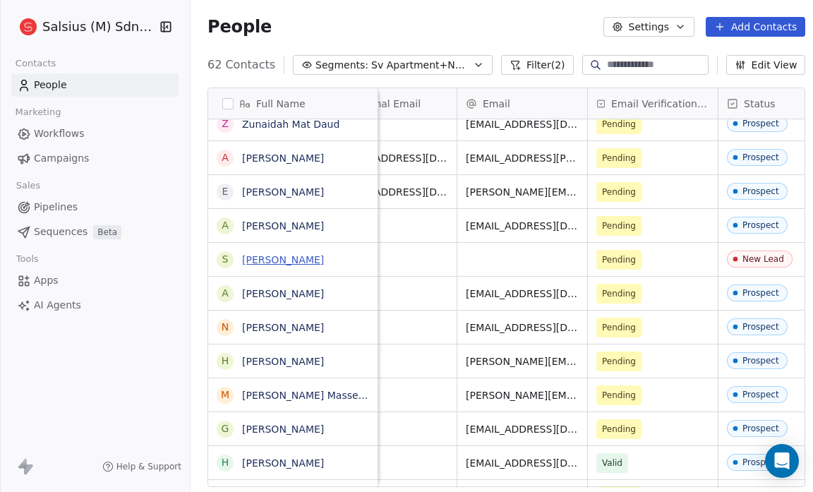
click at [289, 260] on link "Shane Wong" at bounding box center [283, 259] width 82 height 11
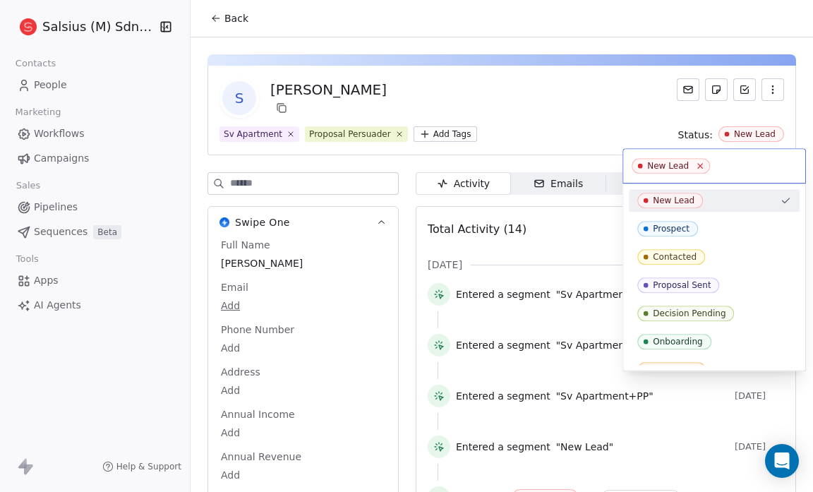
click at [696, 165] on icon at bounding box center [700, 166] width 9 height 9
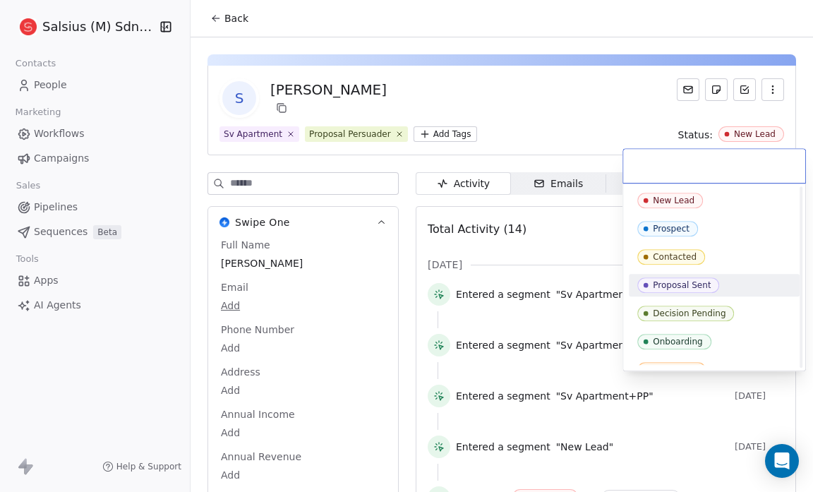
scroll to position [44, 0]
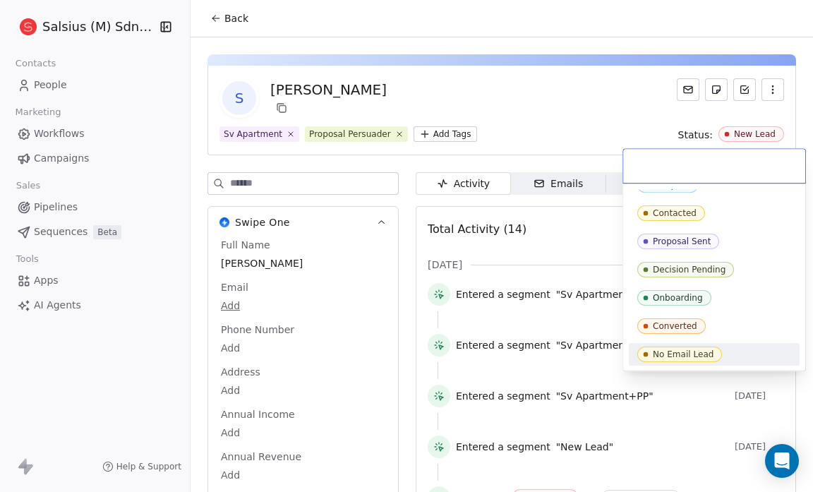
click at [766, 357] on div "No Email Lead" at bounding box center [715, 355] width 154 height 16
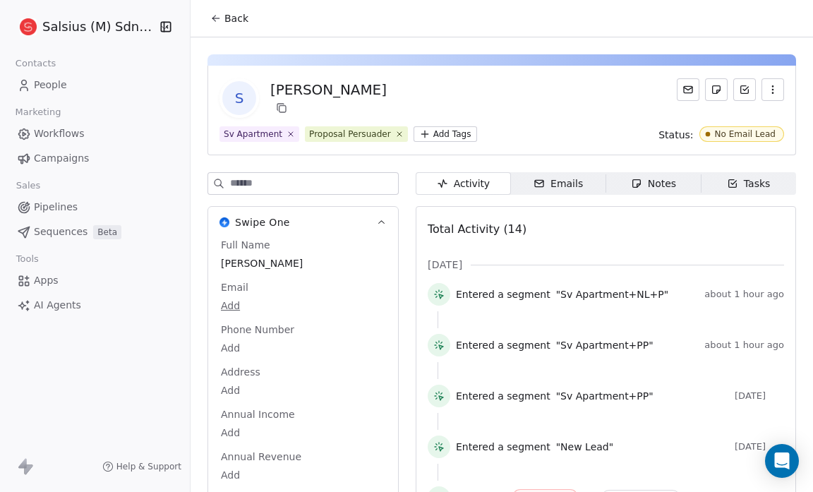
click at [230, 21] on span "Back" at bounding box center [237, 18] width 24 height 14
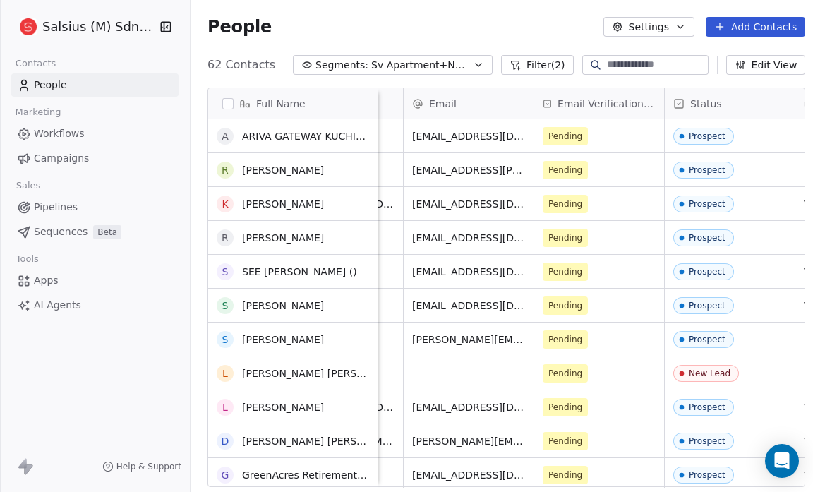
scroll to position [883, 0]
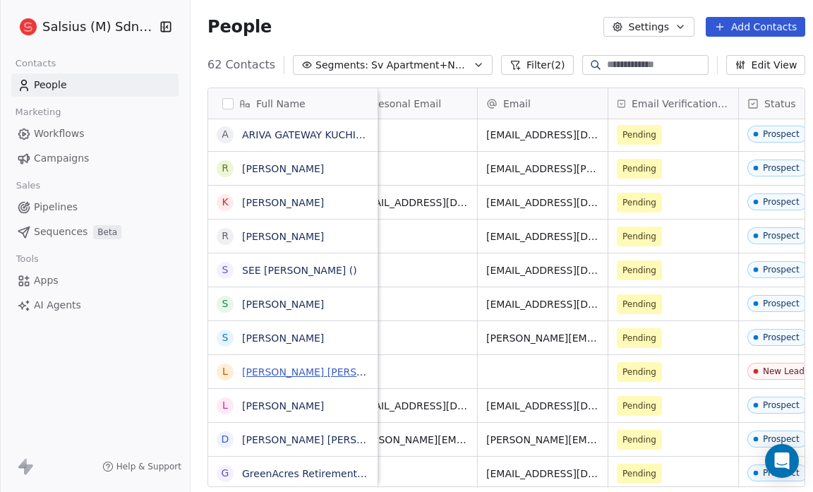
click at [282, 368] on link "li peng tang" at bounding box center [325, 371] width 167 height 11
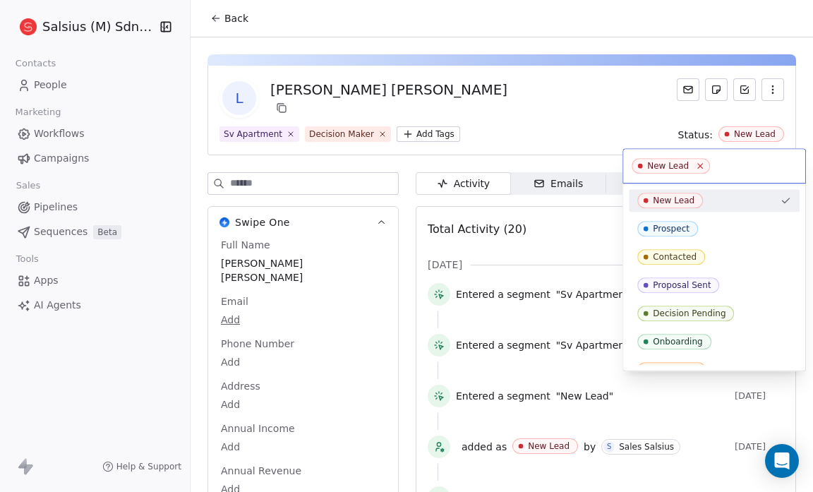
click at [697, 165] on icon at bounding box center [700, 166] width 9 height 9
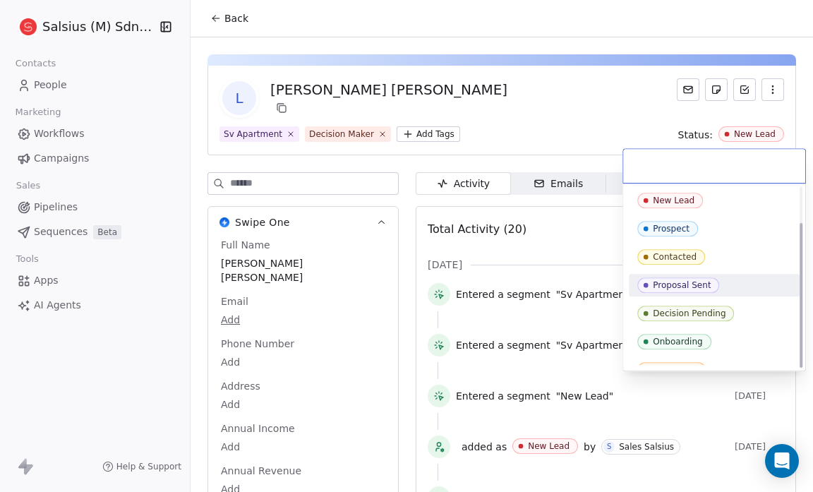
scroll to position [44, 0]
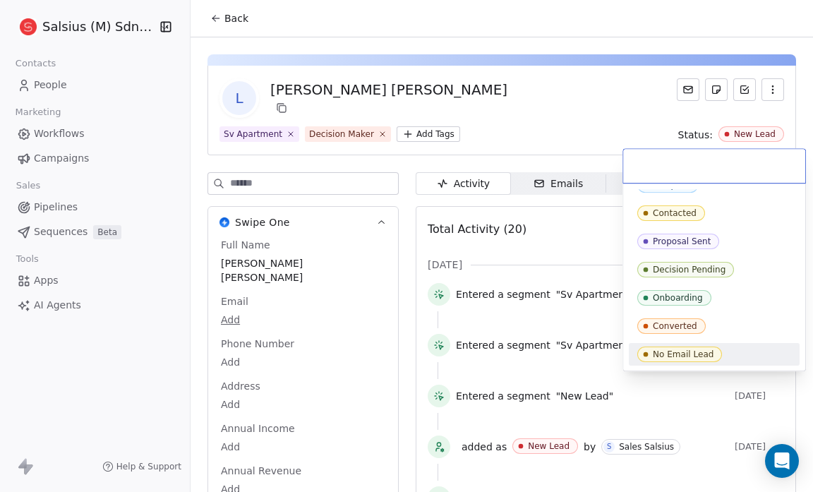
click at [732, 350] on div "No Email Lead" at bounding box center [715, 355] width 154 height 16
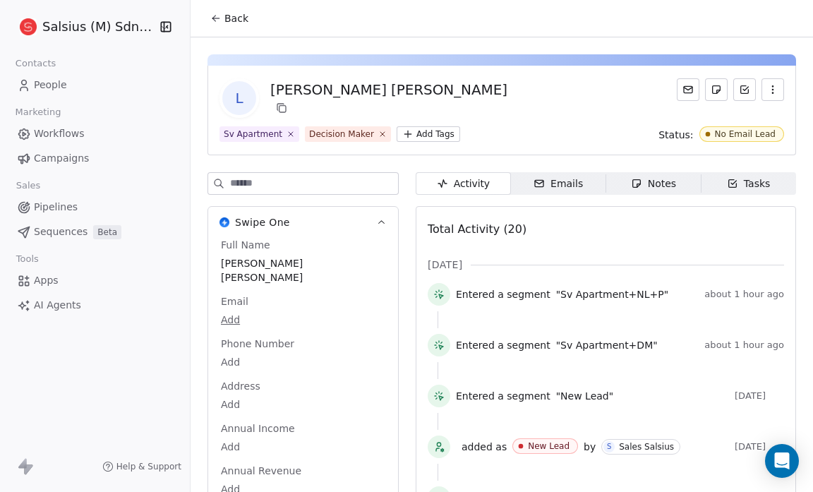
click at [234, 17] on span "Back" at bounding box center [237, 18] width 24 height 14
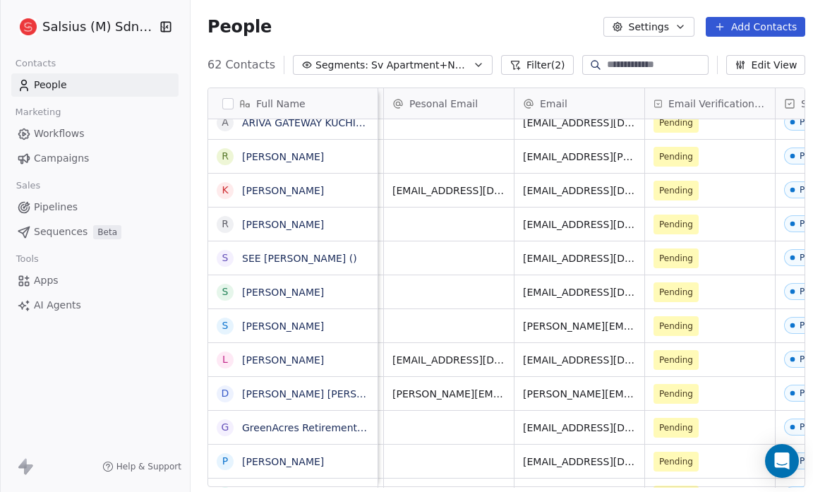
scroll to position [0, 637]
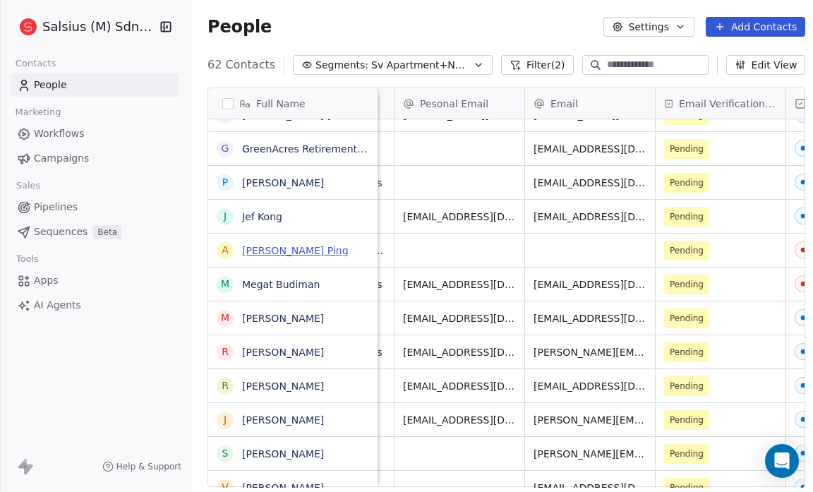
click at [294, 251] on link "Ang Kee Ping" at bounding box center [295, 250] width 107 height 11
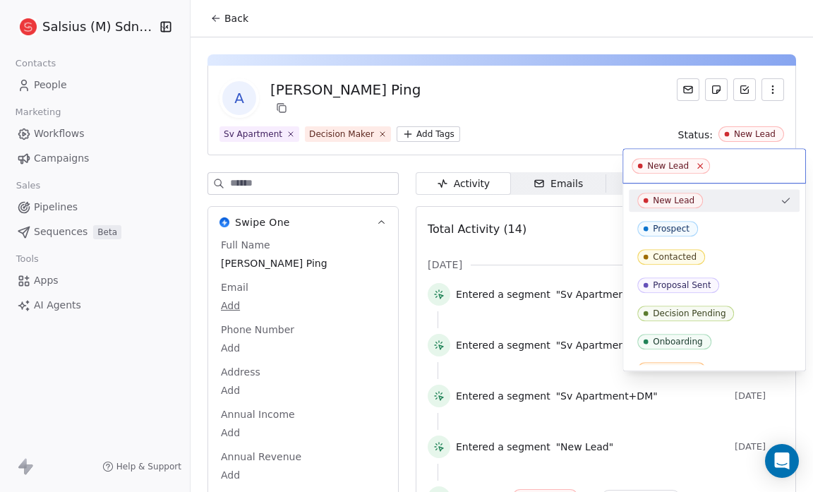
click at [696, 162] on icon at bounding box center [700, 166] width 9 height 9
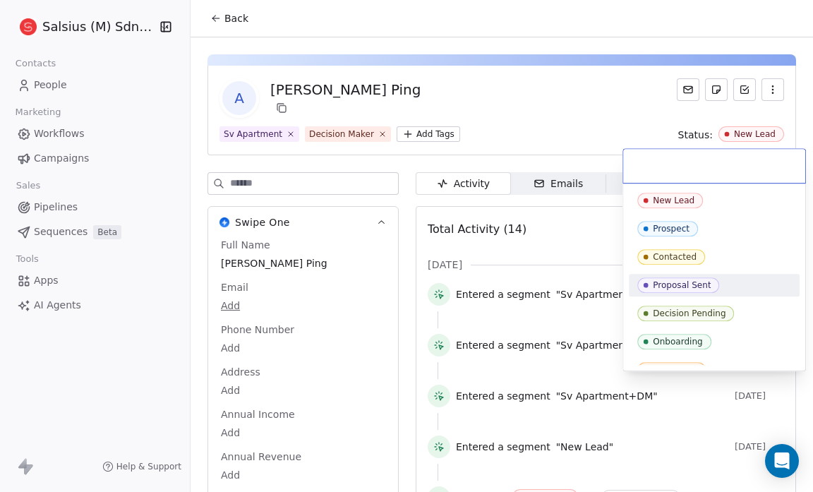
scroll to position [44, 0]
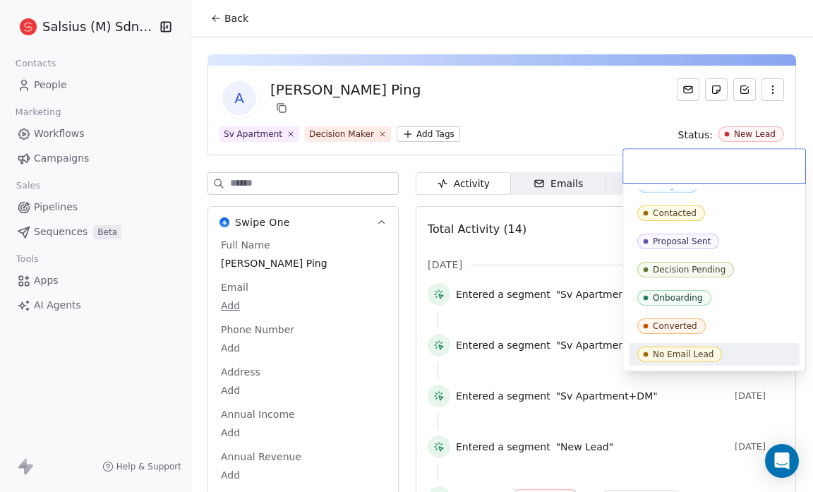
click at [731, 358] on div "No Email Lead" at bounding box center [715, 355] width 154 height 16
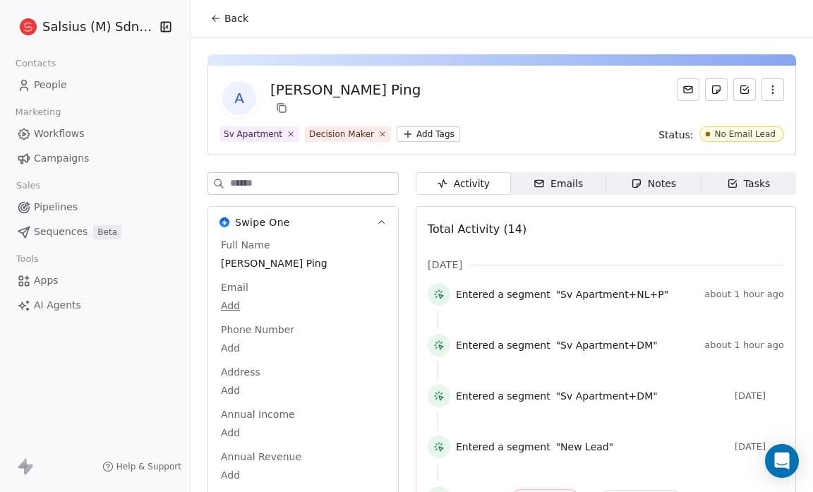
click at [237, 16] on span "Back" at bounding box center [237, 18] width 24 height 14
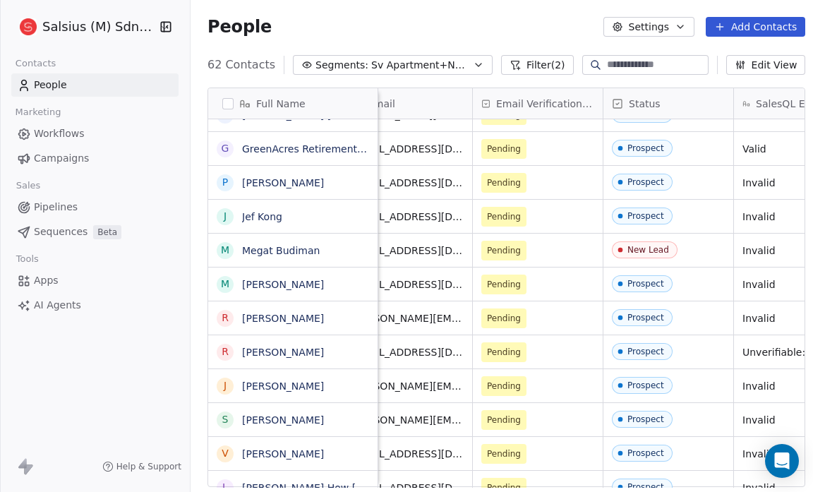
scroll to position [0, 820]
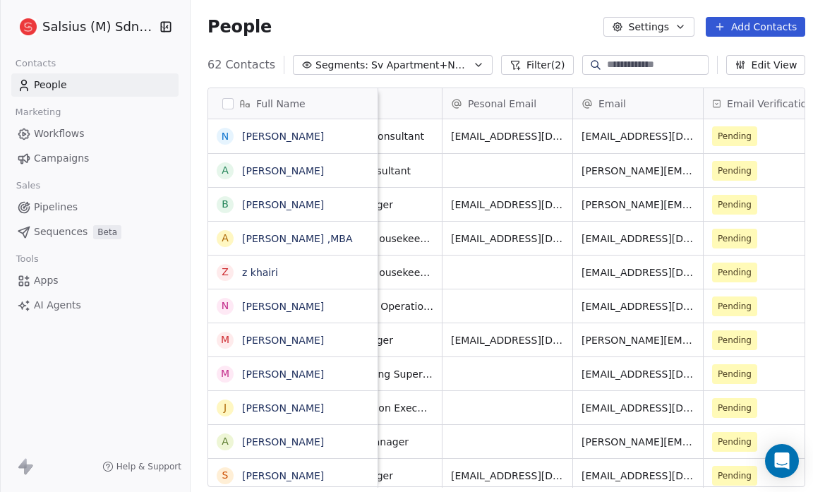
click at [473, 61] on icon "button" at bounding box center [478, 64] width 11 height 11
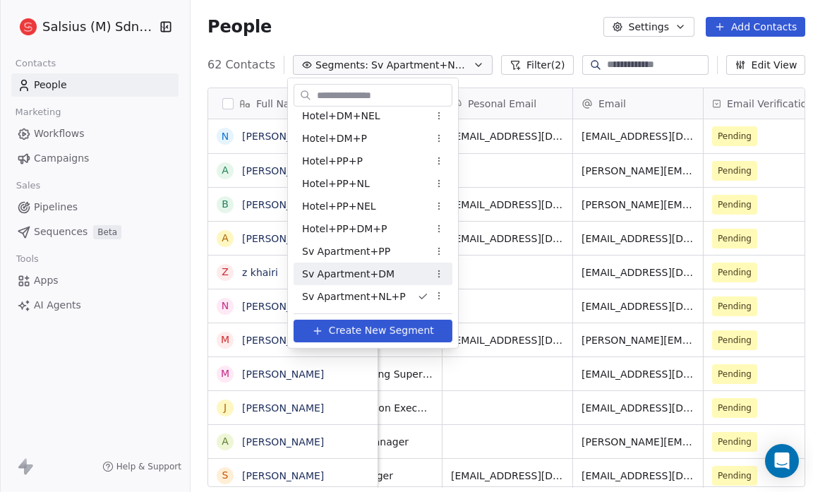
click at [388, 274] on div "Sv Apartment+DM" at bounding box center [373, 274] width 159 height 23
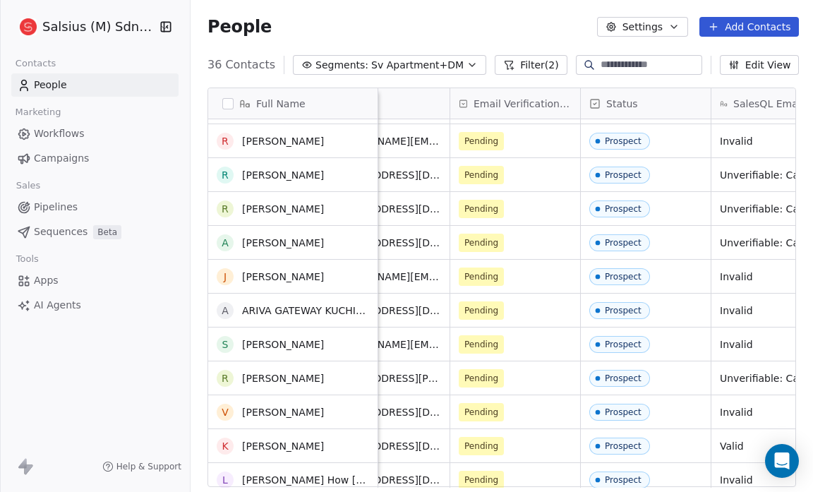
scroll to position [0, 0]
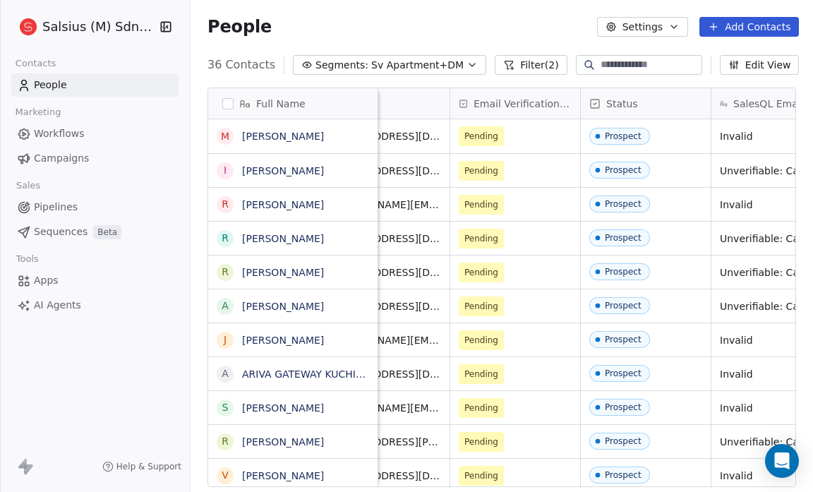
click at [433, 65] on span "Sv Apartment+DM" at bounding box center [417, 65] width 92 height 15
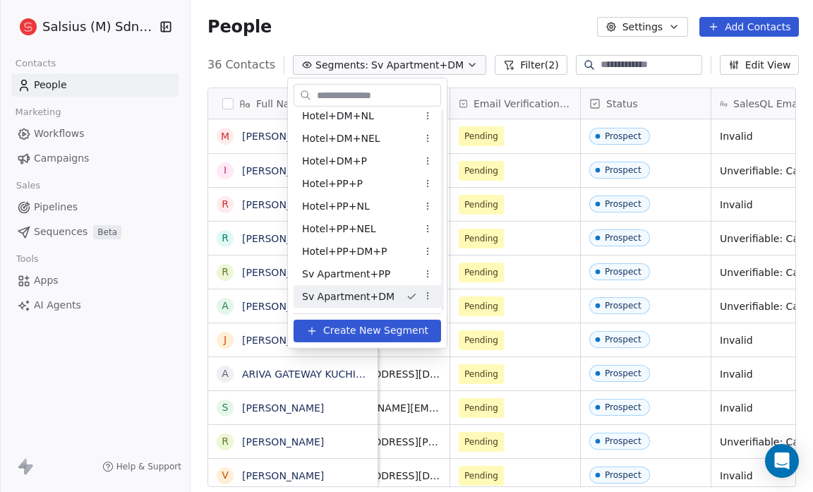
scroll to position [1025, 0]
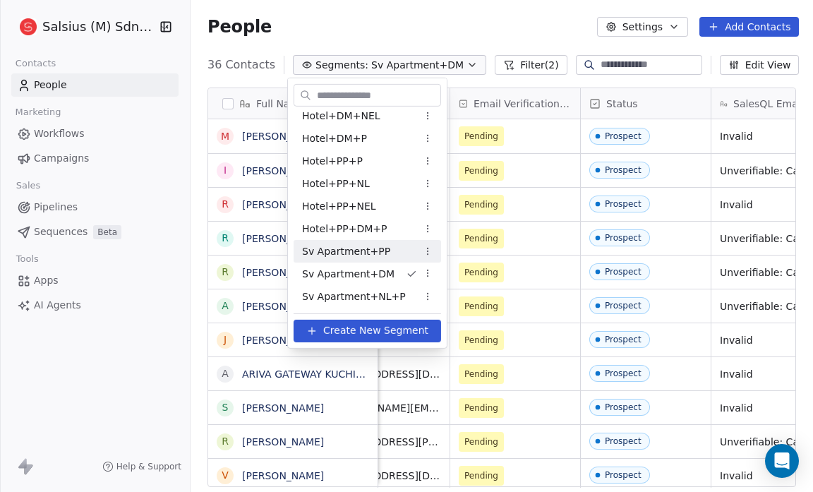
click at [383, 249] on div "Sv Apartment+PP" at bounding box center [368, 251] width 148 height 23
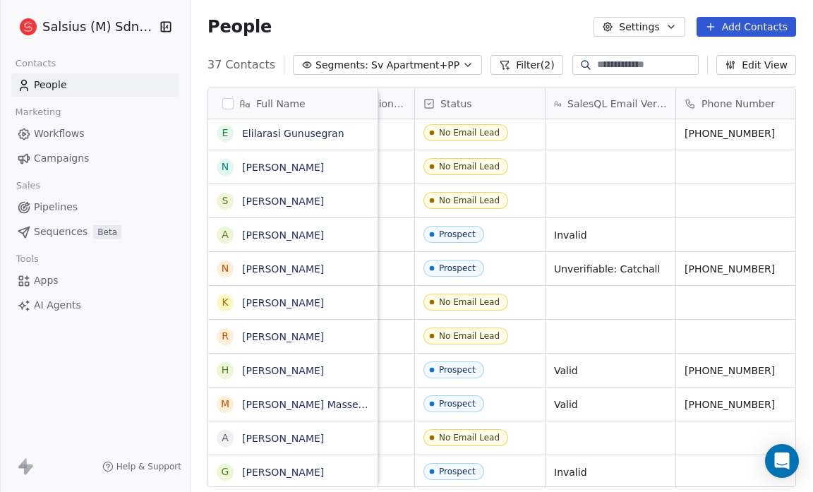
click at [462, 64] on icon "button" at bounding box center [467, 64] width 11 height 11
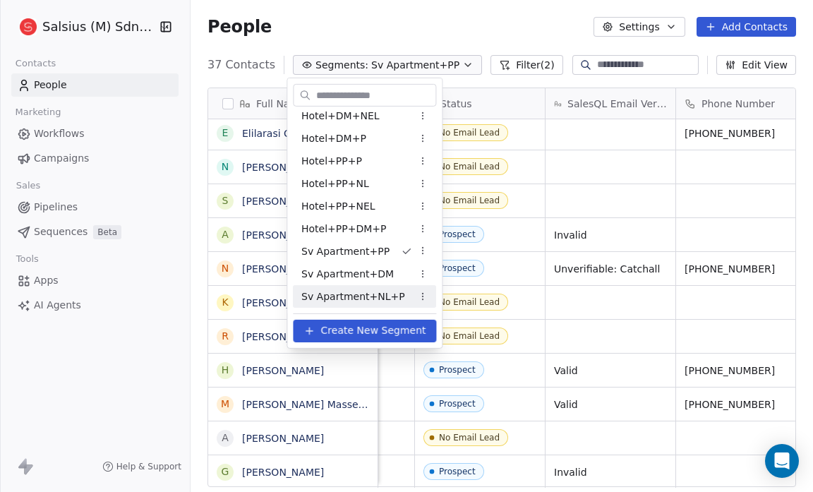
click at [366, 294] on span "Sv Apartment+NL+P" at bounding box center [353, 296] width 104 height 15
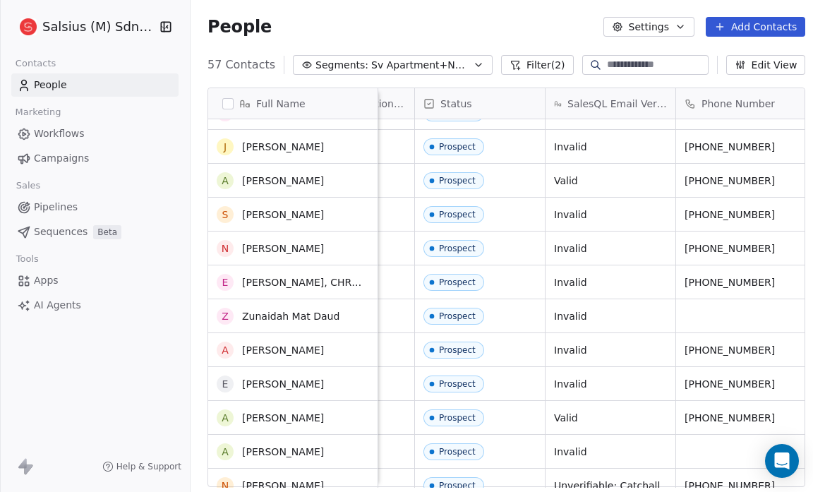
scroll to position [266, 0]
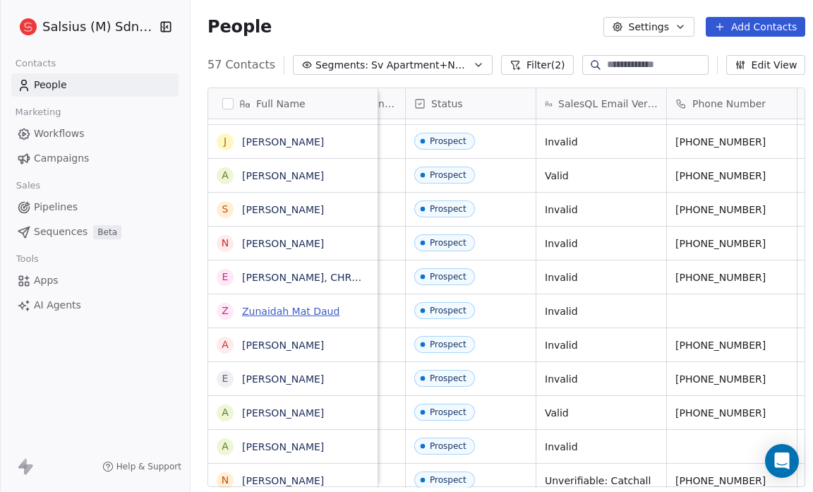
click at [281, 311] on link "Zunaidah Mat Daud" at bounding box center [290, 311] width 97 height 11
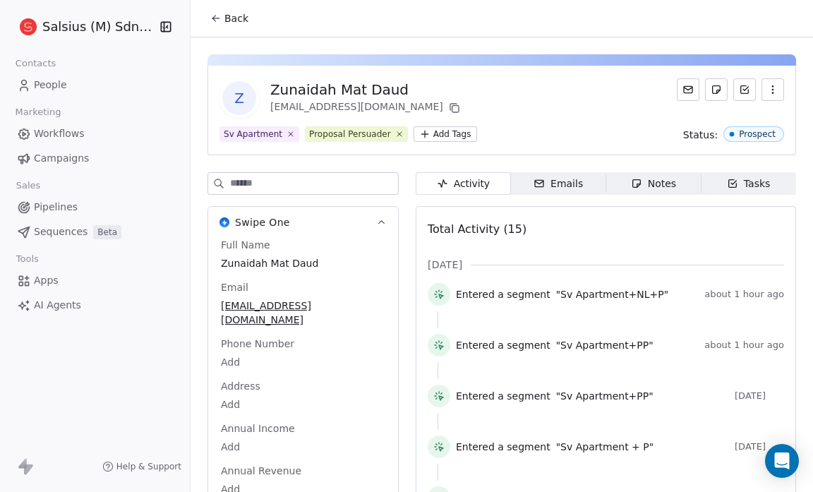
click at [750, 125] on div "Z Zunaidah Mat Daud [EMAIL_ADDRESS][DOMAIN_NAME] Sv Apartment Proposal Persuade…" at bounding box center [502, 111] width 589 height 90
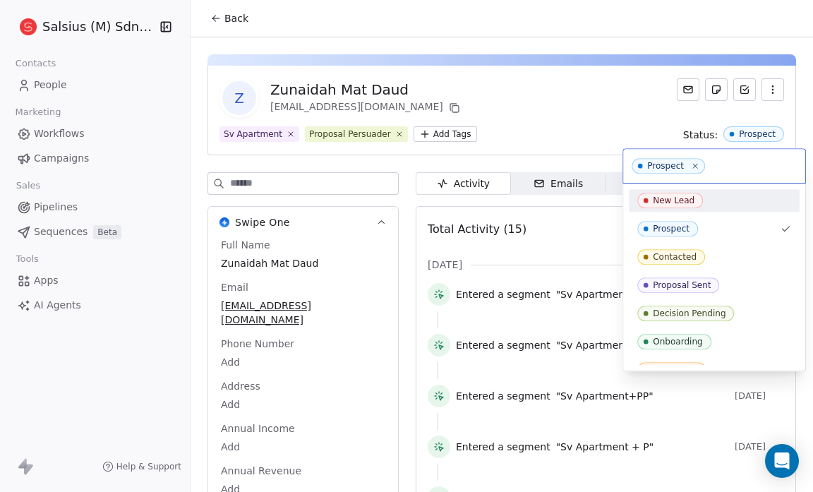
click at [722, 198] on div "New Lead" at bounding box center [715, 201] width 154 height 16
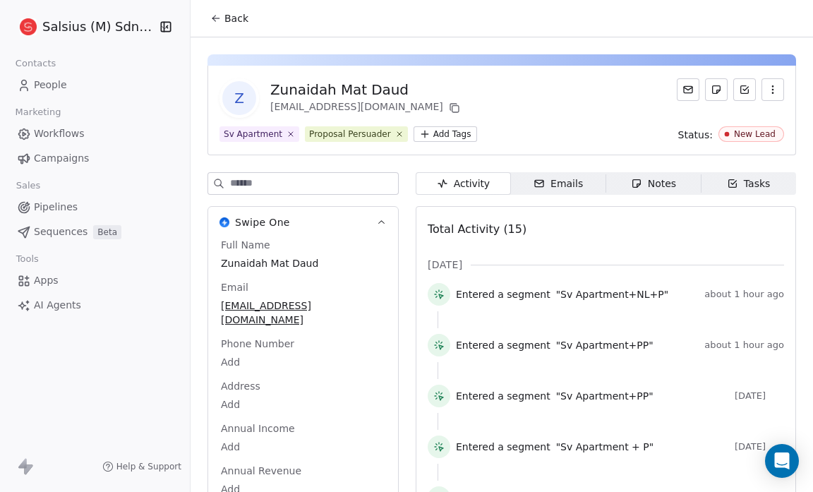
click at [221, 16] on icon at bounding box center [215, 18] width 11 height 11
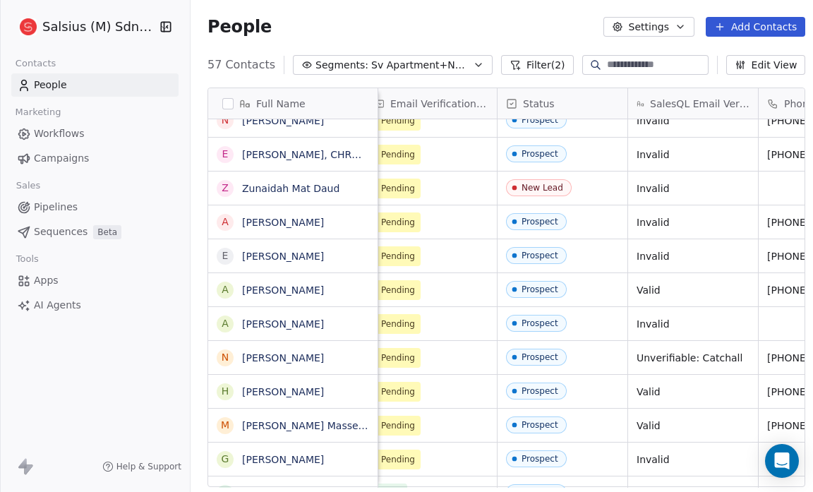
scroll to position [0, 925]
click at [286, 323] on link "[PERSON_NAME]" at bounding box center [283, 323] width 82 height 11
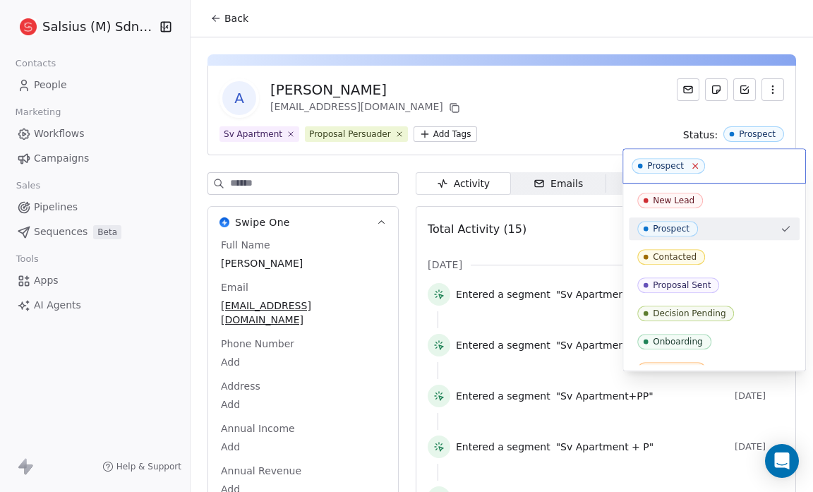
click at [693, 167] on icon at bounding box center [695, 166] width 5 height 5
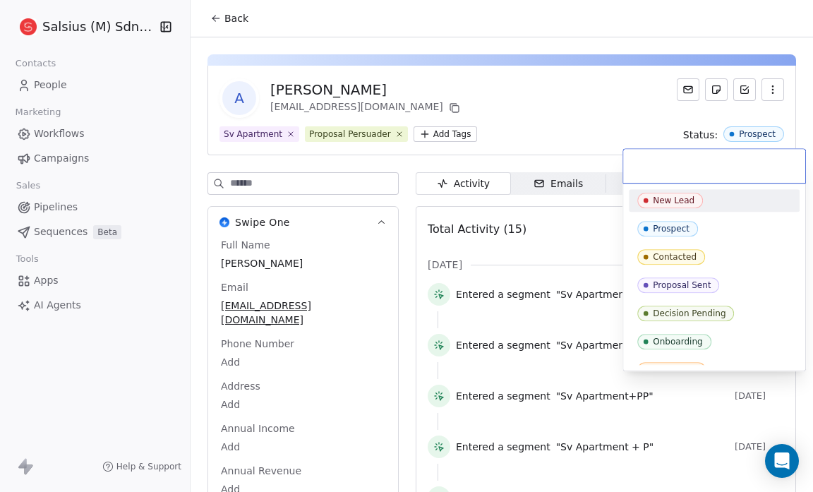
click at [683, 196] on div "New Lead" at bounding box center [674, 201] width 42 height 10
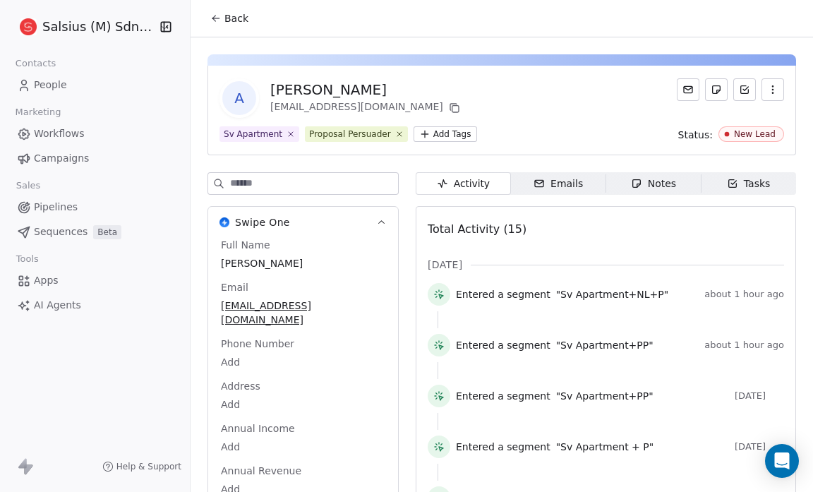
click at [236, 17] on span "Back" at bounding box center [237, 18] width 24 height 14
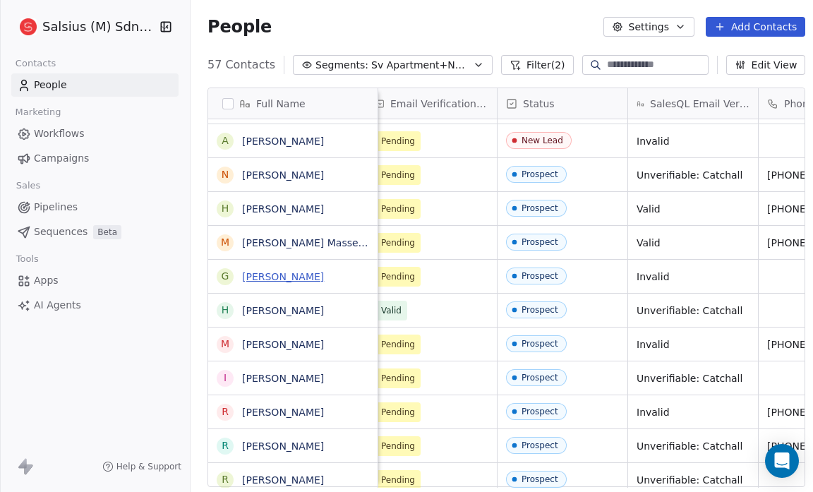
click at [285, 276] on link "[PERSON_NAME]" at bounding box center [283, 276] width 82 height 11
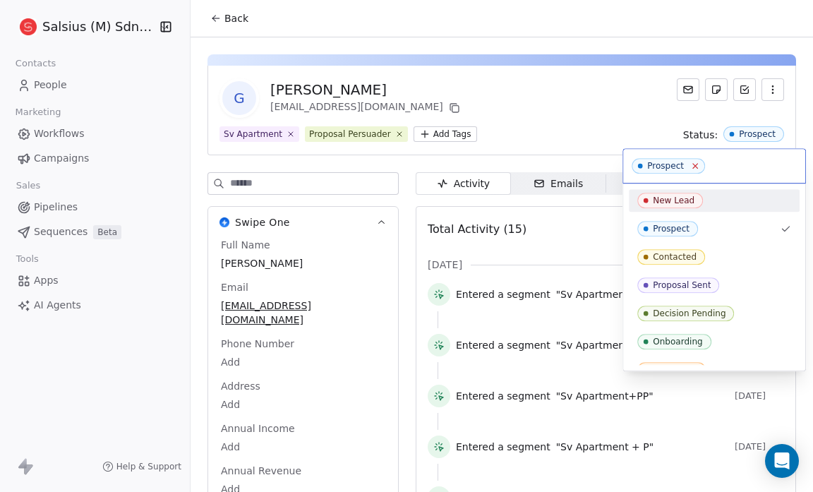
click at [693, 164] on icon at bounding box center [695, 166] width 5 height 5
click at [725, 202] on div "New Lead" at bounding box center [715, 201] width 154 height 16
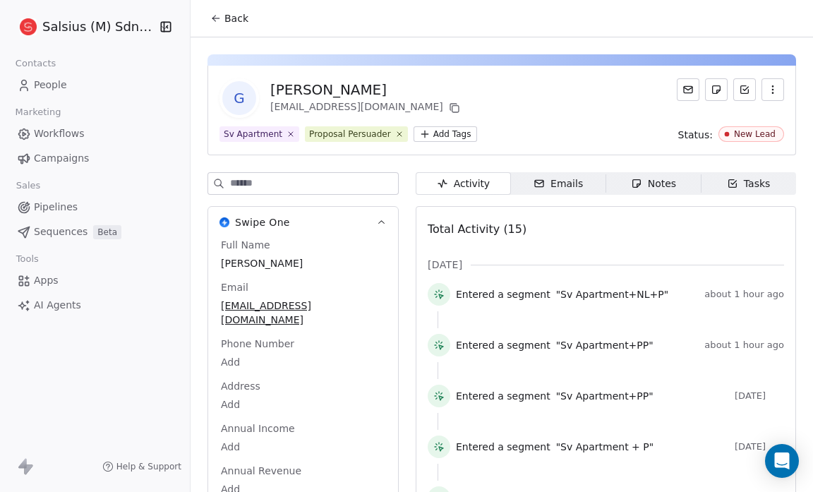
click at [238, 13] on span "Back" at bounding box center [237, 18] width 24 height 14
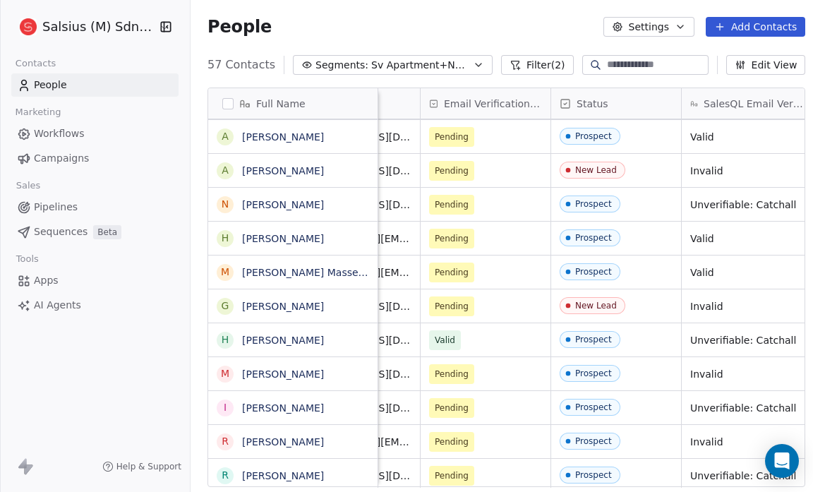
scroll to position [543, 0]
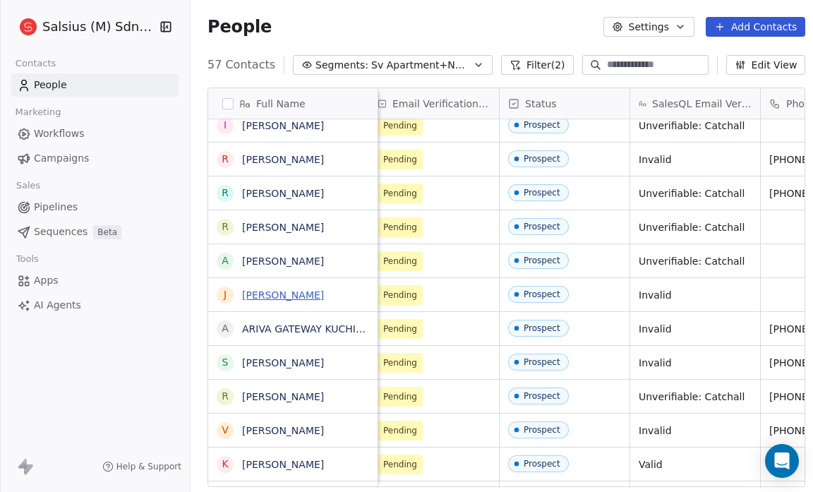
click at [253, 297] on link "[PERSON_NAME]" at bounding box center [283, 294] width 82 height 11
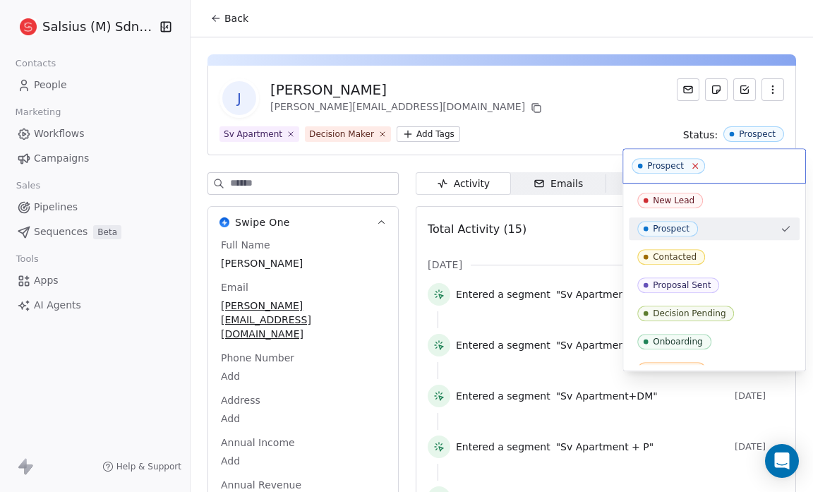
click at [691, 163] on icon at bounding box center [695, 166] width 9 height 9
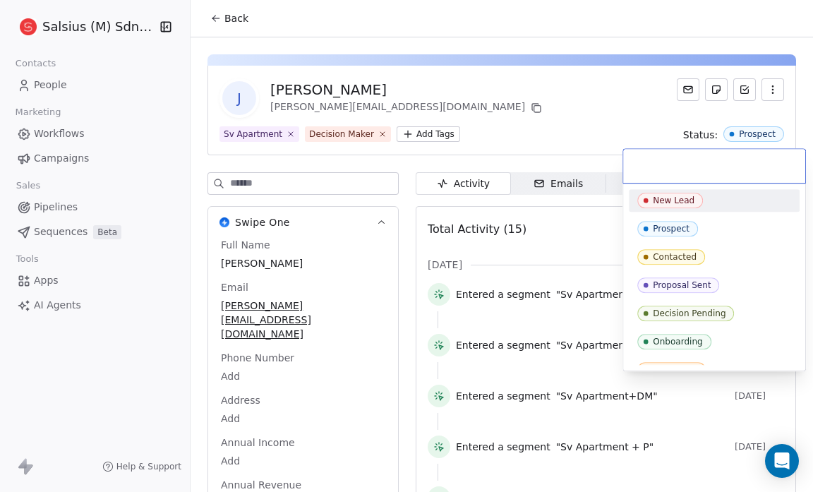
click at [690, 196] on div "New Lead" at bounding box center [674, 201] width 42 height 10
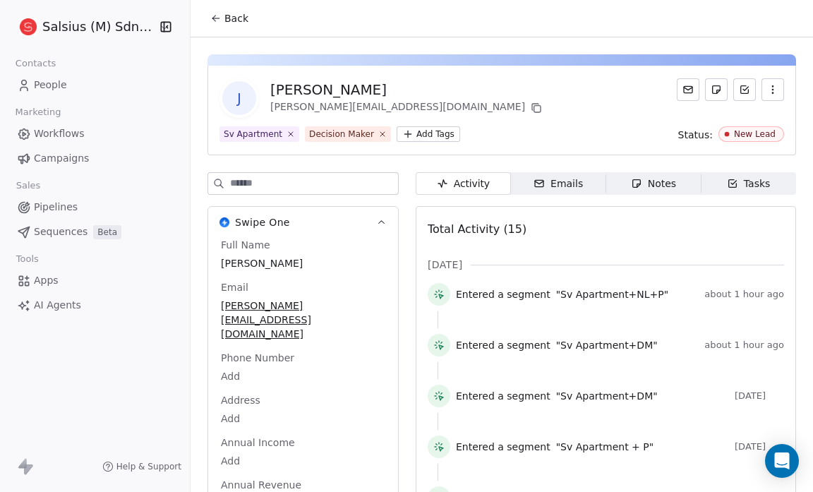
click at [233, 23] on span "Back" at bounding box center [237, 18] width 24 height 14
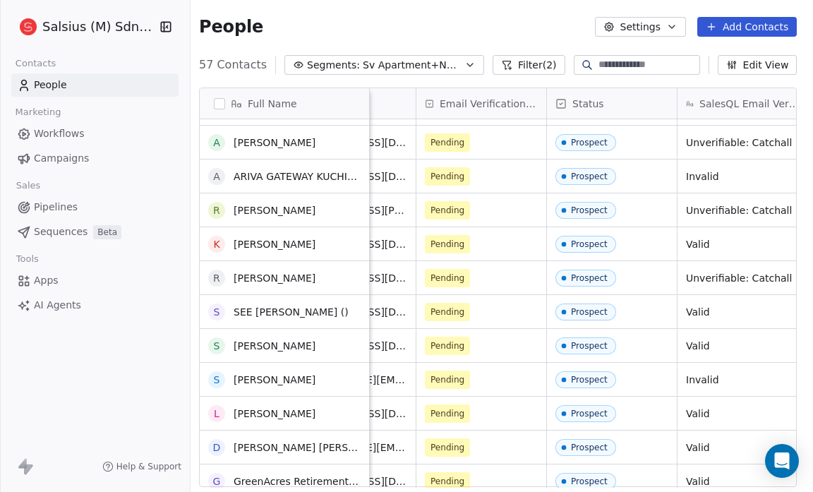
scroll to position [853, 0]
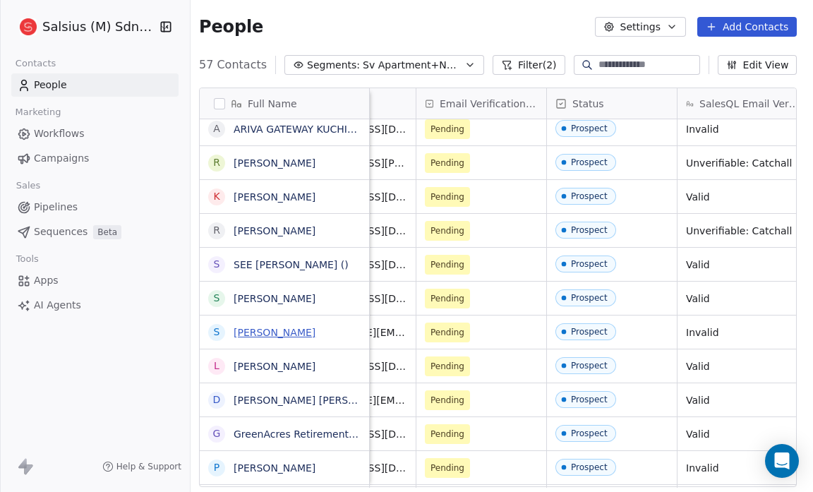
click at [264, 333] on link "[PERSON_NAME]" at bounding box center [275, 332] width 82 height 11
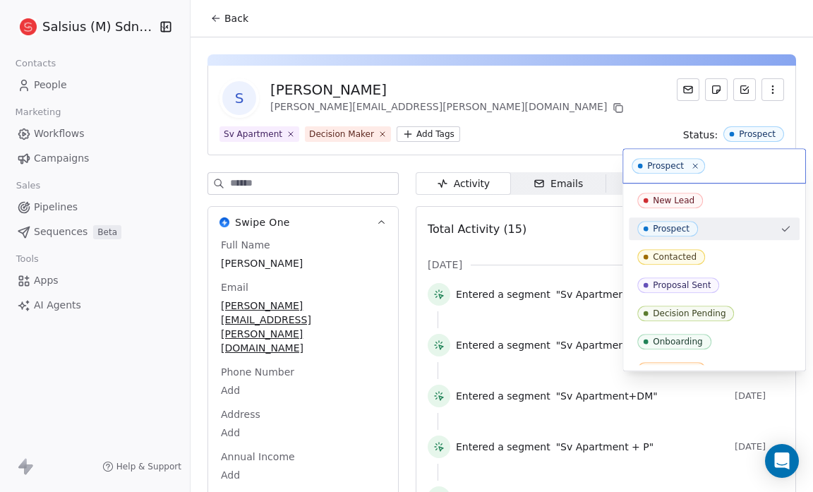
click at [688, 165] on span "Prospect" at bounding box center [668, 166] width 73 height 16
click at [683, 203] on div "New Lead" at bounding box center [674, 201] width 42 height 10
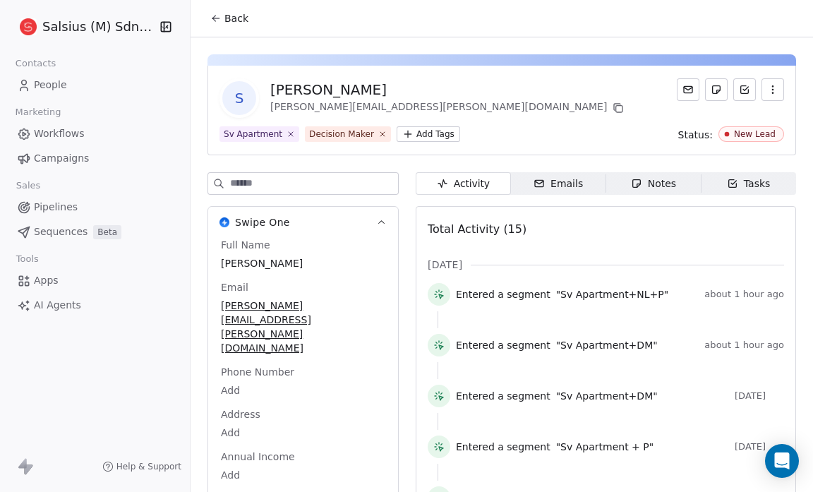
click at [236, 20] on span "Back" at bounding box center [237, 18] width 24 height 14
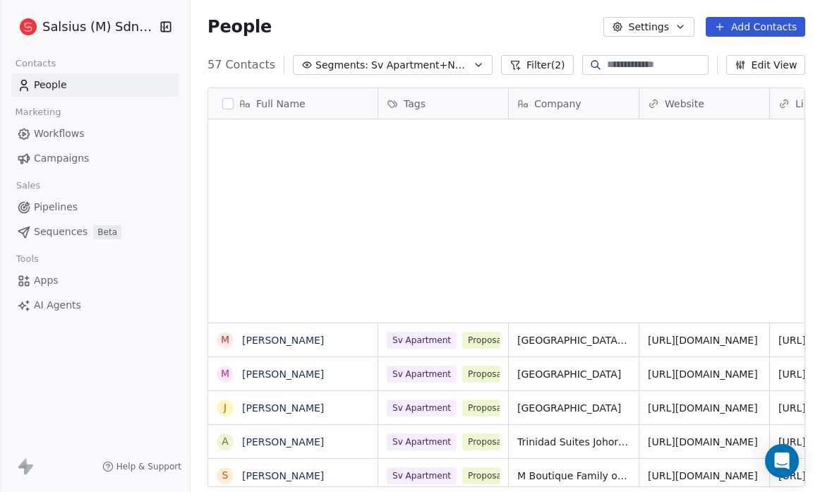
scroll to position [9, 9]
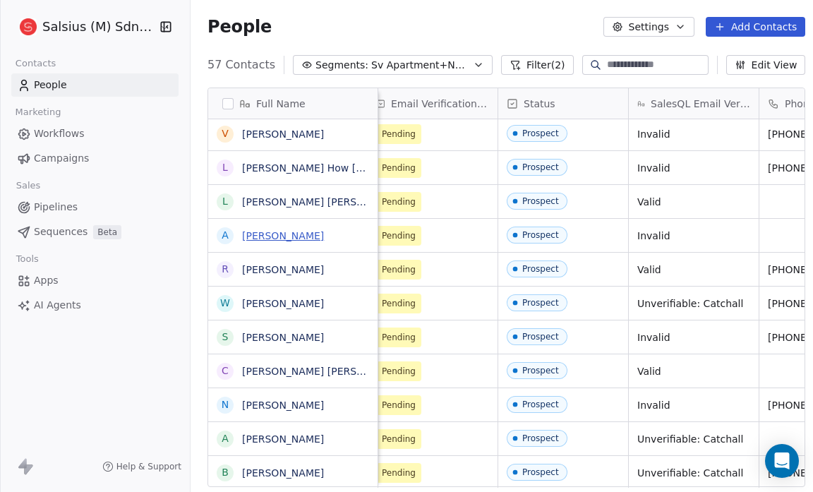
click at [306, 234] on link "[PERSON_NAME]" at bounding box center [283, 235] width 82 height 11
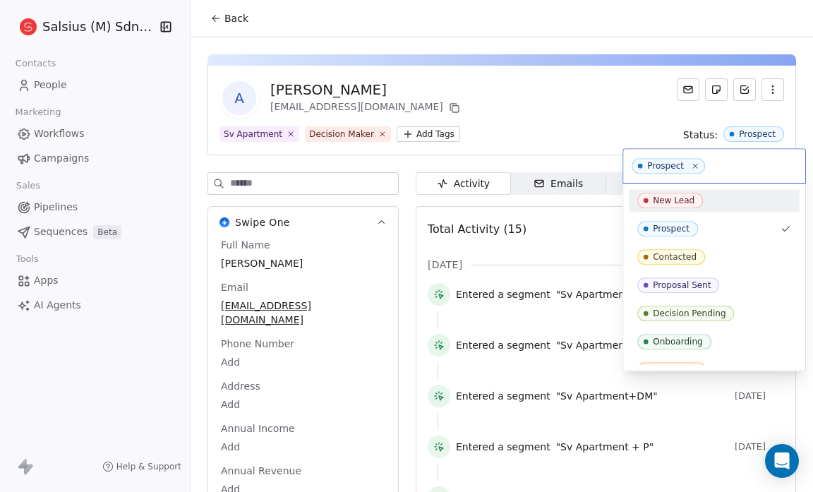
click at [689, 198] on div "New Lead" at bounding box center [674, 201] width 42 height 10
click at [602, 126] on html "Salsius (M) Sdn Bhd Contacts People Marketing Workflows Campaigns Sales Pipelin…" at bounding box center [406, 246] width 813 height 492
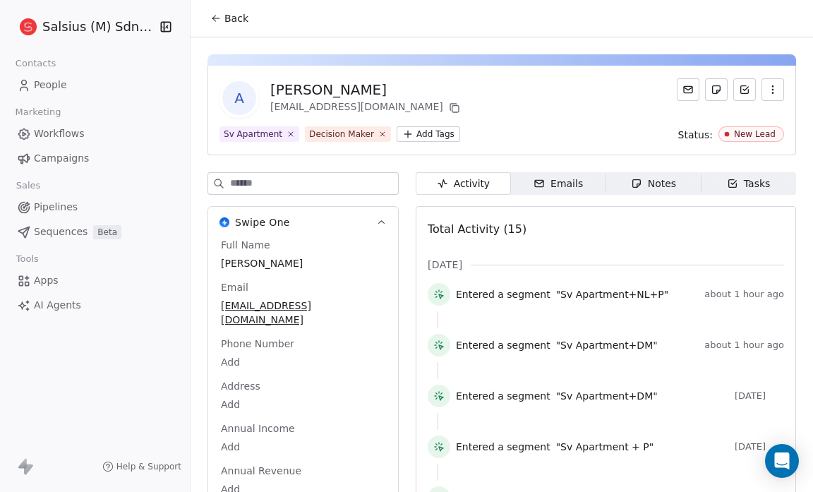
click at [227, 21] on span "Back" at bounding box center [237, 18] width 24 height 14
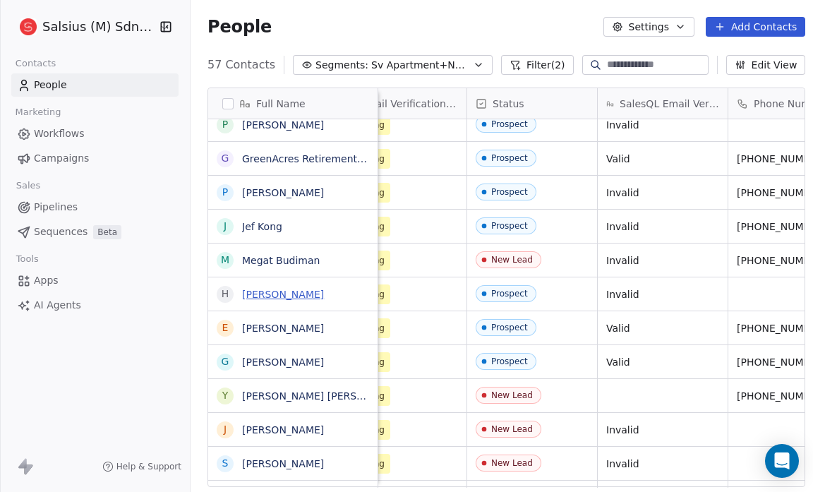
click at [289, 293] on link "[PERSON_NAME]" at bounding box center [283, 294] width 82 height 11
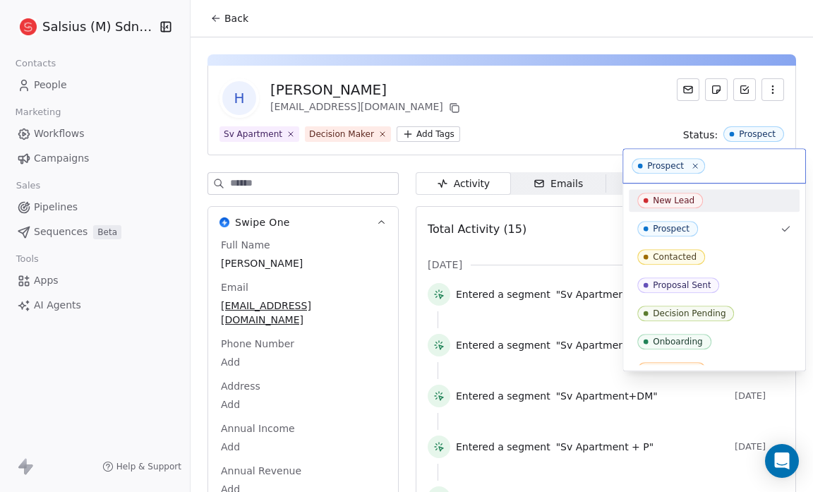
click at [698, 201] on span "New Lead" at bounding box center [671, 201] width 66 height 16
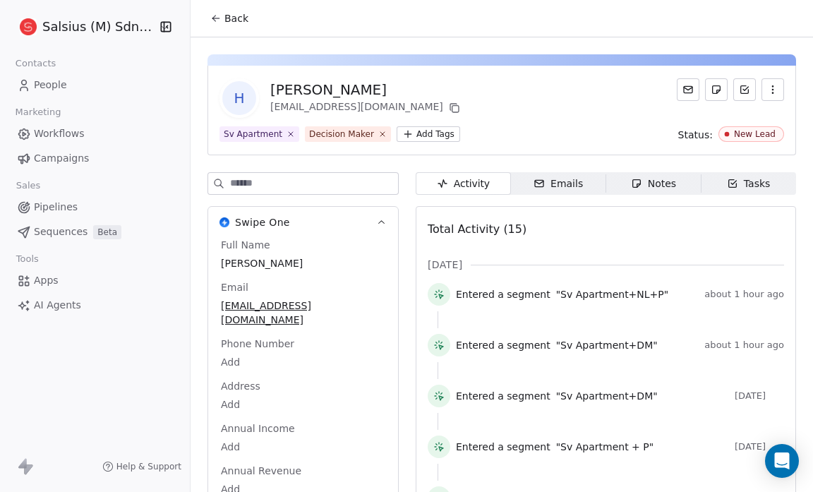
click at [227, 13] on span "Back" at bounding box center [237, 18] width 24 height 14
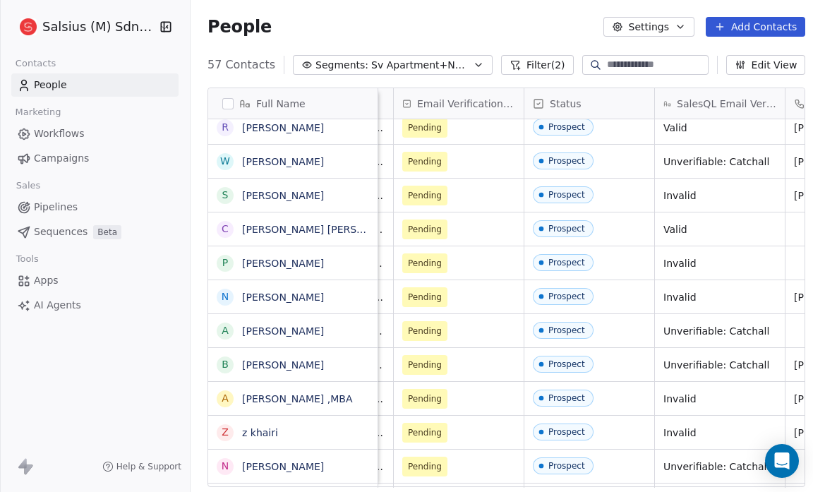
scroll to position [0, 900]
click at [279, 262] on link "[PERSON_NAME]" at bounding box center [283, 263] width 82 height 11
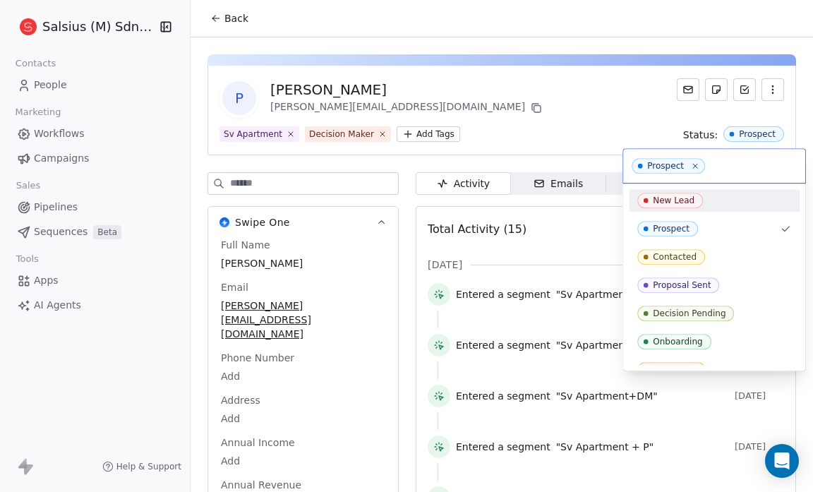
click at [671, 193] on span "New Lead" at bounding box center [671, 201] width 66 height 16
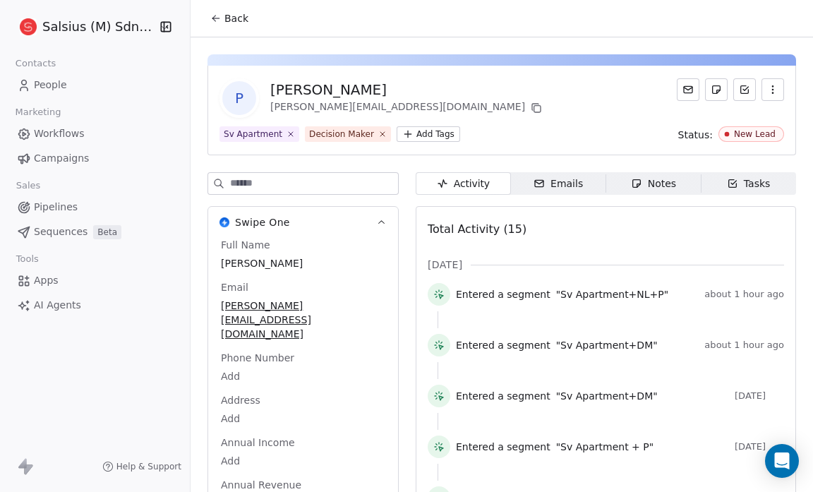
drag, startPoint x: 671, startPoint y: 192, endPoint x: 510, endPoint y: 112, distance: 179.0
click at [244, 18] on span "Back" at bounding box center [237, 18] width 24 height 14
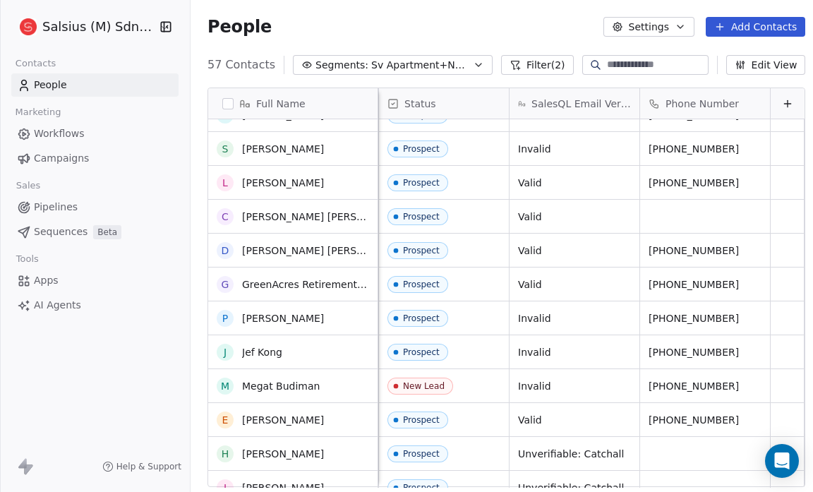
scroll to position [1373, 0]
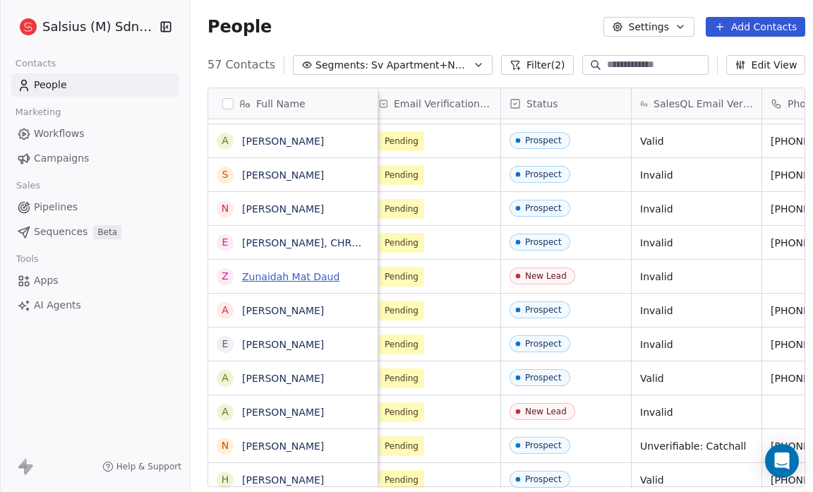
click at [330, 275] on link "Zunaidah Mat Daud" at bounding box center [290, 276] width 97 height 11
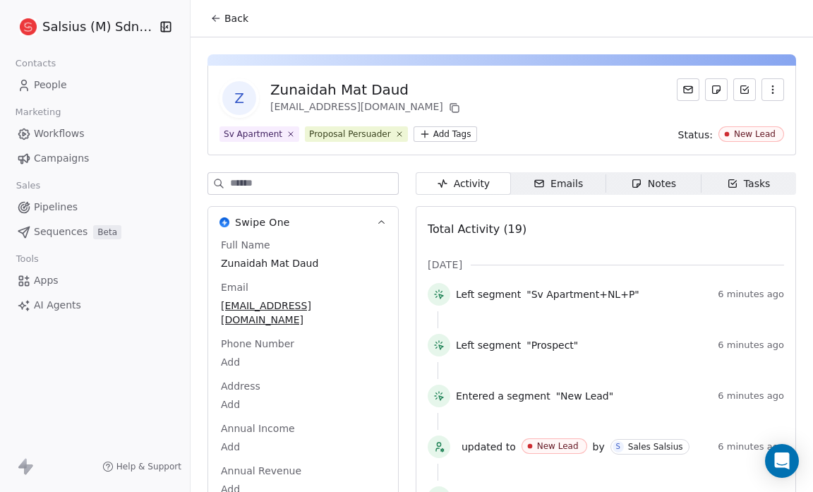
click at [233, 26] on button "Back" at bounding box center [229, 18] width 55 height 25
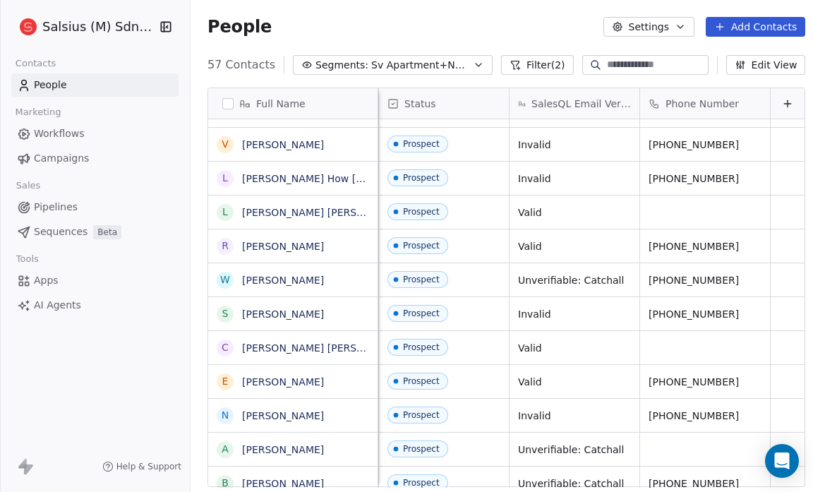
click at [765, 64] on button "Edit View" at bounding box center [767, 65] width 80 height 20
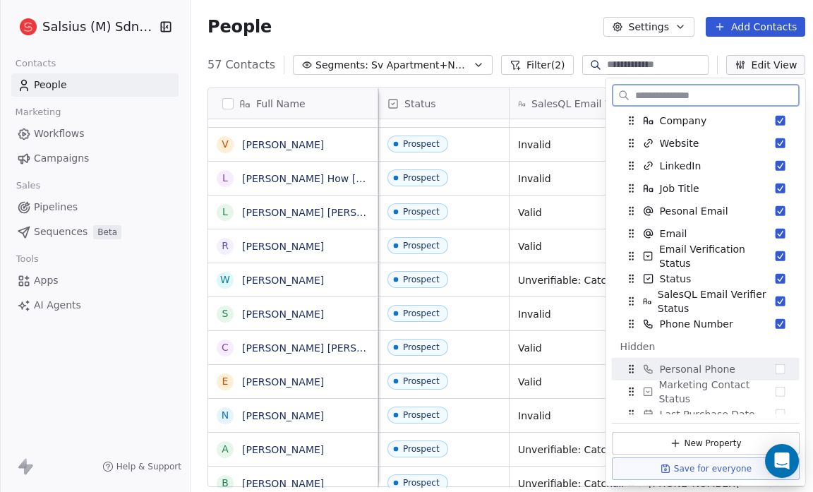
click at [776, 366] on button "Suggestions" at bounding box center [781, 369] width 10 height 10
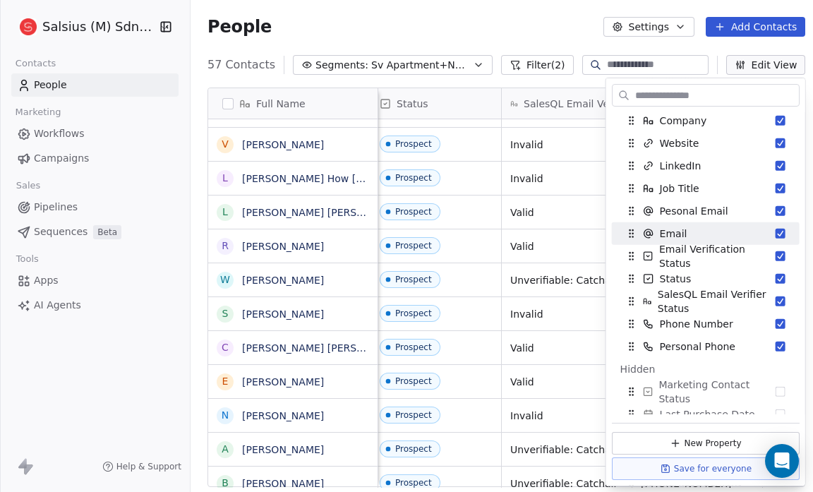
click at [495, 9] on div "People Settings Add Contacts" at bounding box center [507, 27] width 632 height 54
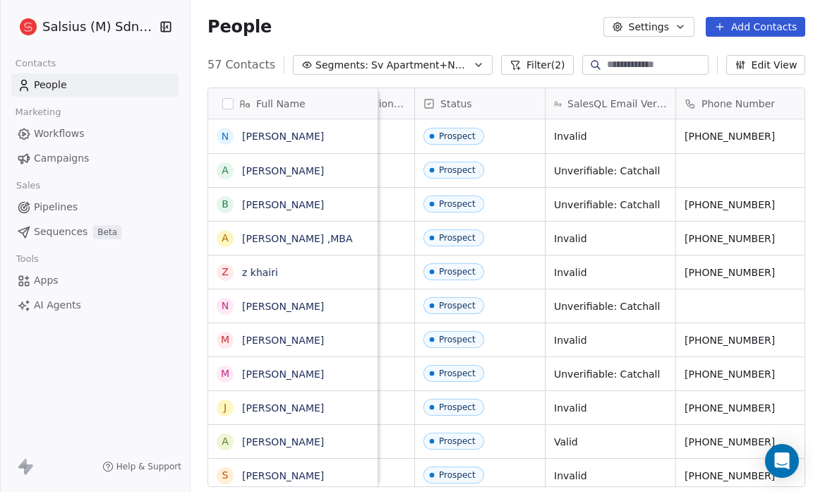
click at [196, 96] on div "Full Name N [PERSON_NAME] A [PERSON_NAME] B [PERSON_NAME] A [PERSON_NAME] ,MBA …" at bounding box center [507, 292] width 632 height 433
click at [388, 61] on span "Sv Apartment+NL+P" at bounding box center [420, 65] width 99 height 15
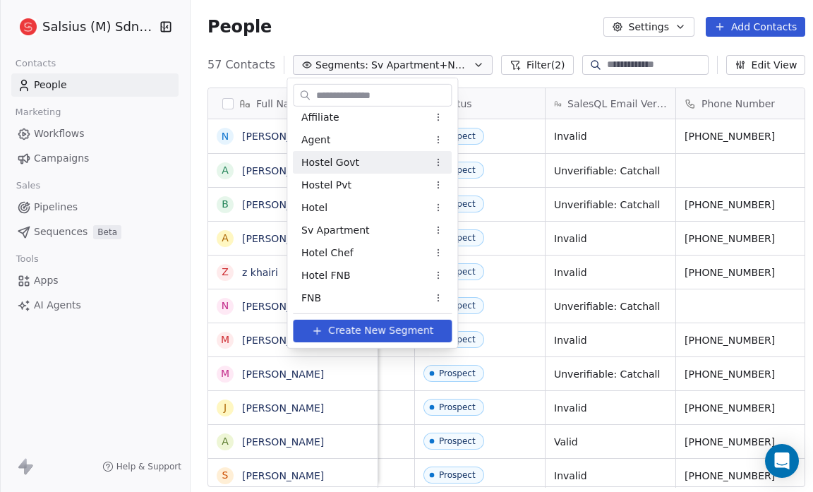
click at [369, 161] on div "Hostel Govt" at bounding box center [372, 162] width 159 height 23
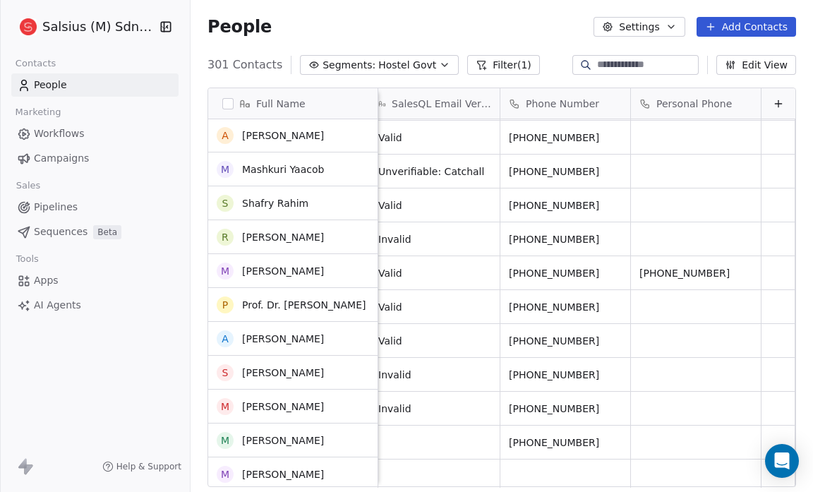
scroll to position [640, 0]
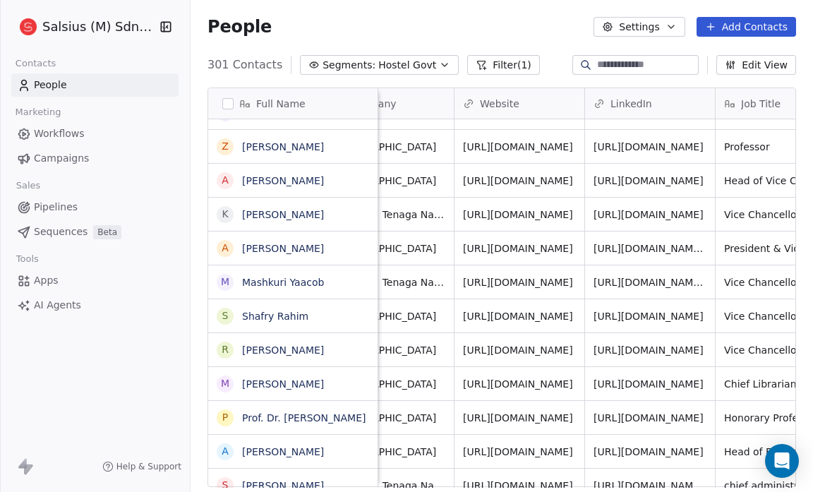
click at [698, 144] on span "[URL][DOMAIN_NAME]" at bounding box center [649, 147] width 110 height 14
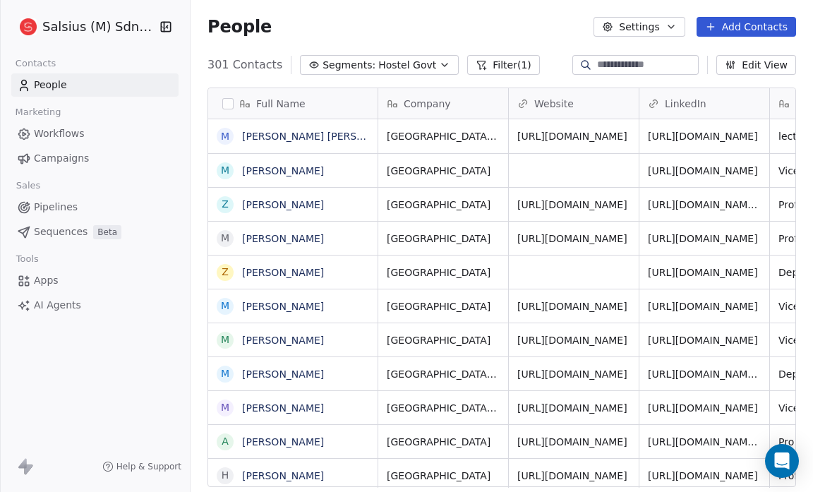
click at [587, 137] on span "[URL][DOMAIN_NAME]" at bounding box center [573, 136] width 110 height 14
click at [695, 141] on span "[URL][DOMAIN_NAME]" at bounding box center [703, 136] width 110 height 14
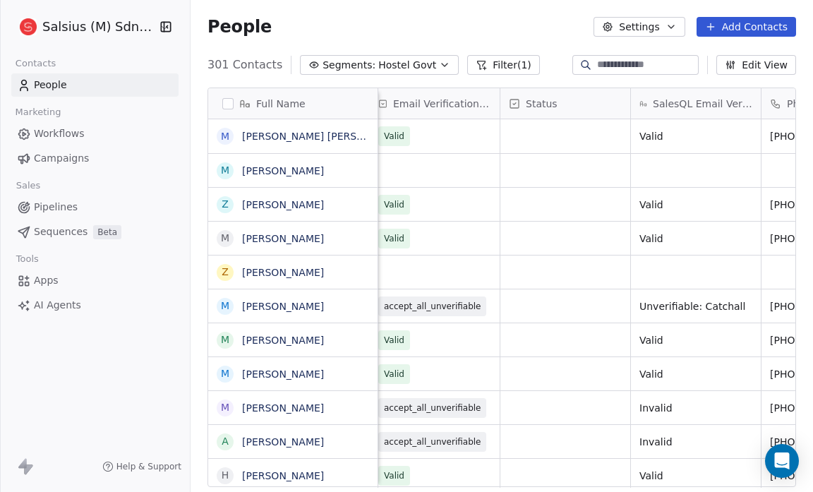
scroll to position [0, 924]
click at [439, 66] on icon "button" at bounding box center [444, 64] width 11 height 11
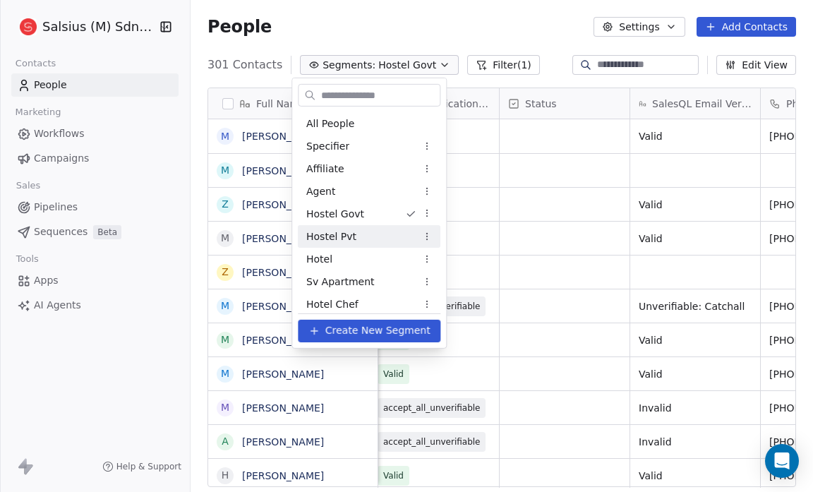
click at [364, 235] on div "Hostel Pvt" at bounding box center [369, 236] width 143 height 23
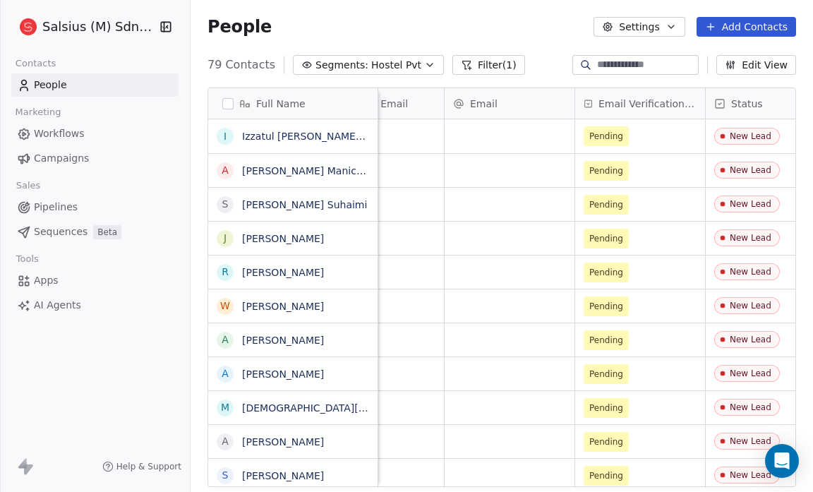
scroll to position [0, 587]
click at [383, 67] on span "Hostel Pvt" at bounding box center [396, 65] width 50 height 15
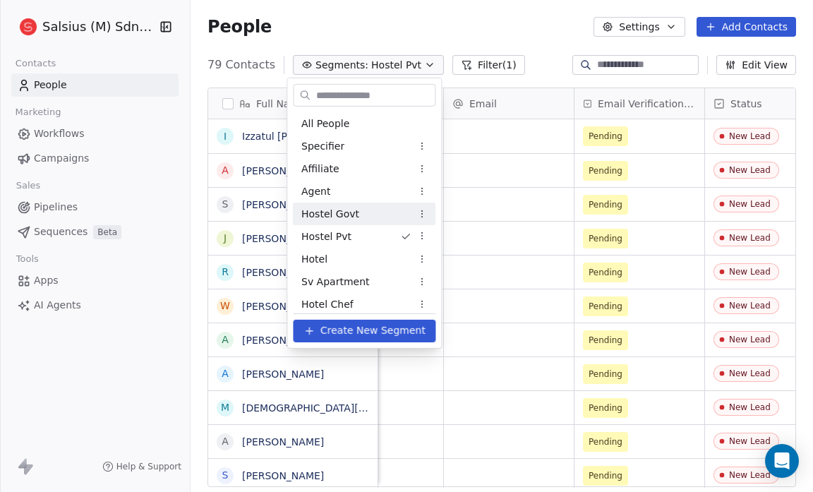
click at [364, 221] on div "Hostel Govt" at bounding box center [364, 214] width 143 height 23
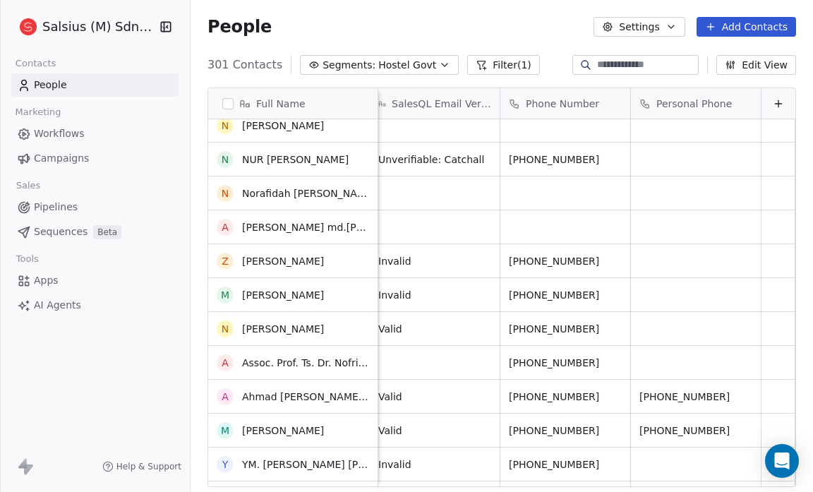
scroll to position [9279, 0]
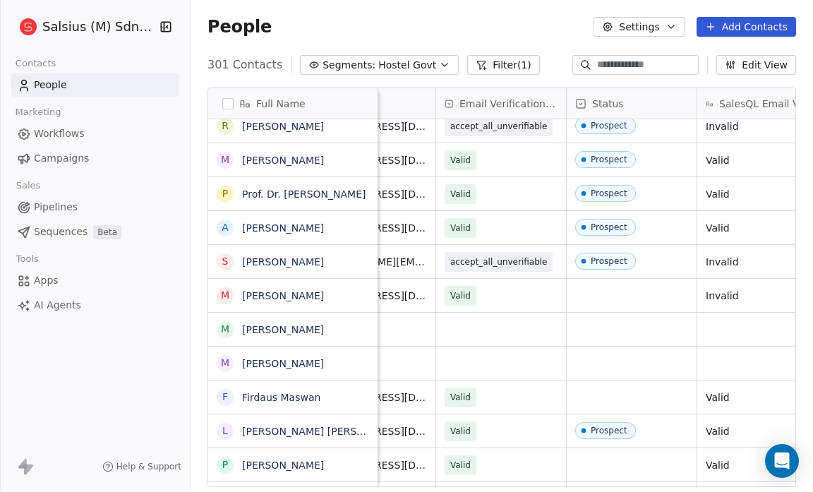
click at [674, 24] on icon "button" at bounding box center [671, 26] width 11 height 11
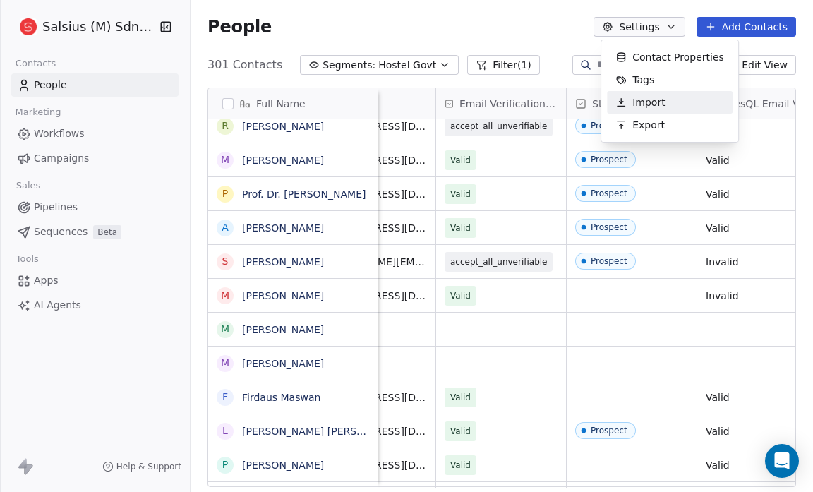
click at [640, 96] on span "Import" at bounding box center [649, 102] width 32 height 15
